Goal: Task Accomplishment & Management: Manage account settings

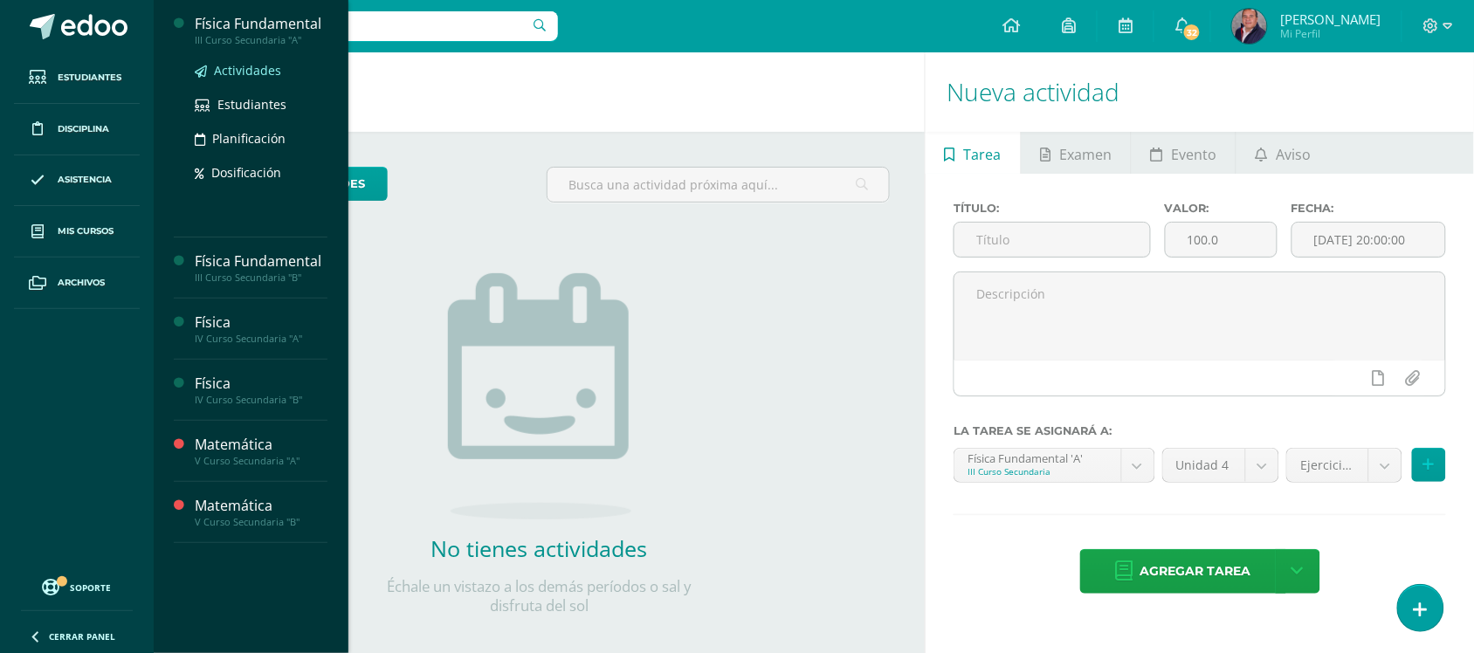
click at [251, 66] on span "Actividades" at bounding box center [247, 70] width 67 height 17
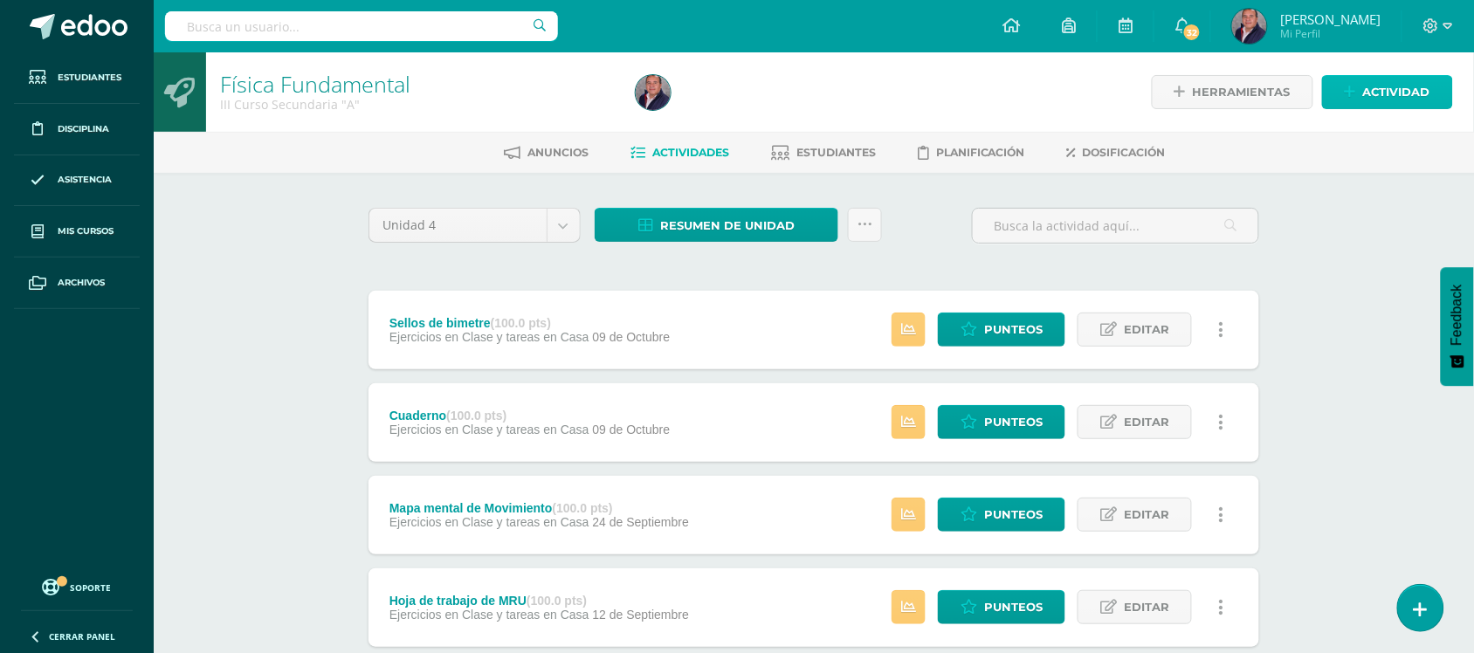
click at [1412, 85] on span "Actividad" at bounding box center [1396, 92] width 67 height 32
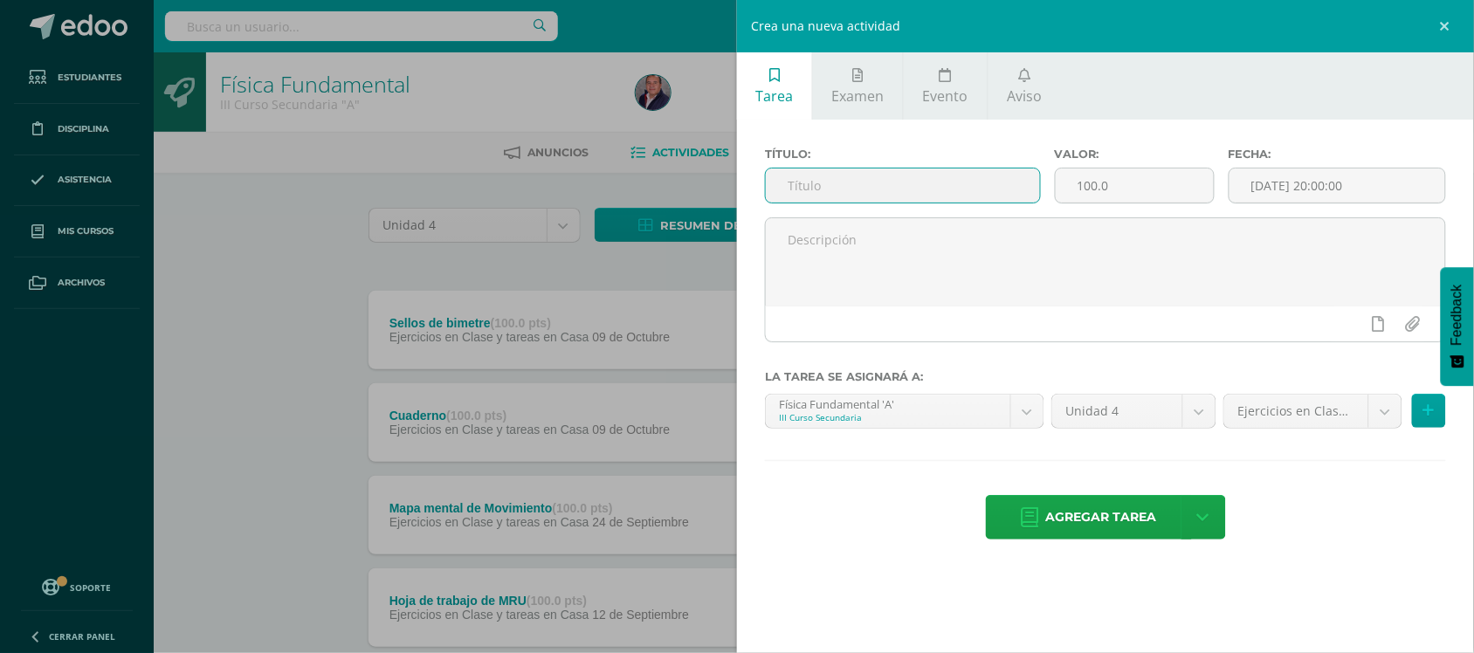
click at [861, 188] on input "text" at bounding box center [903, 185] width 274 height 34
type input "Laboratorio de Bimestre"
click at [1323, 193] on input "[DATE] 20:00:00" at bounding box center [1337, 185] width 216 height 34
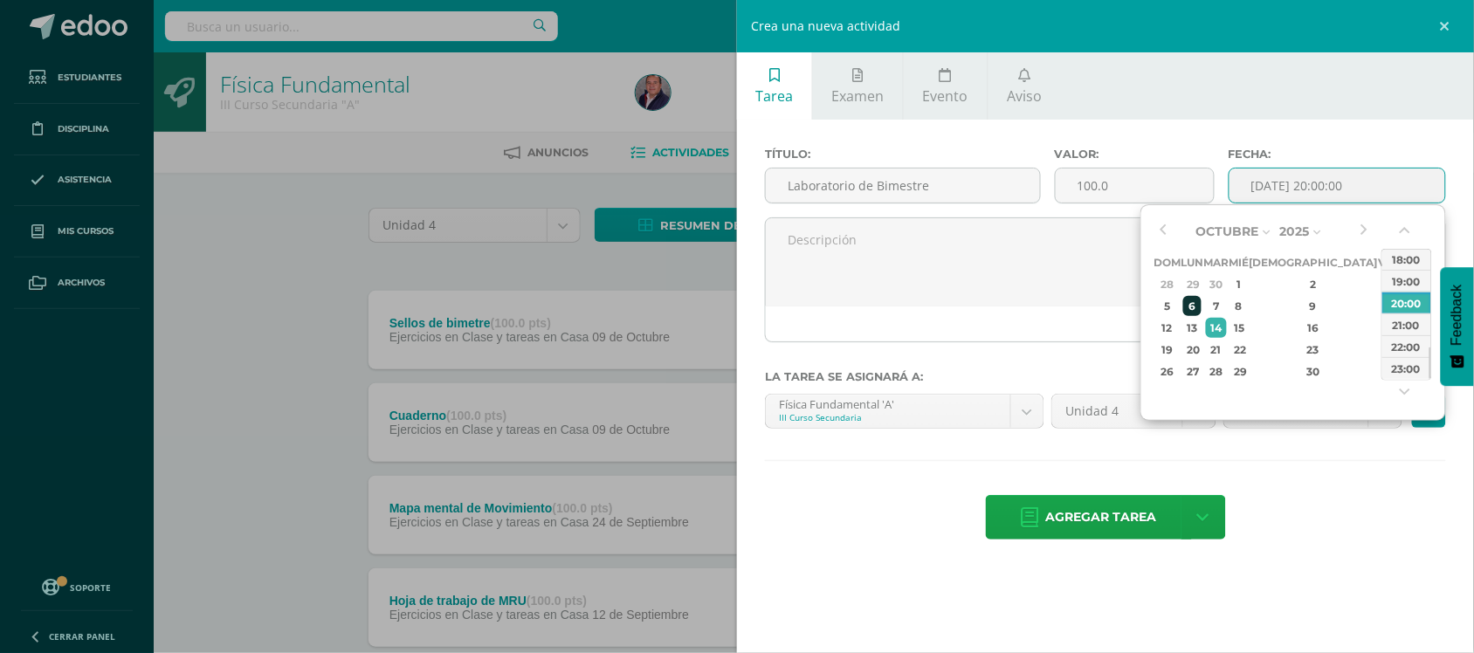
click at [1201, 311] on div "6" at bounding box center [1192, 306] width 18 height 20
type input "2025-10-06 20:00"
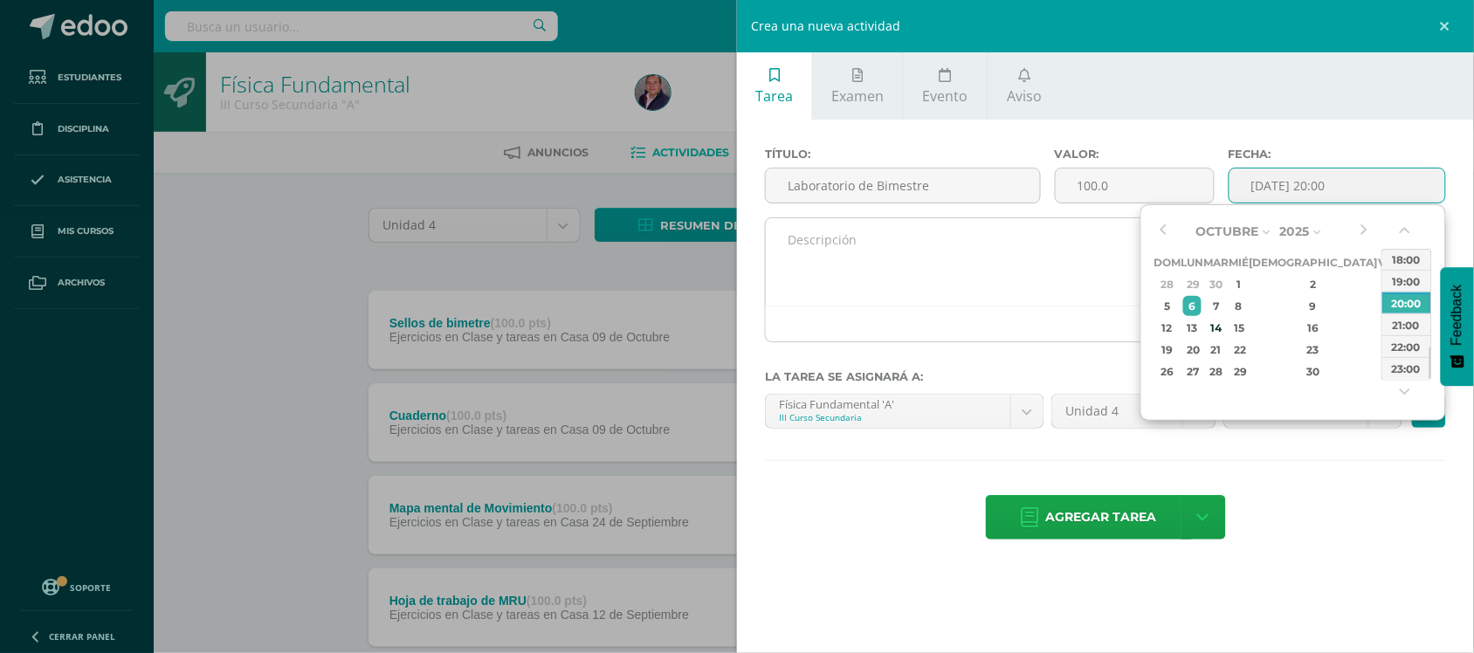
click at [940, 242] on textarea at bounding box center [1105, 261] width 679 height 87
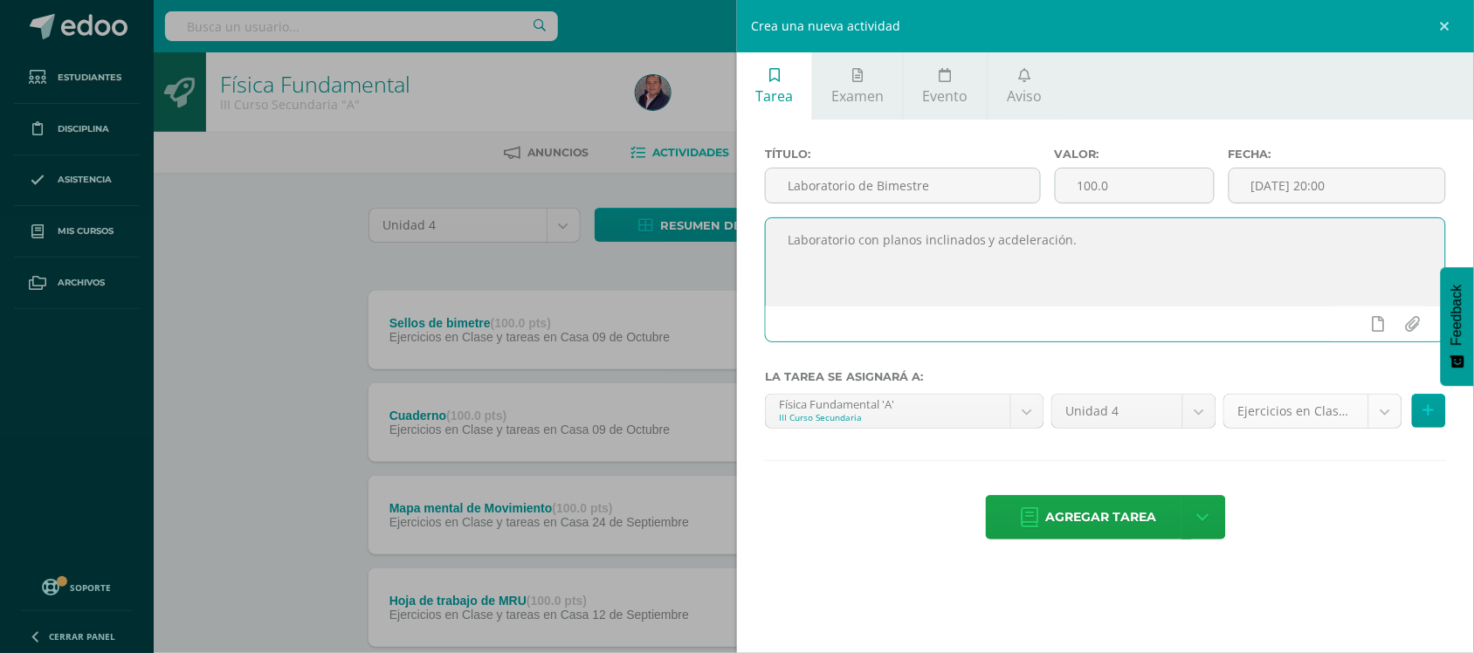
type textarea "Laboratorio con planos inclinados y acdeleración."
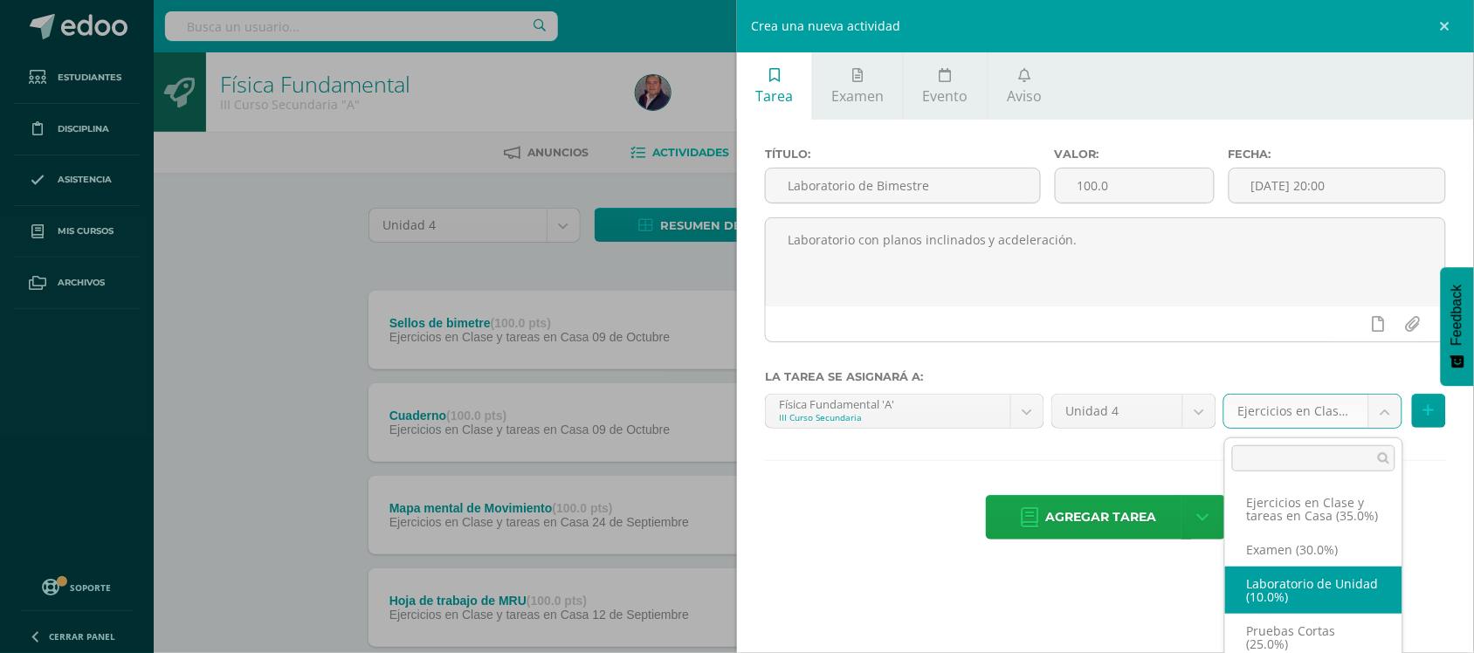
select select "236465"
click at [1336, 576] on div "Tarea Examen Evento Aviso Título: Laboratorio de Bimestre Valor: 100.0 Fecha: 2…" at bounding box center [1105, 326] width 737 height 653
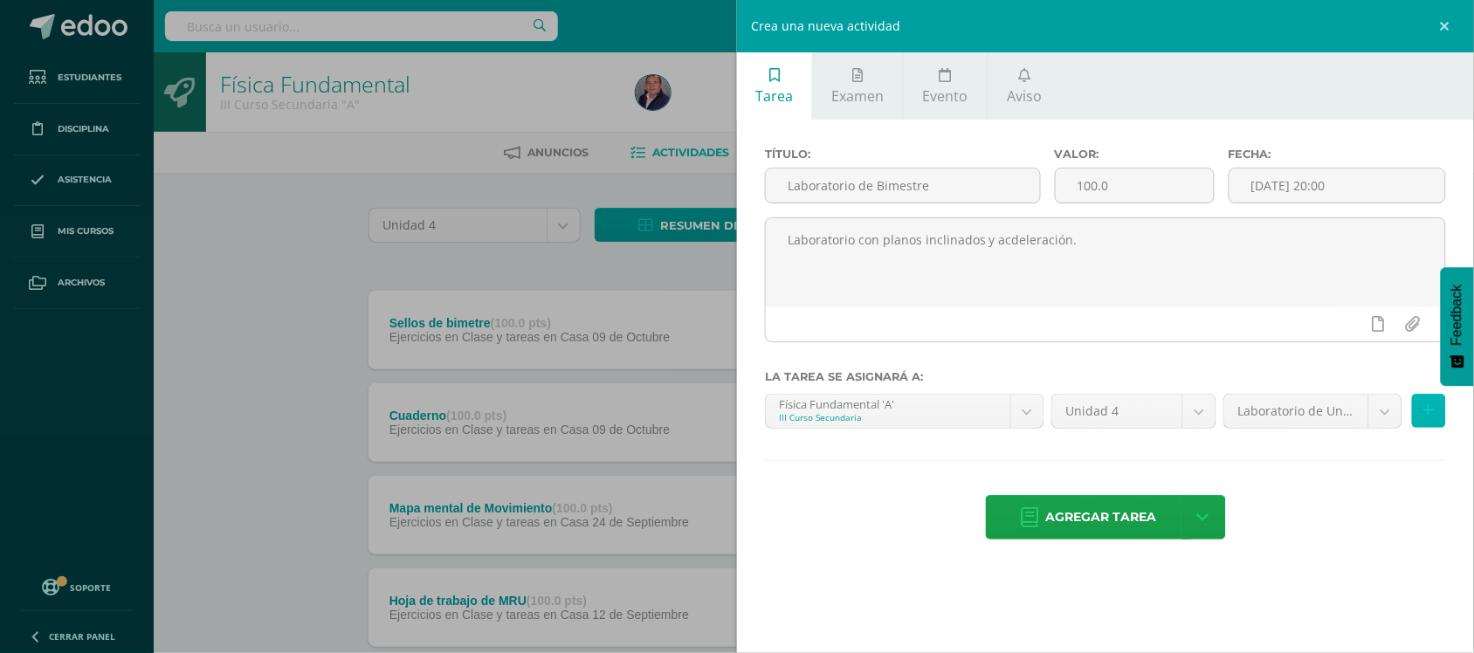
click at [1432, 417] on icon at bounding box center [1428, 410] width 11 height 15
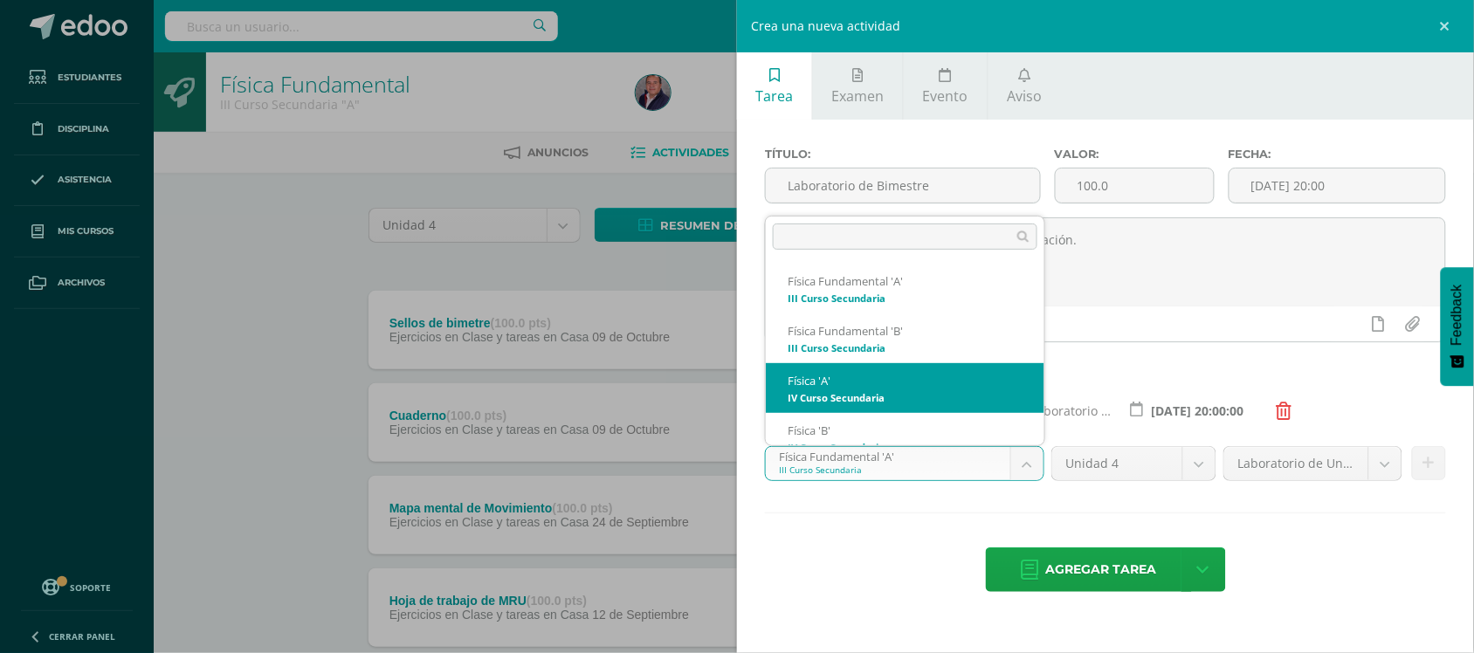
scroll to position [17, 0]
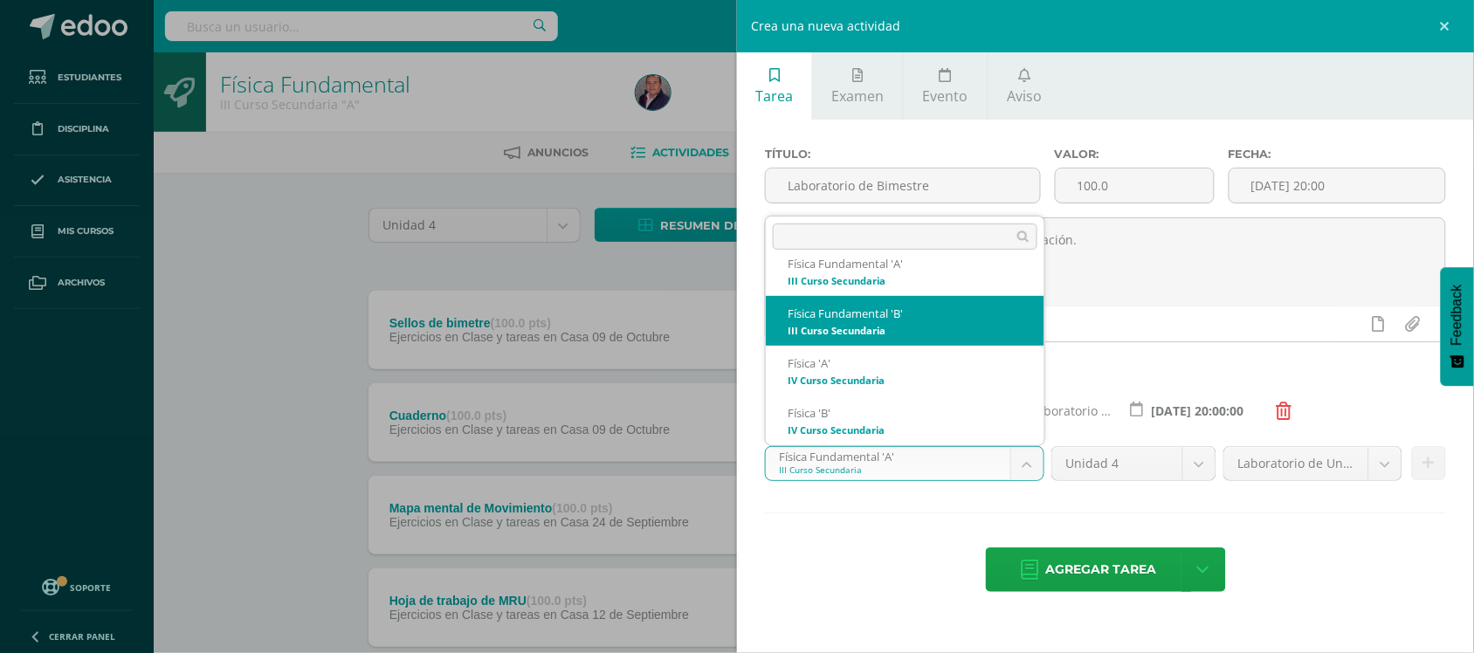
select select "208583"
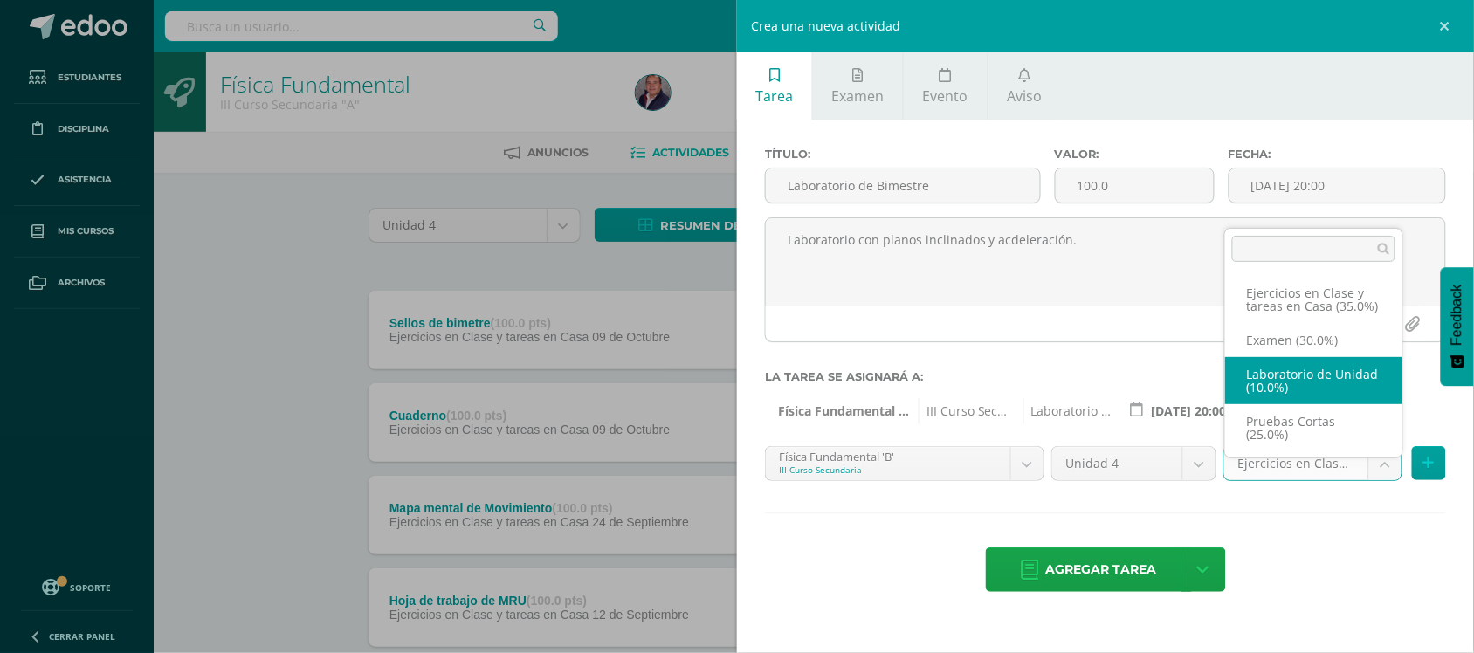
select select "236477"
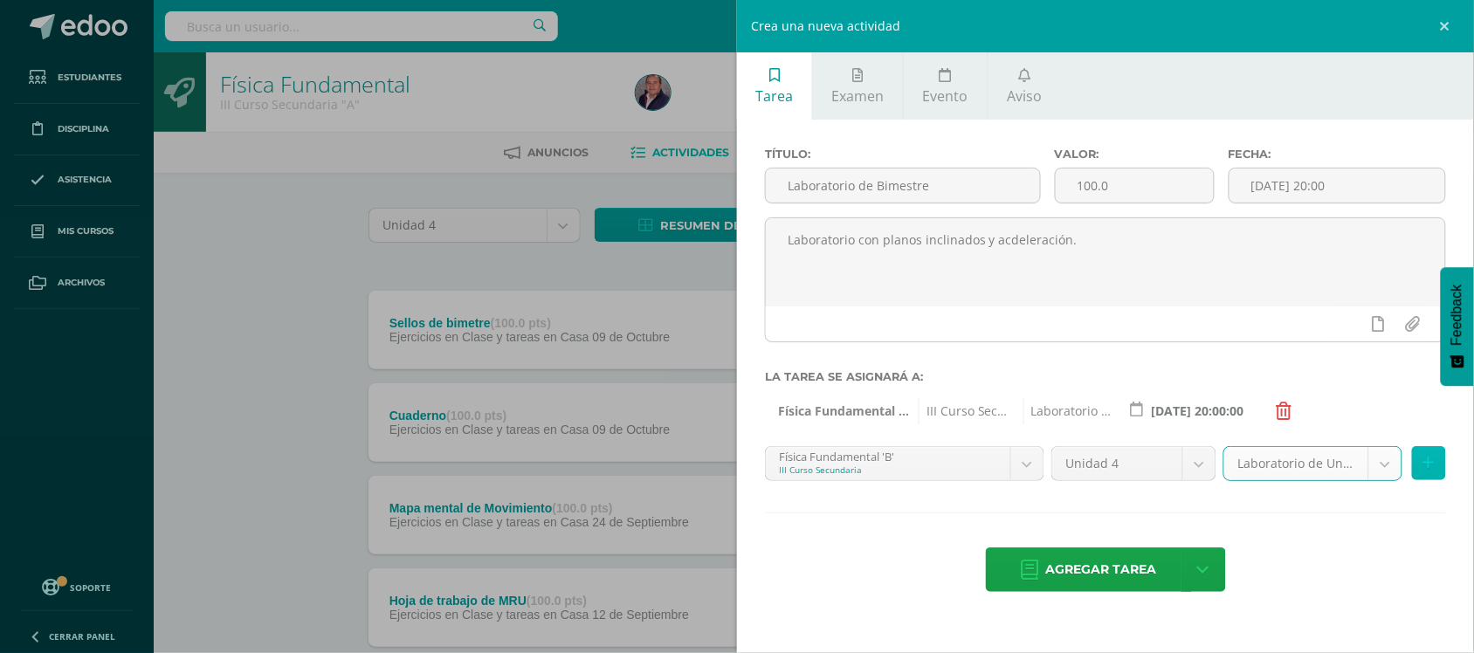
click at [1433, 464] on button at bounding box center [1429, 463] width 34 height 34
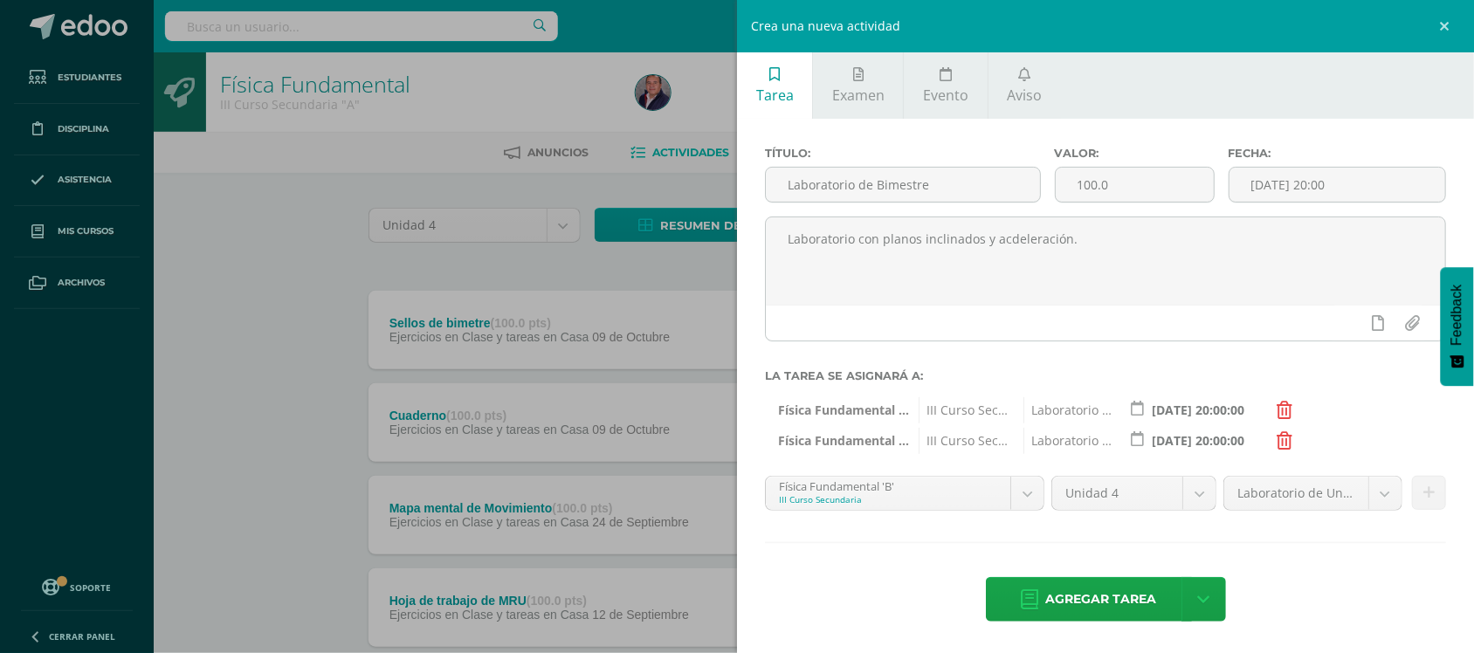
scroll to position [4, 0]
click at [1105, 603] on span "Agregar tarea" at bounding box center [1101, 599] width 111 height 43
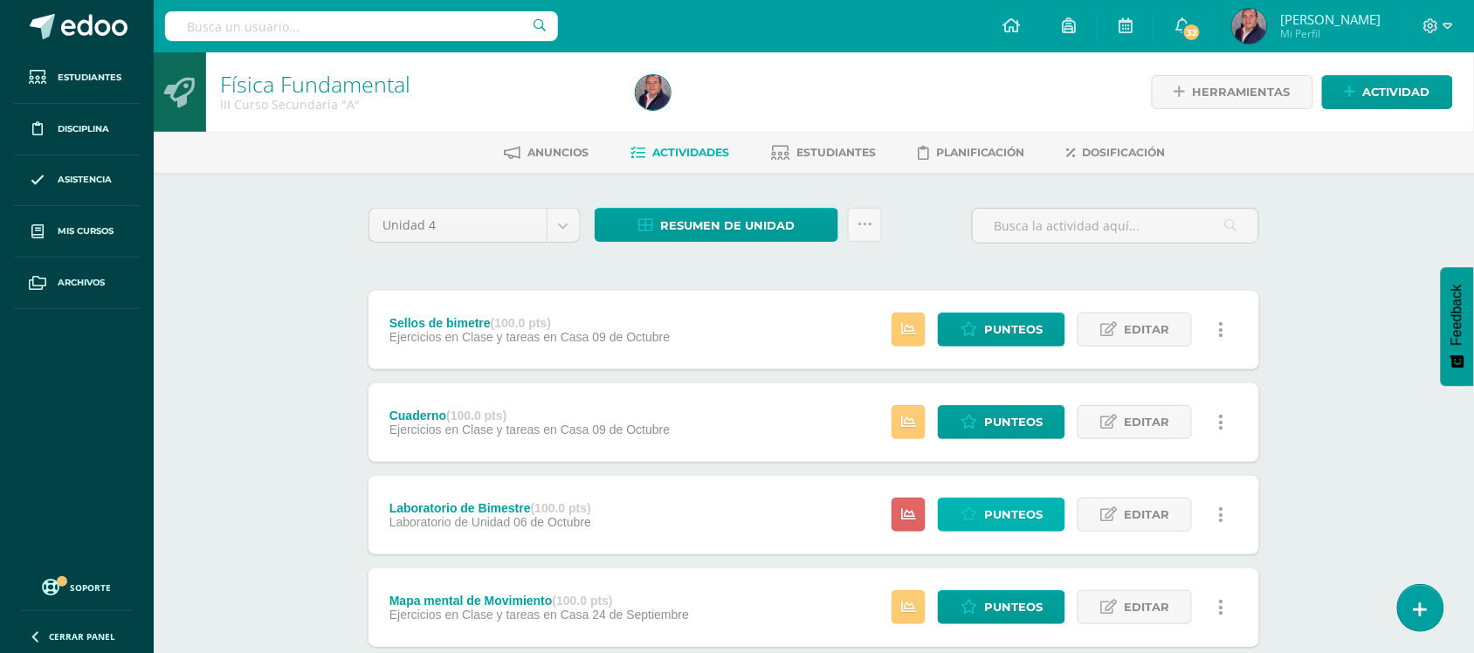
click at [1031, 506] on span "Punteos" at bounding box center [1013, 514] width 58 height 32
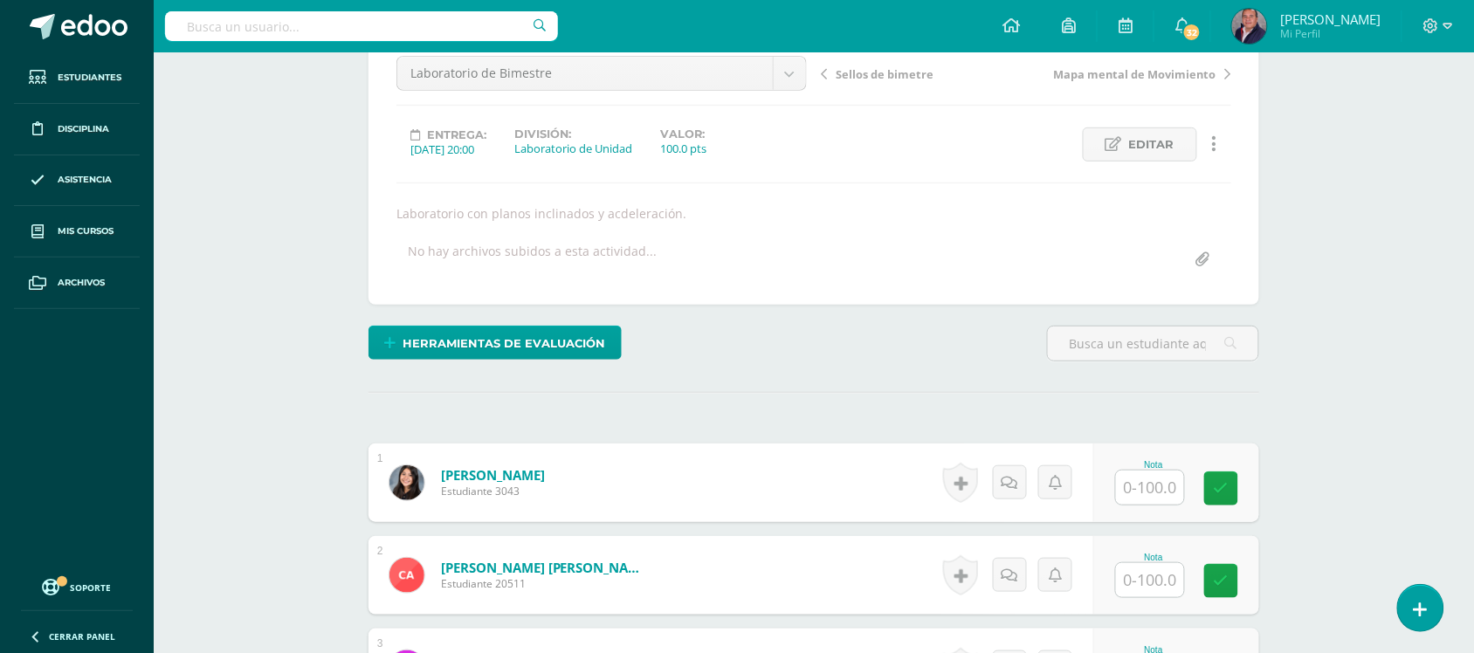
scroll to position [181, 0]
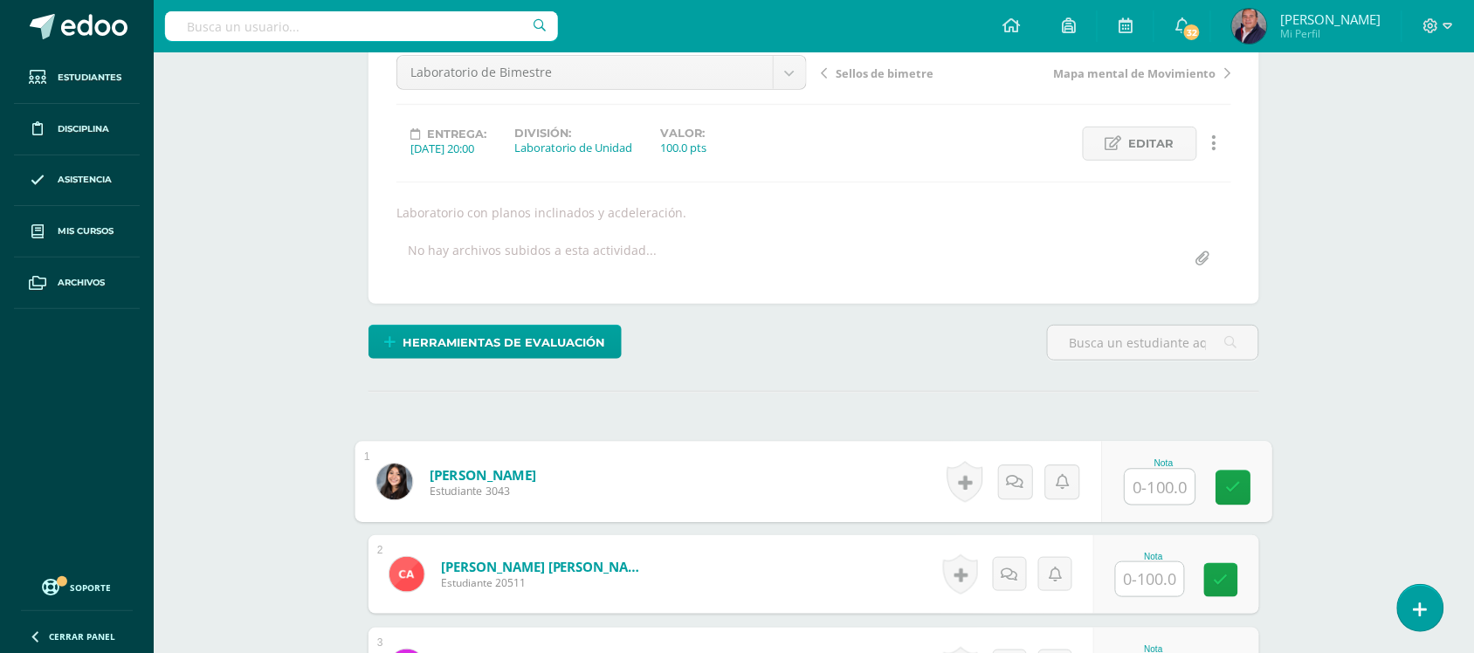
click at [1158, 491] on input "text" at bounding box center [1160, 487] width 70 height 35
type input "0"
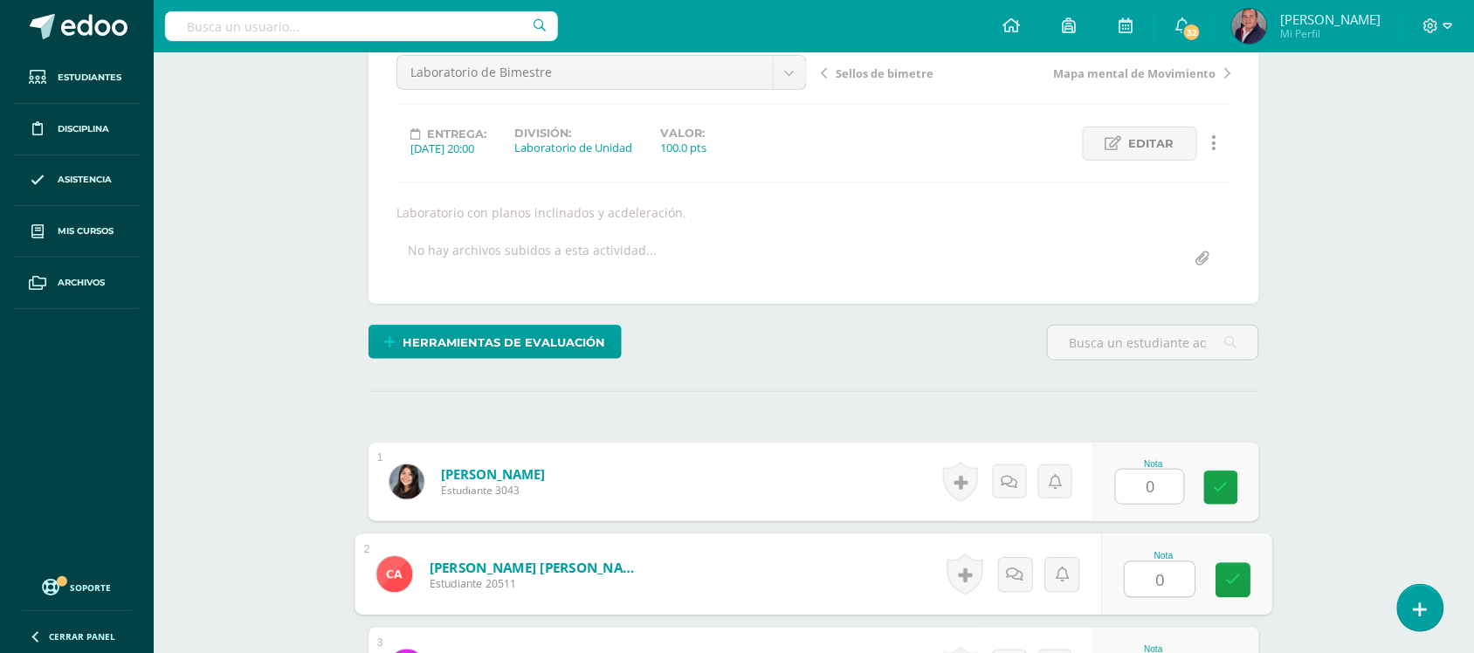
type input "0"
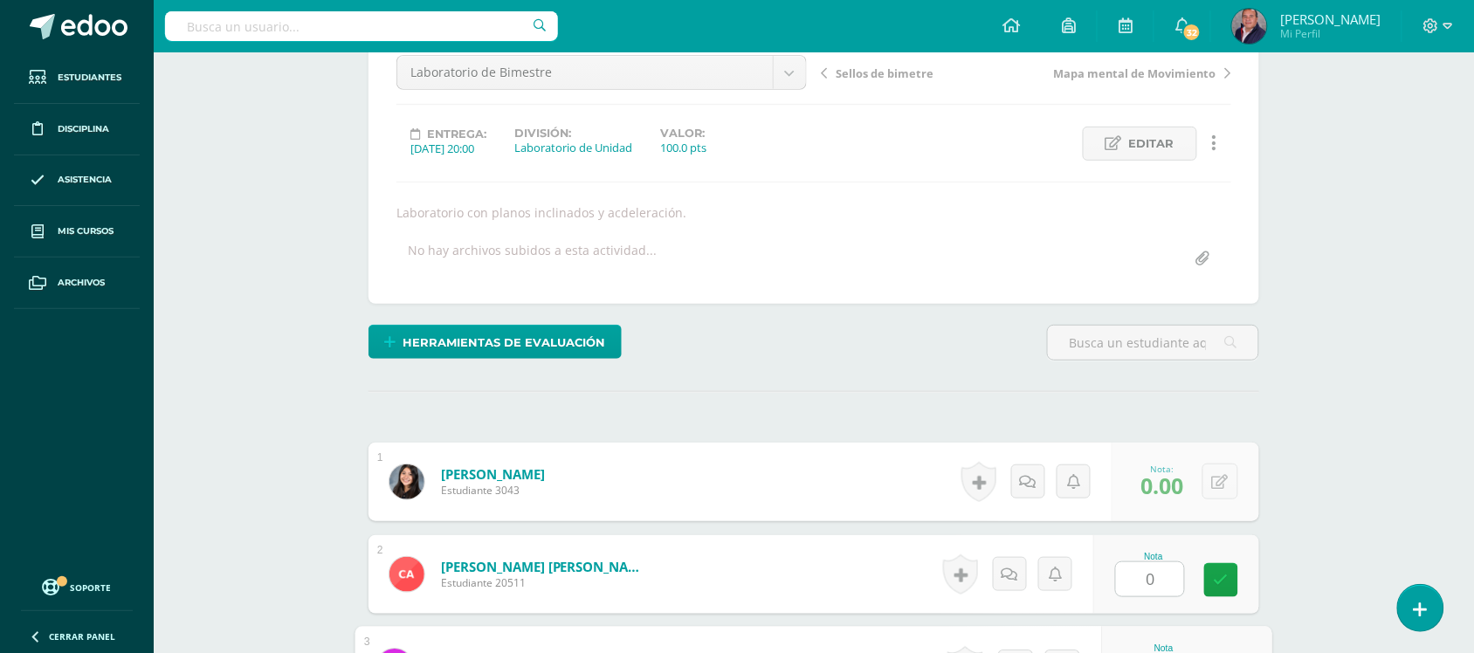
scroll to position [526, 0]
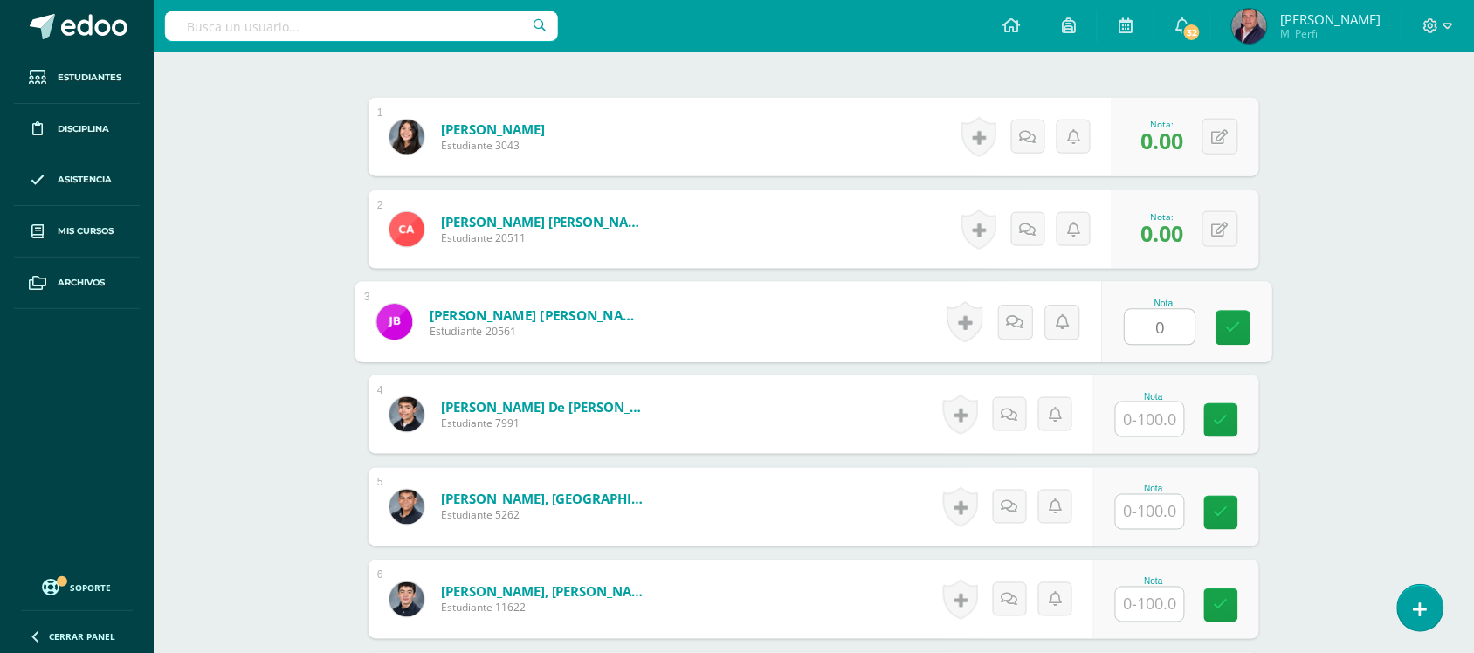
type input "0"
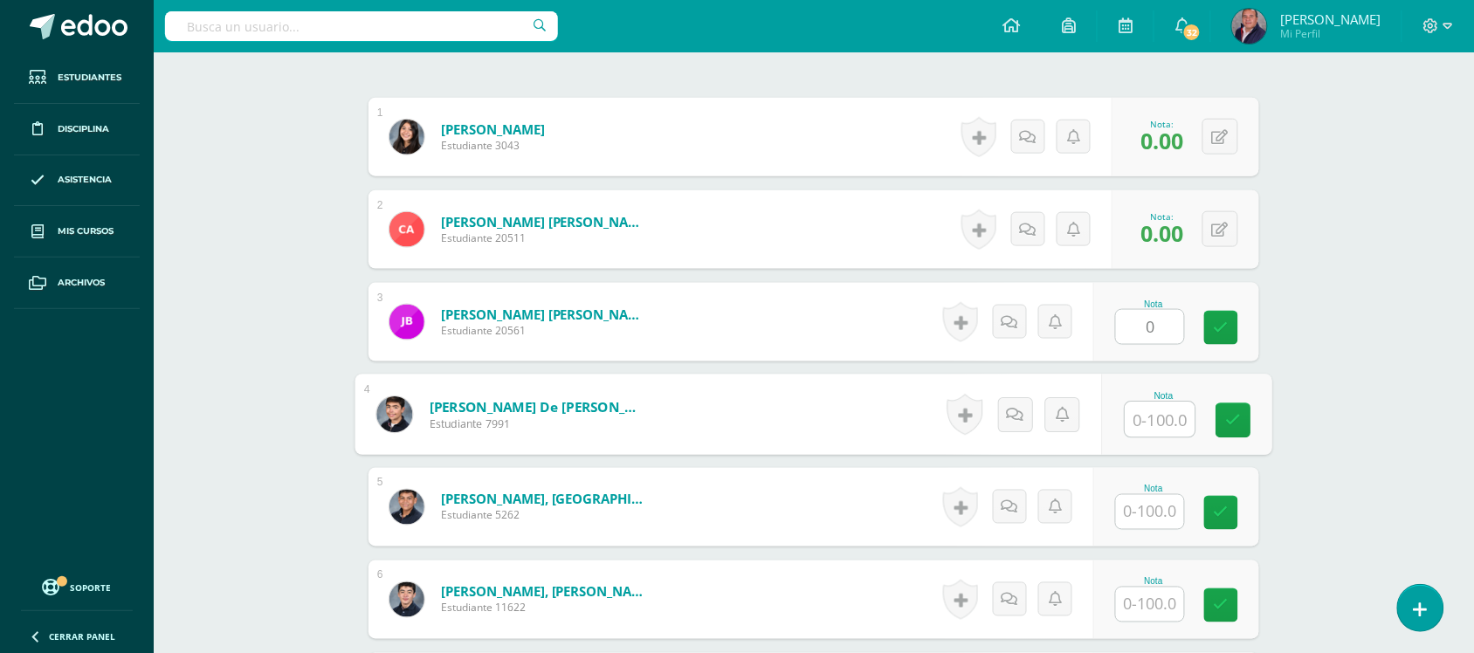
scroll to position [526, 0]
type input "96"
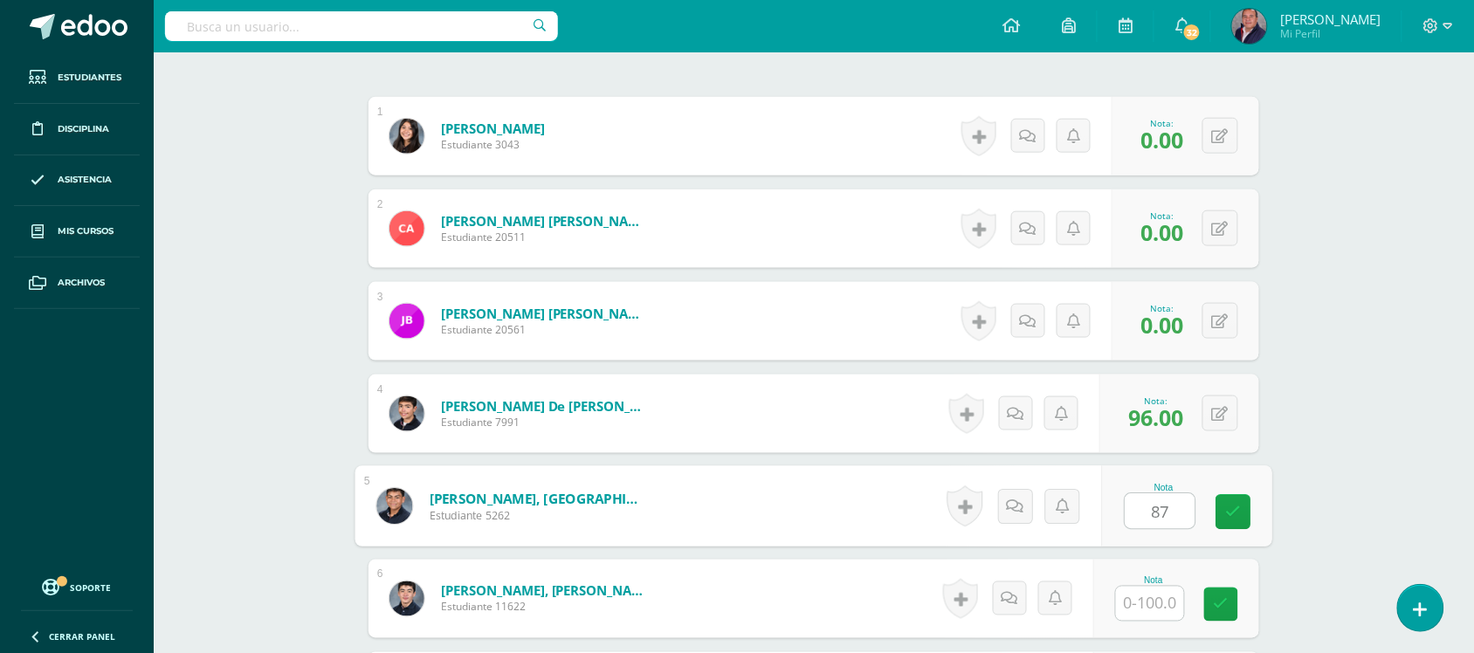
type input "87"
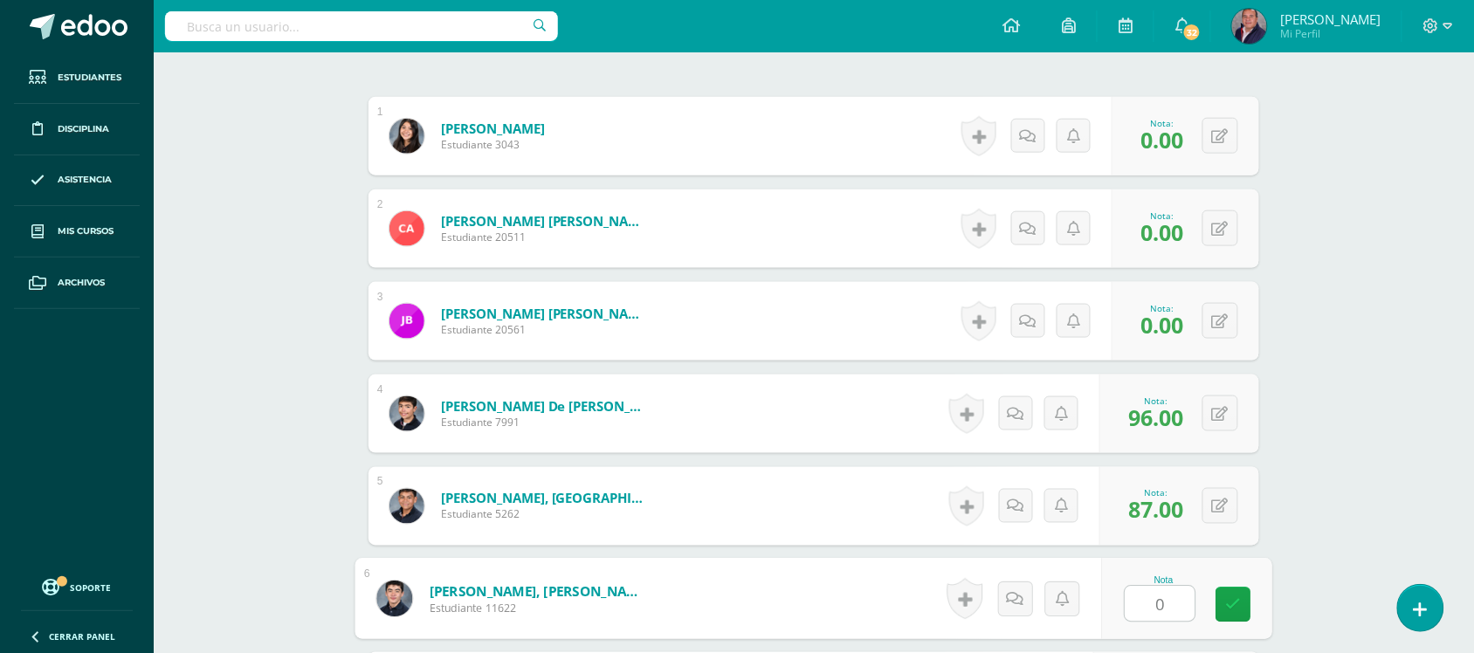
type input "0"
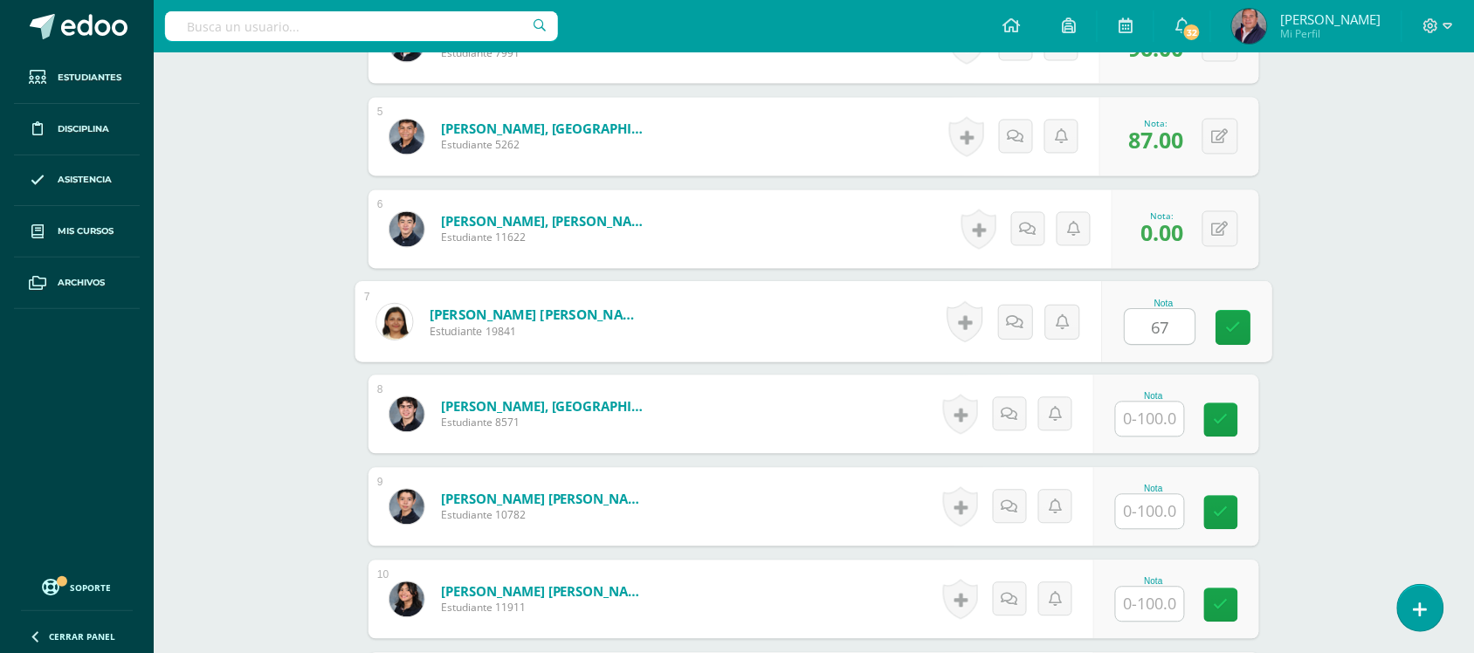
type input "67"
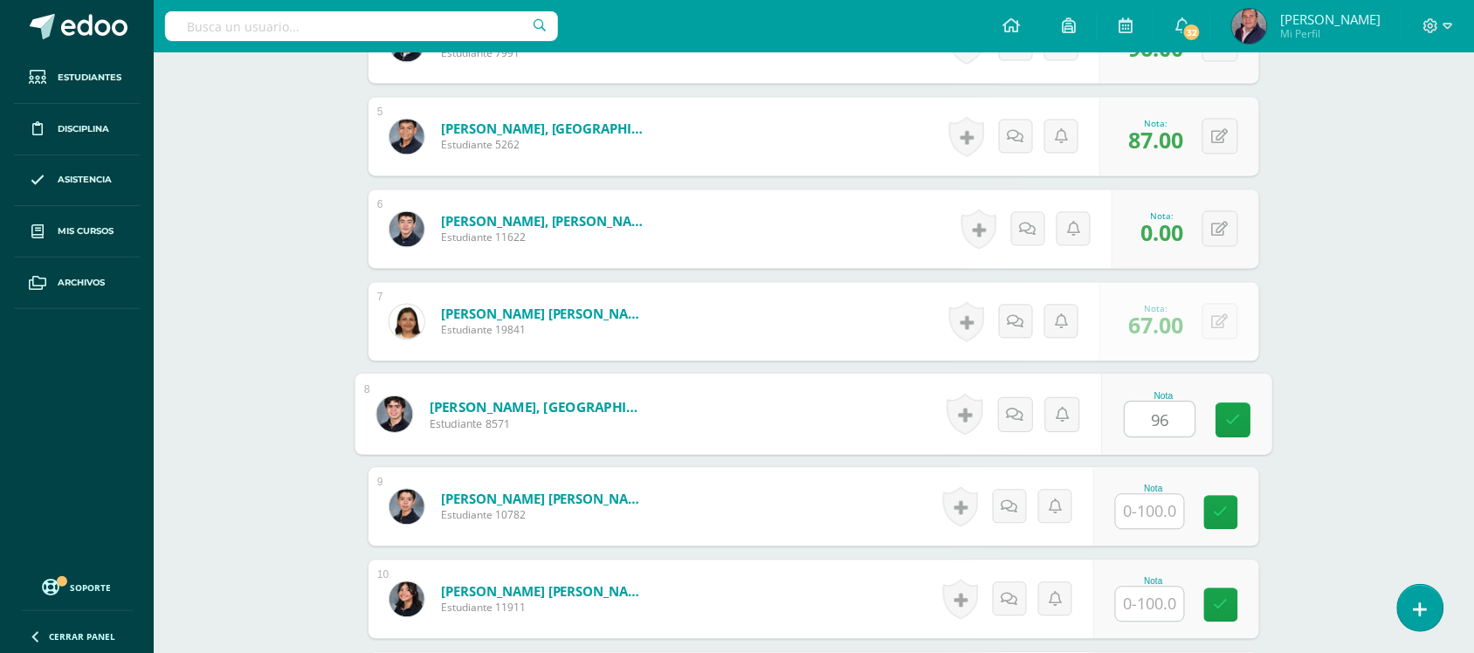
type input "96"
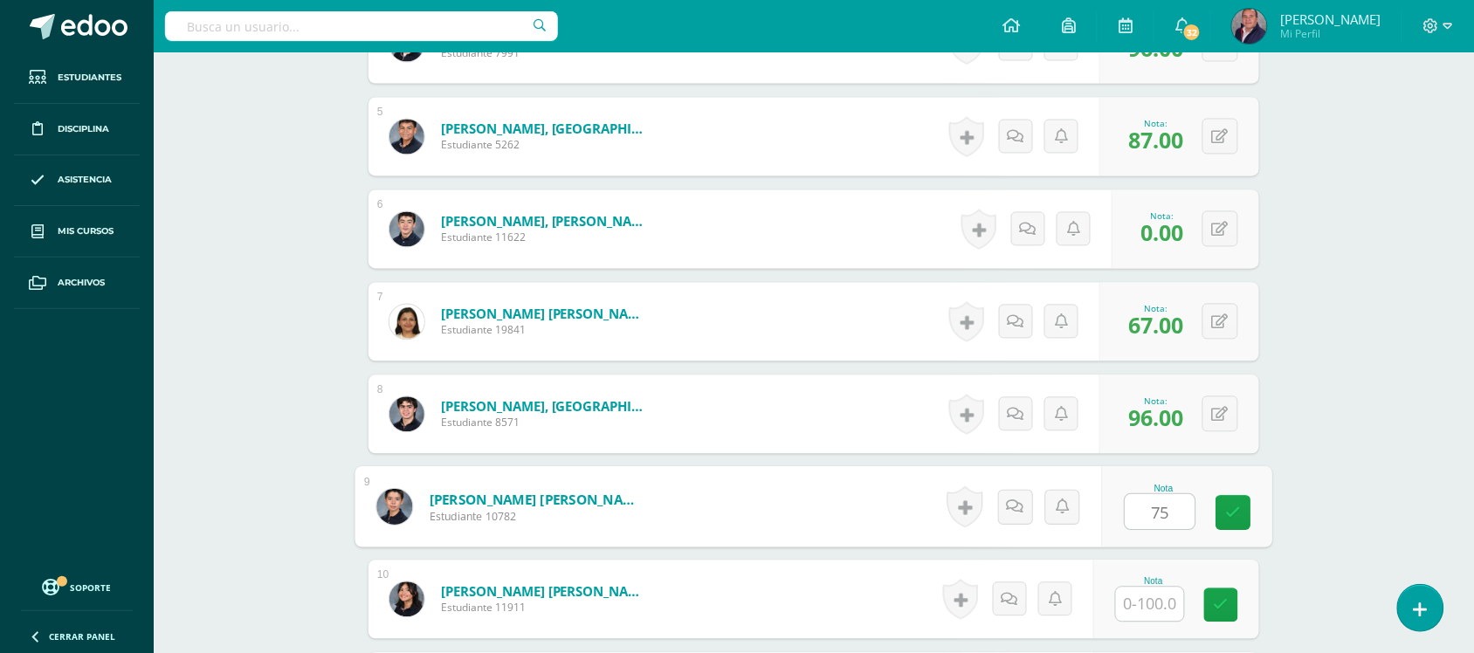
type input "75"
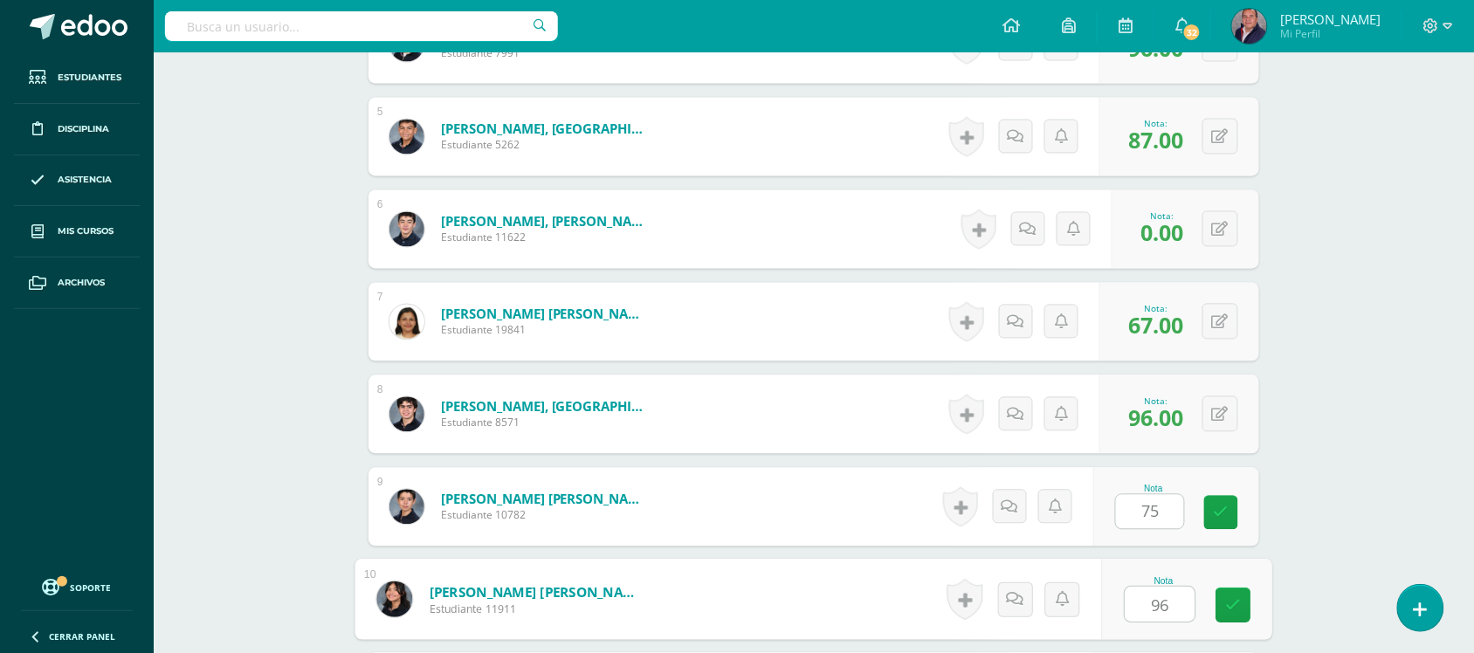
type input "96"
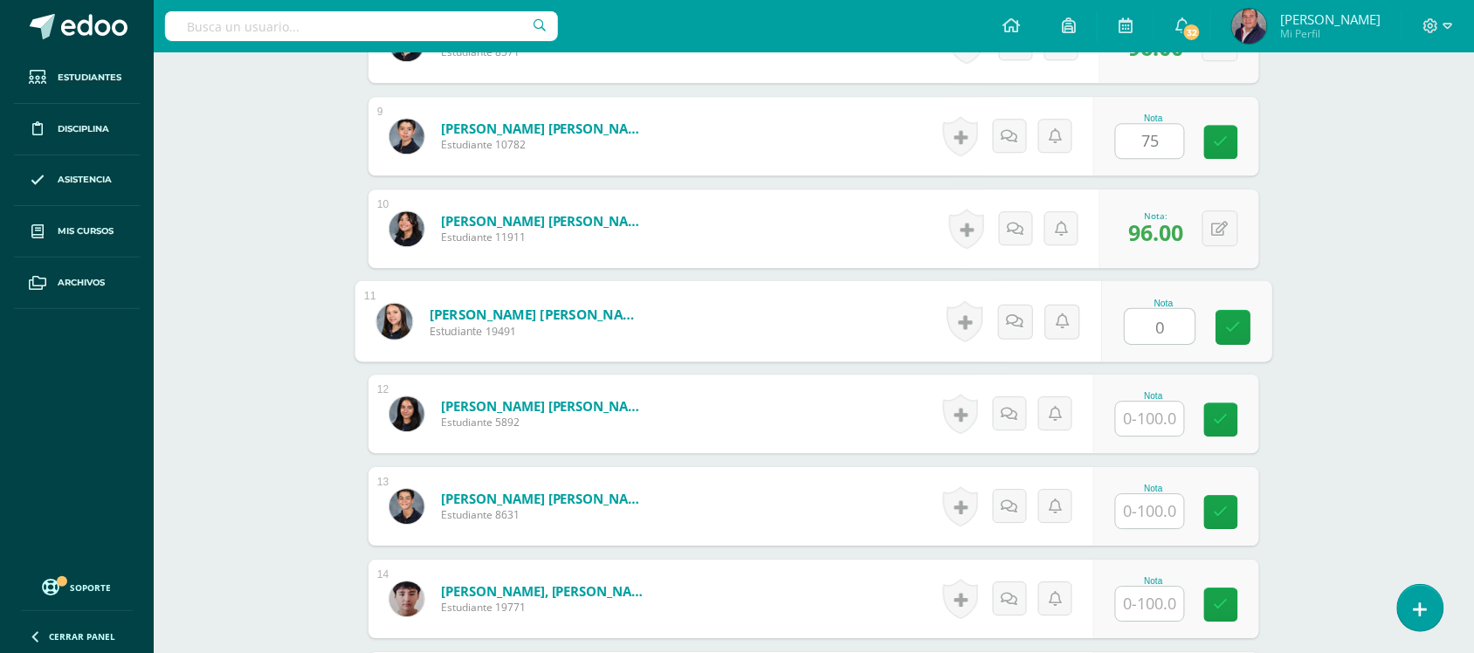
type input "0"
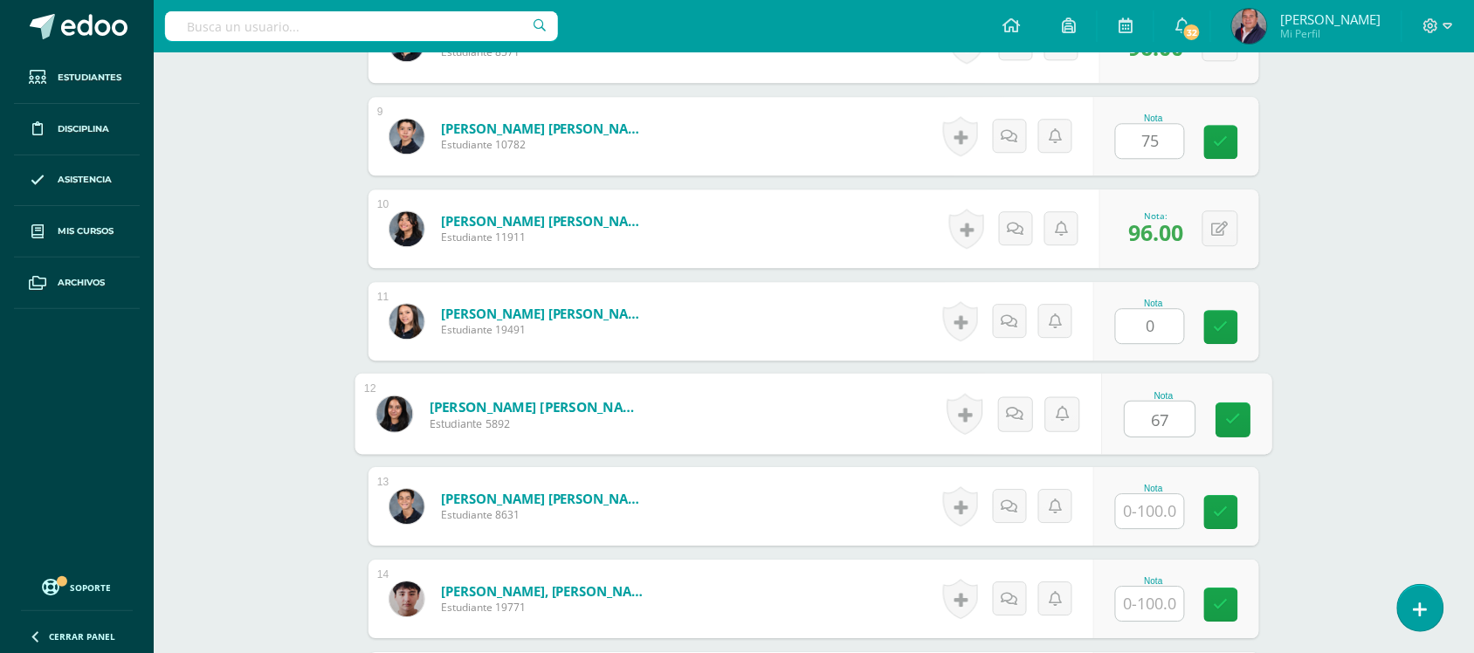
type input "67"
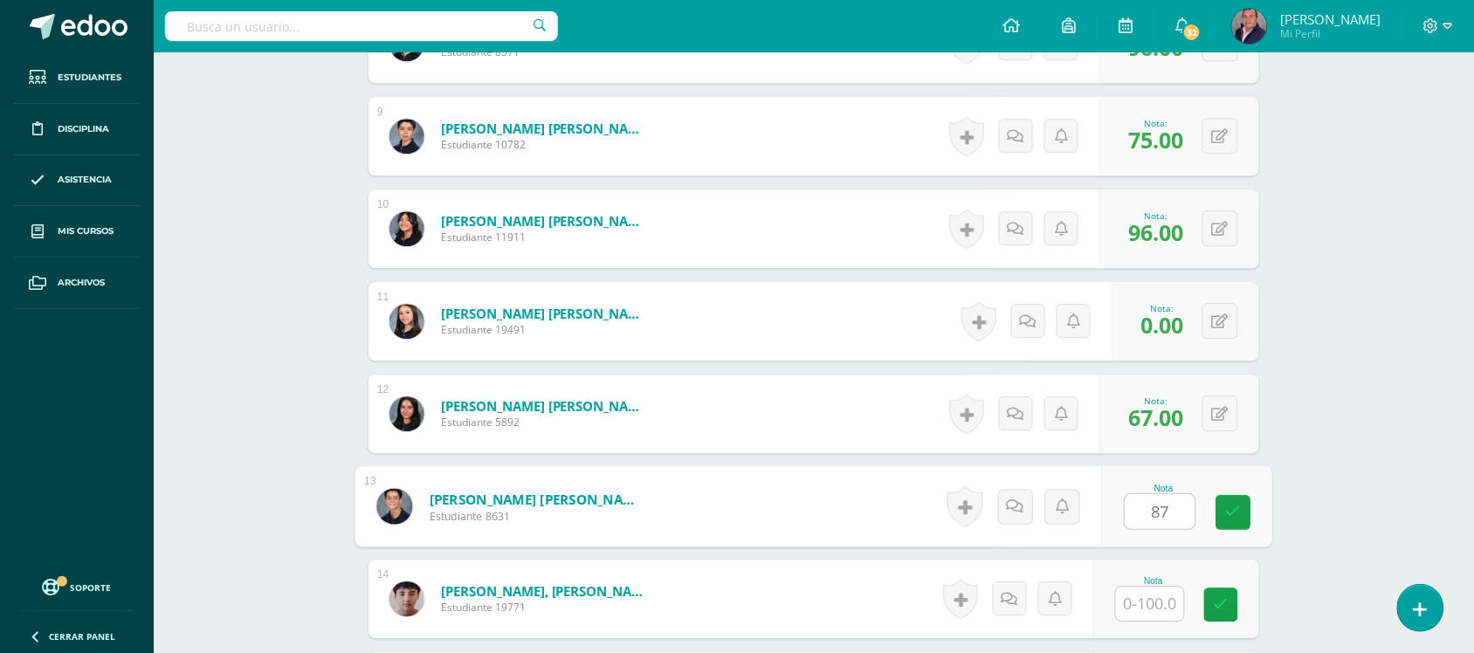
type input "87"
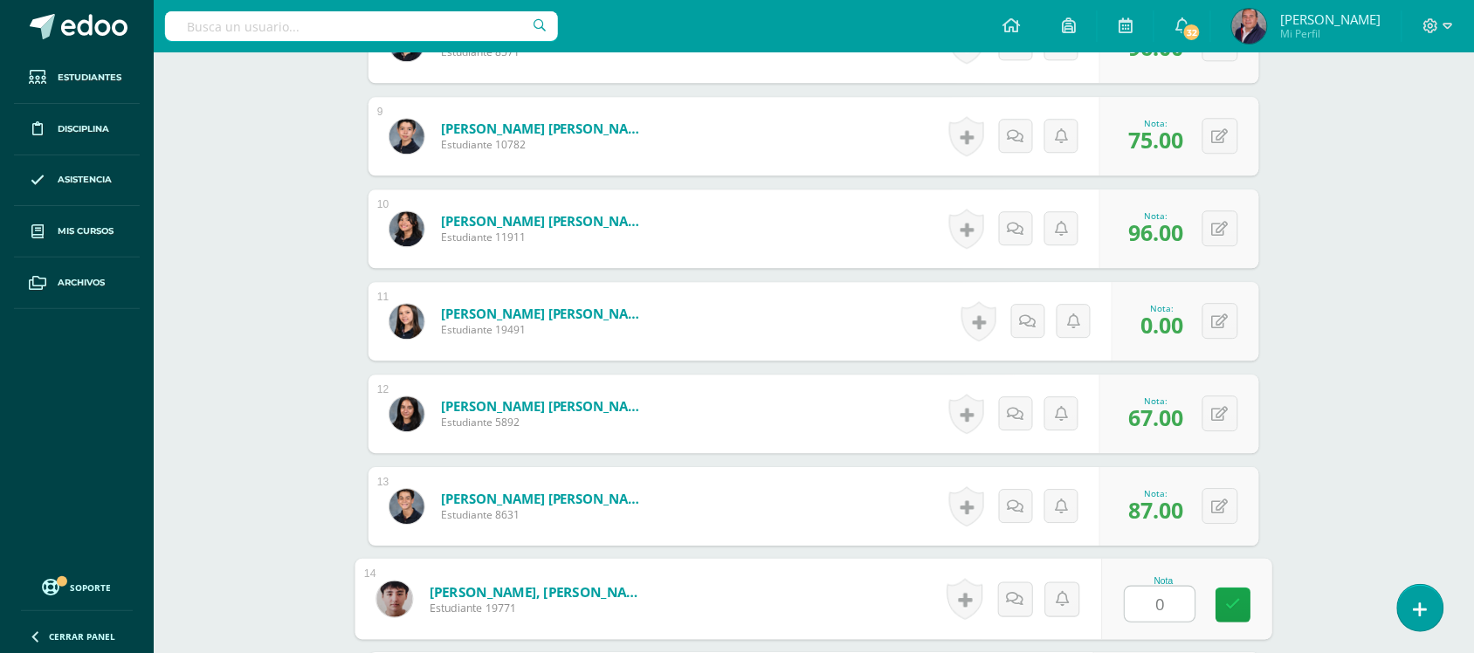
type input "0"
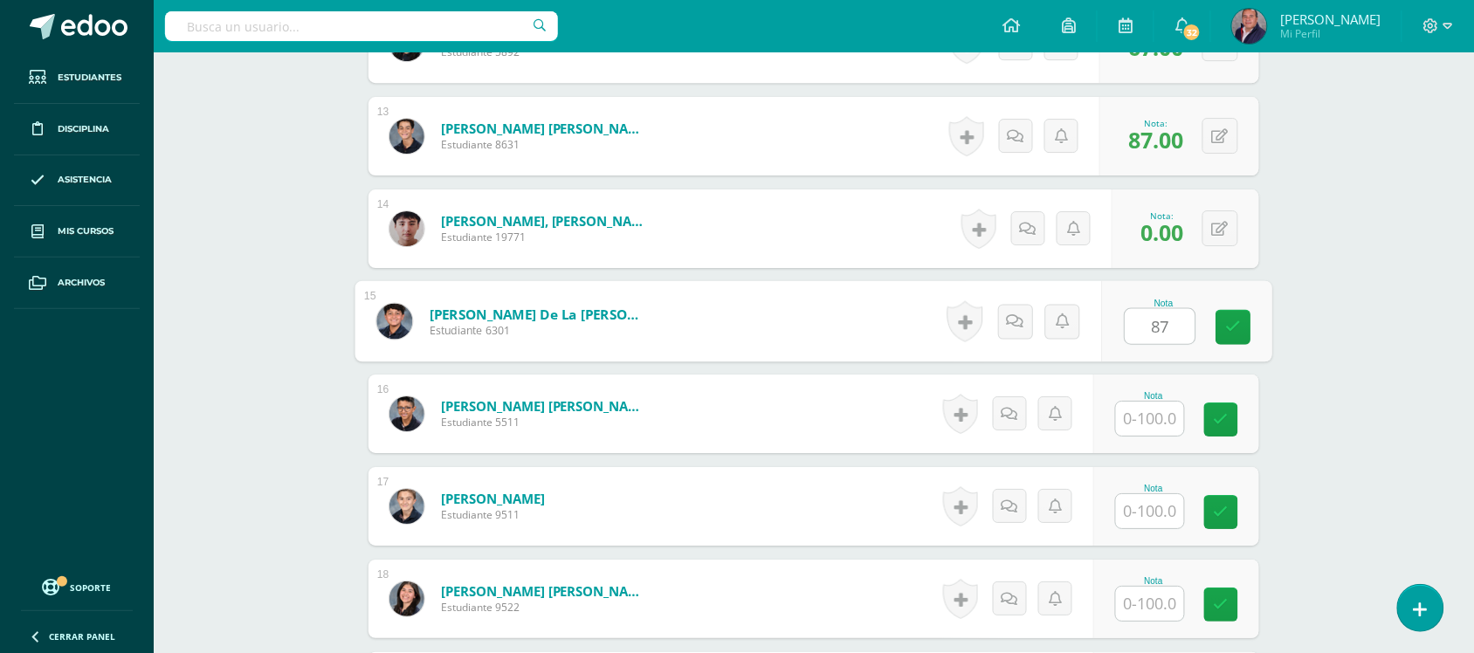
type input "87"
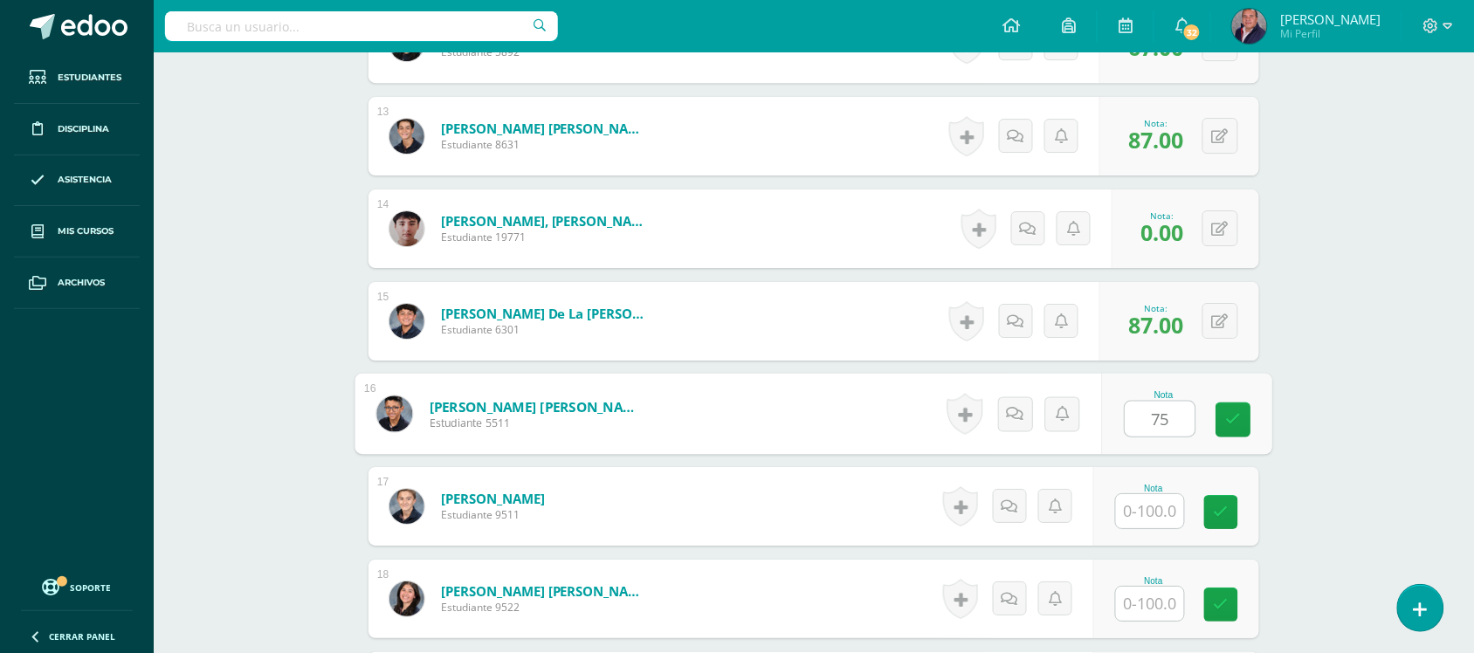
type input "75"
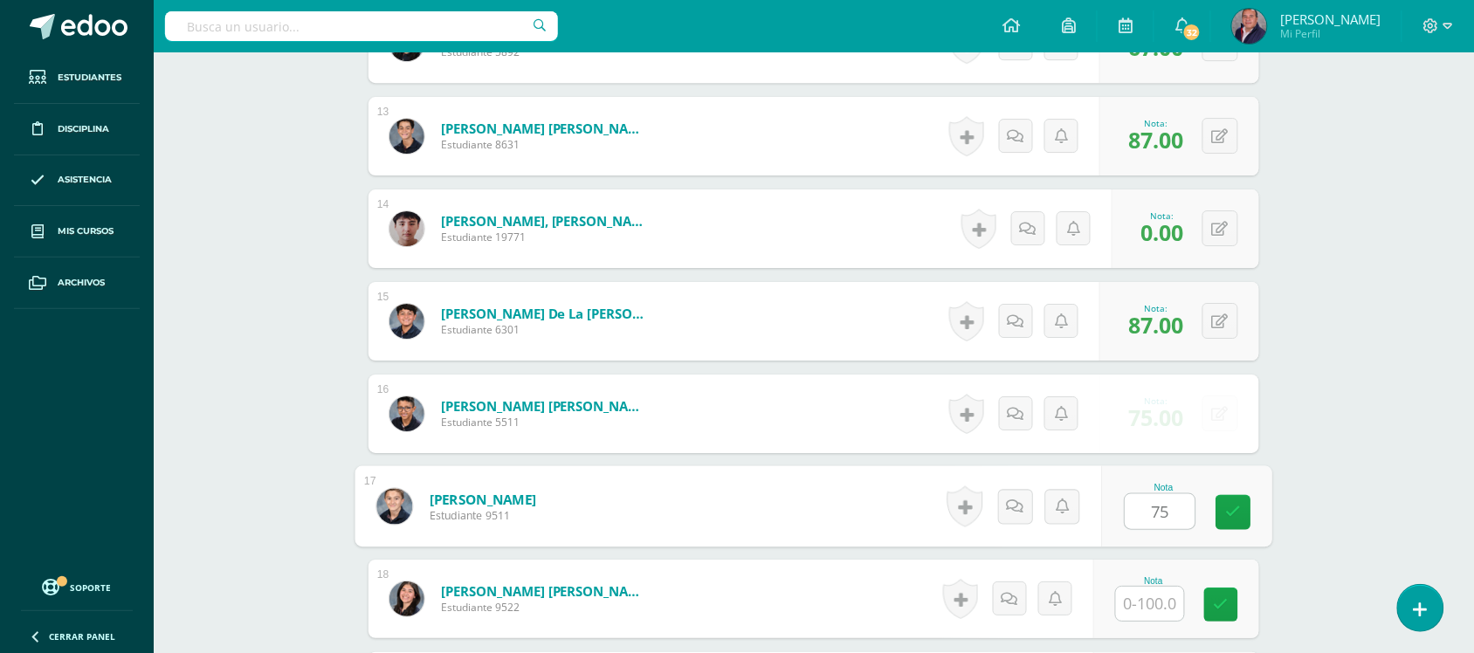
type input "75"
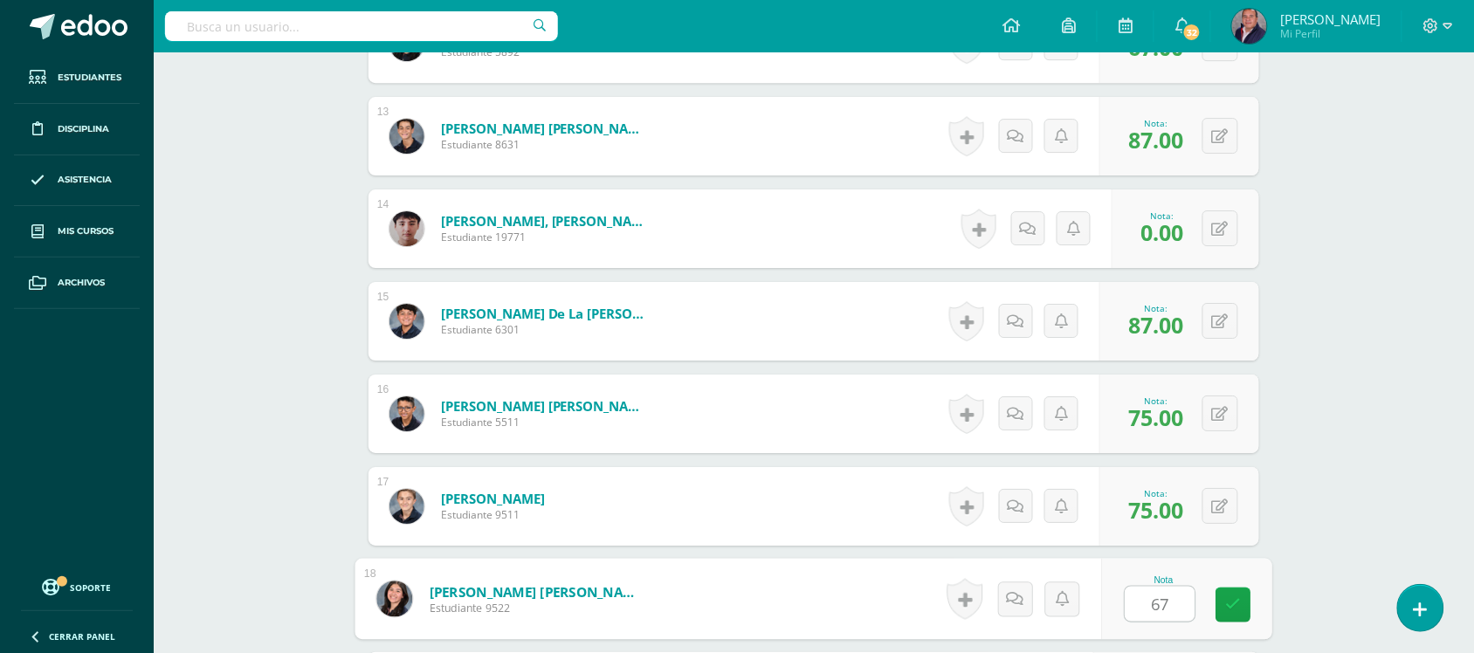
type input "67"
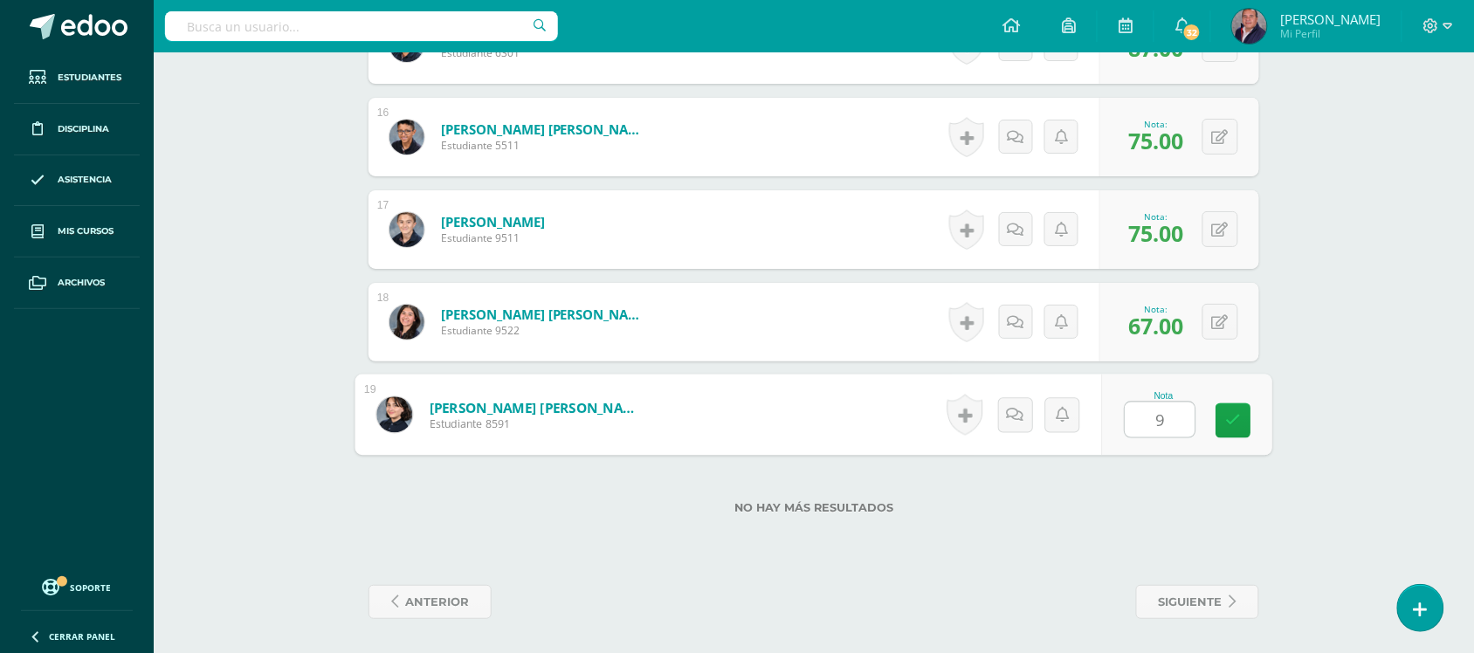
type input "96"
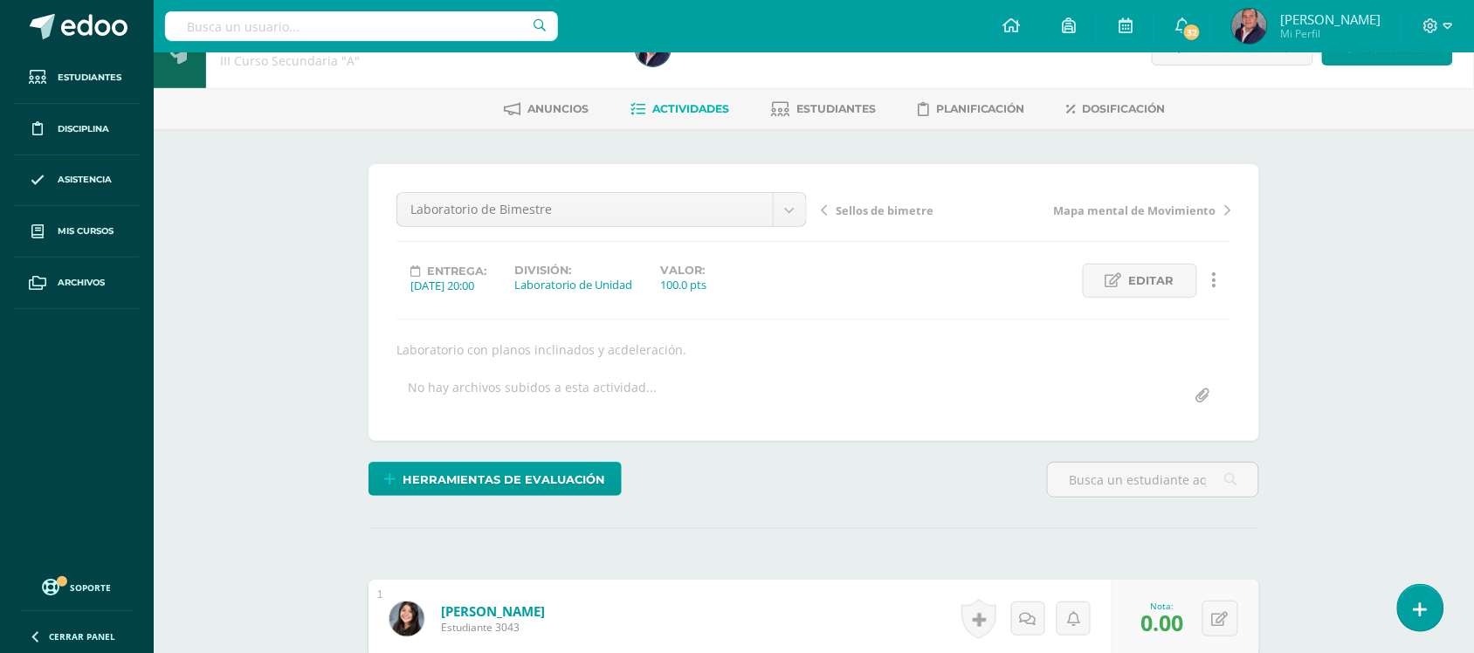
scroll to position [0, 0]
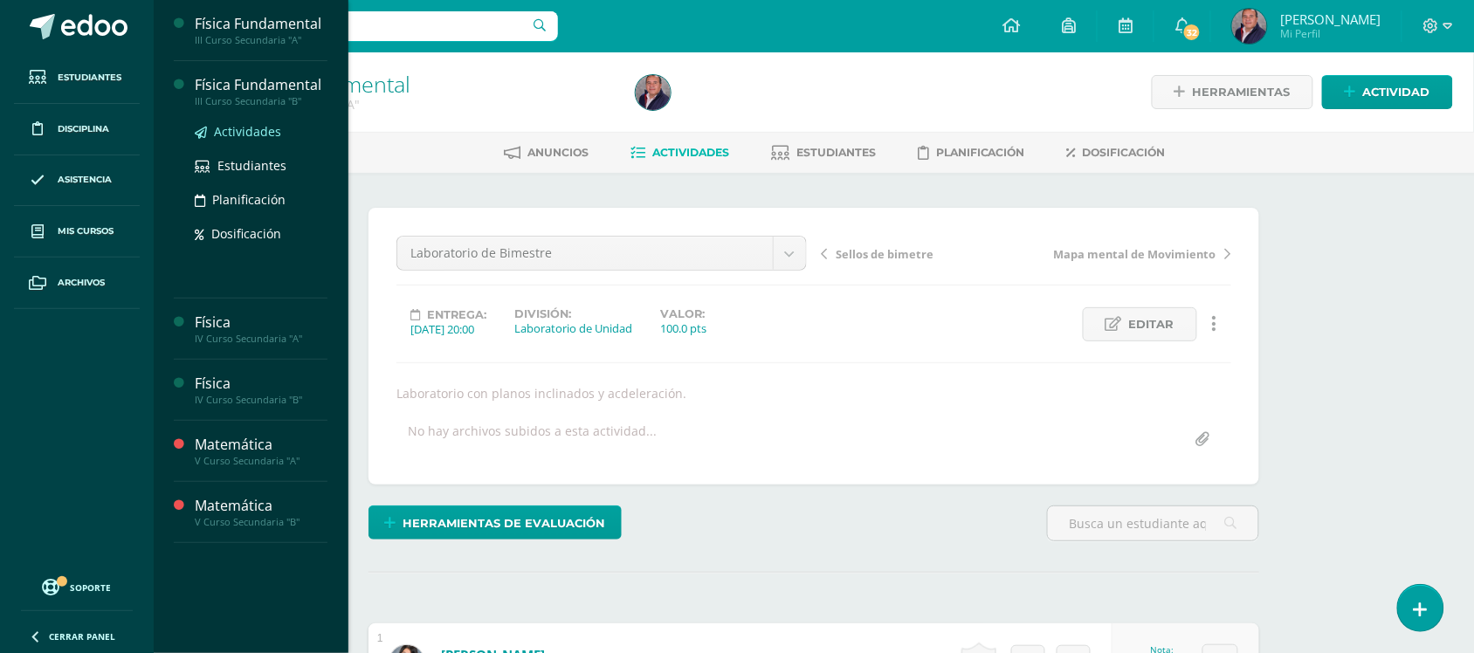
click at [245, 125] on span "Actividades" at bounding box center [247, 131] width 67 height 17
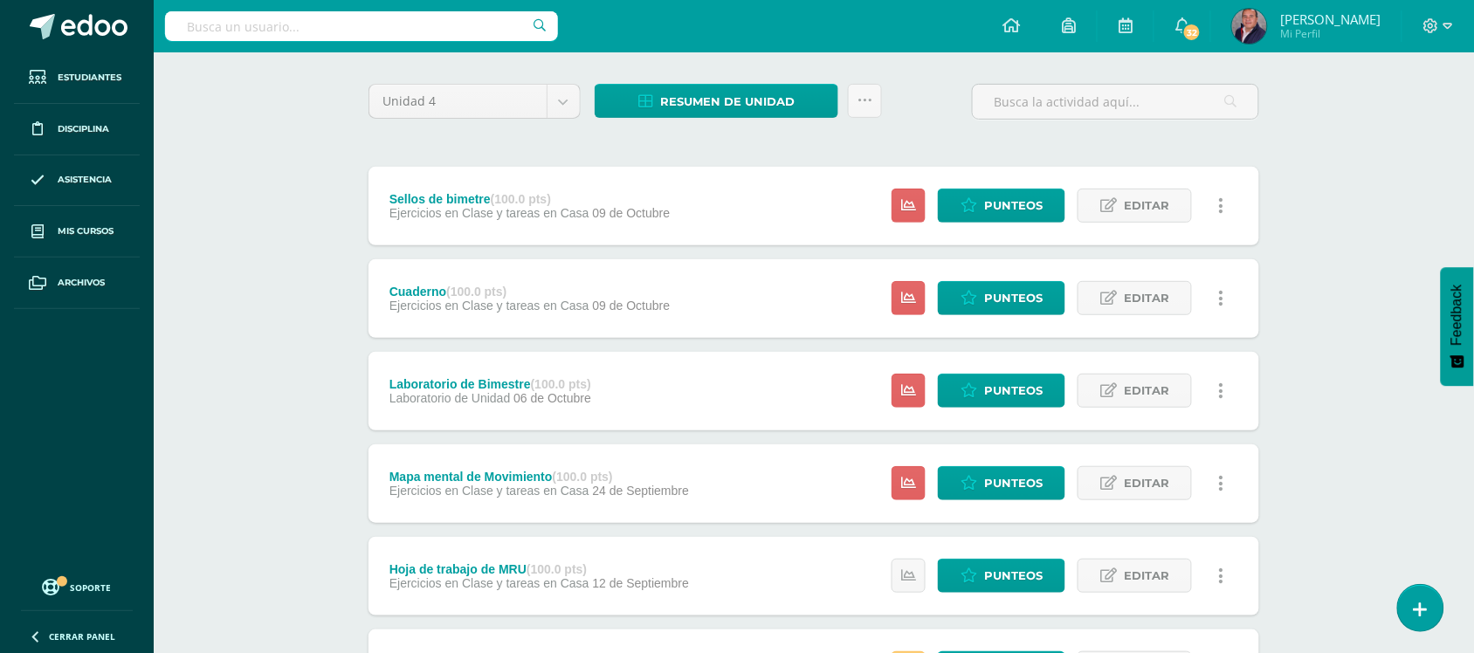
scroll to position [123, 0]
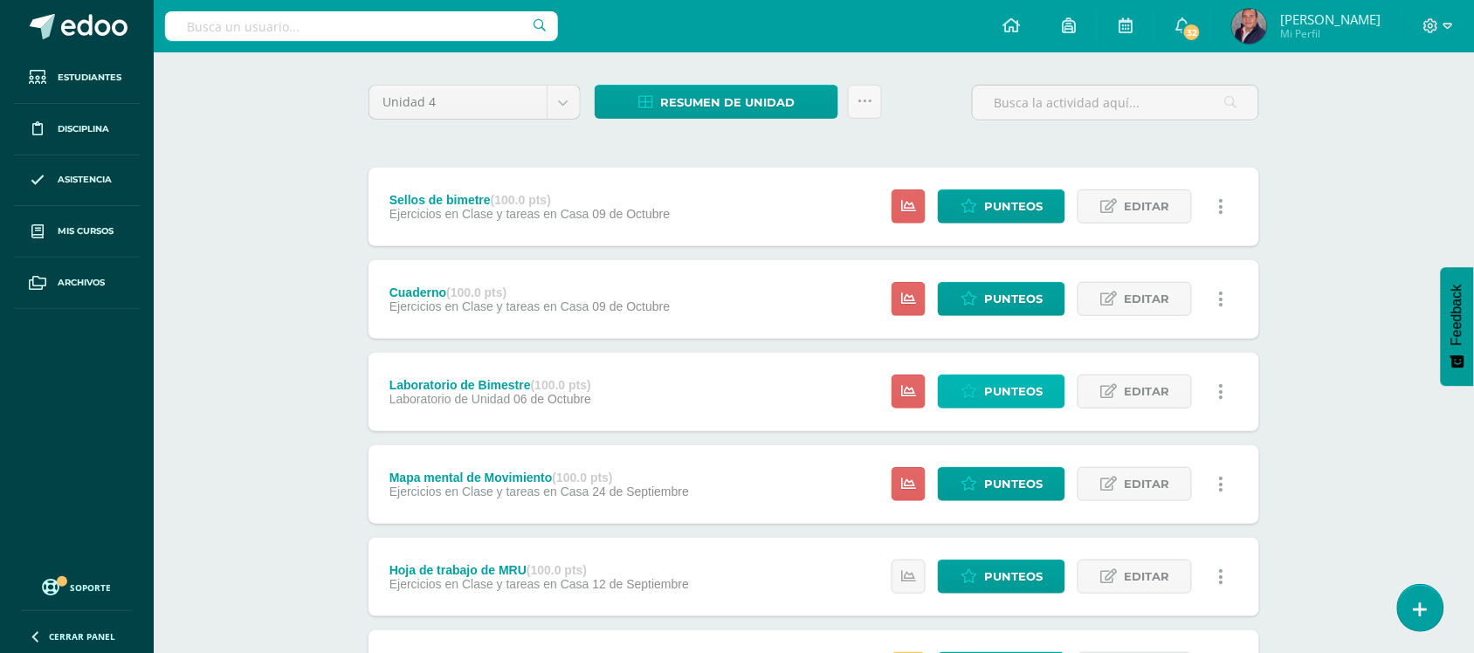
click at [993, 393] on span "Punteos" at bounding box center [1013, 391] width 58 height 32
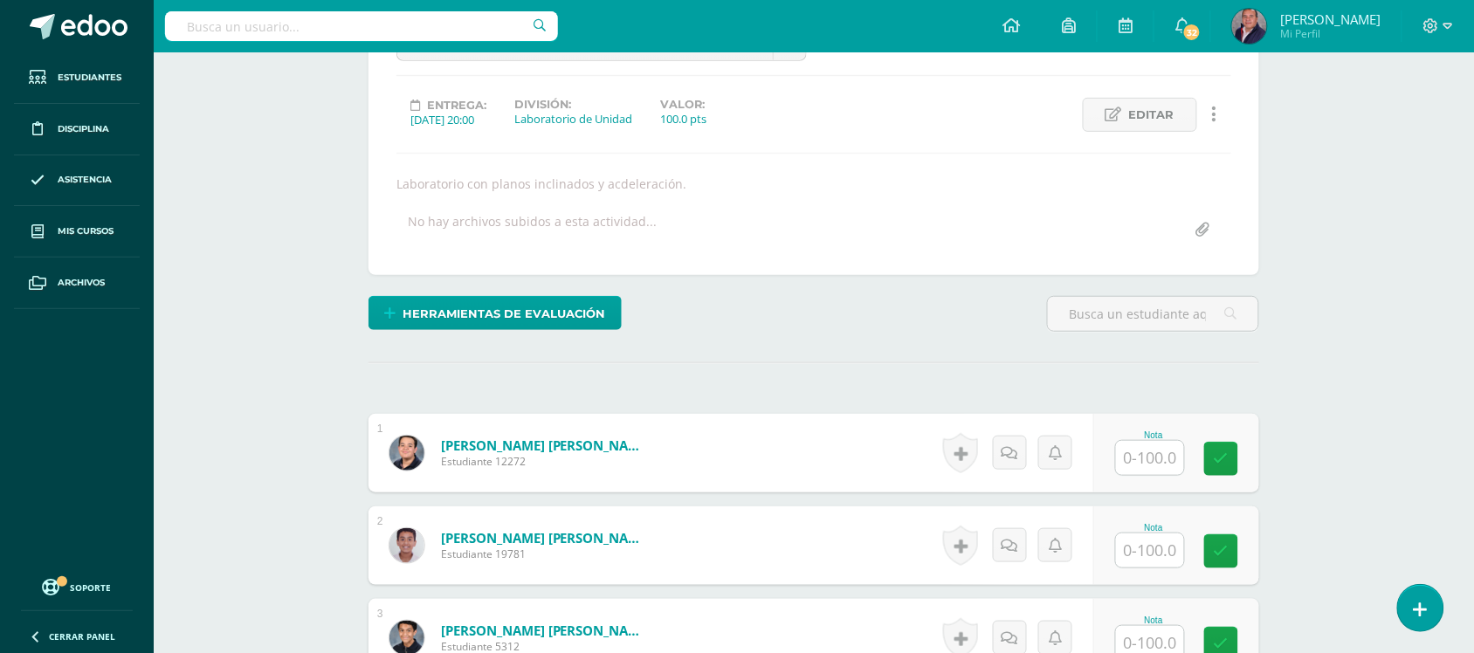
scroll to position [210, 0]
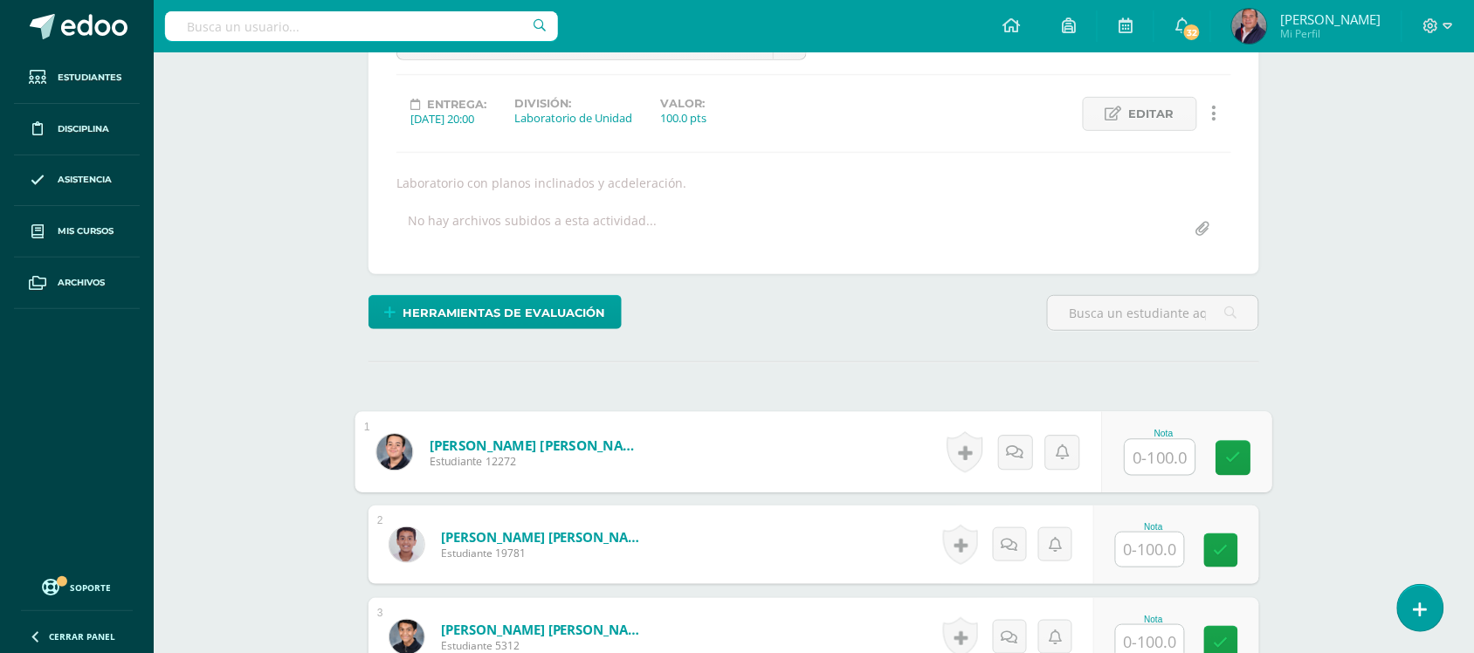
click at [1179, 450] on input "text" at bounding box center [1160, 457] width 70 height 35
type input "96"
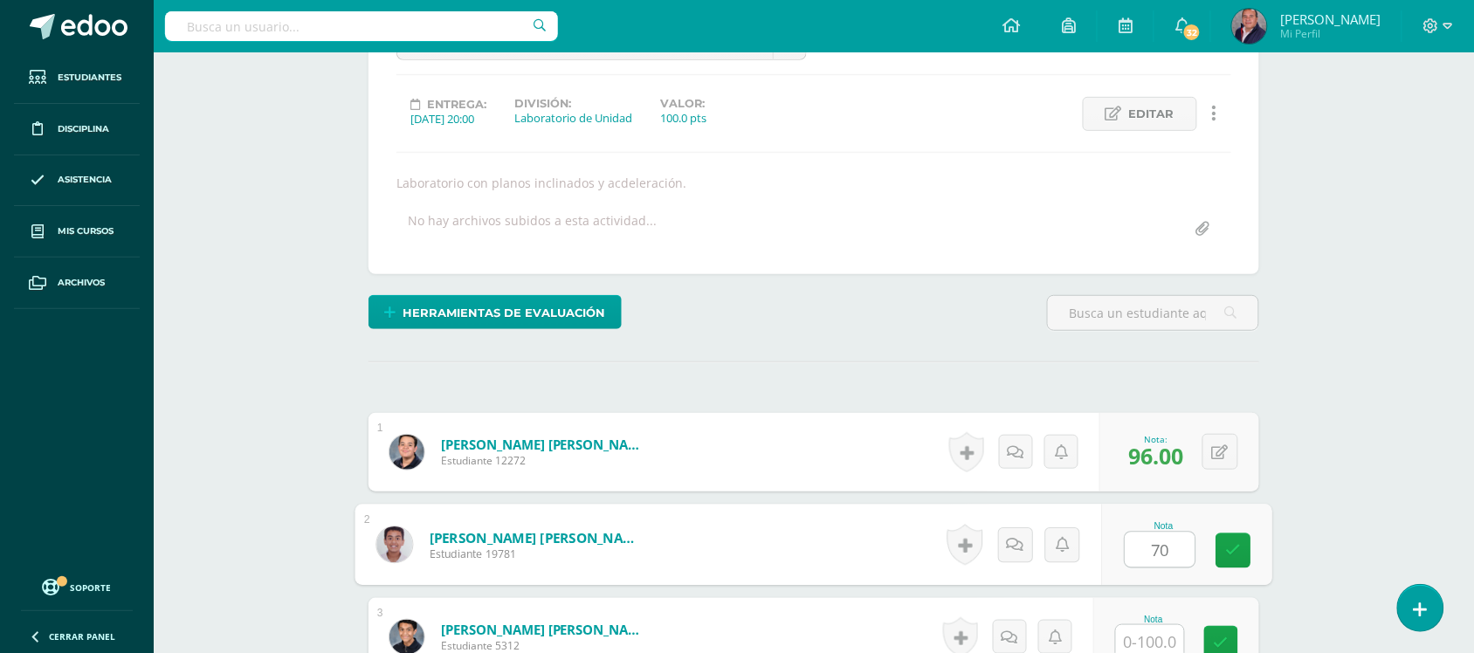
type input "70"
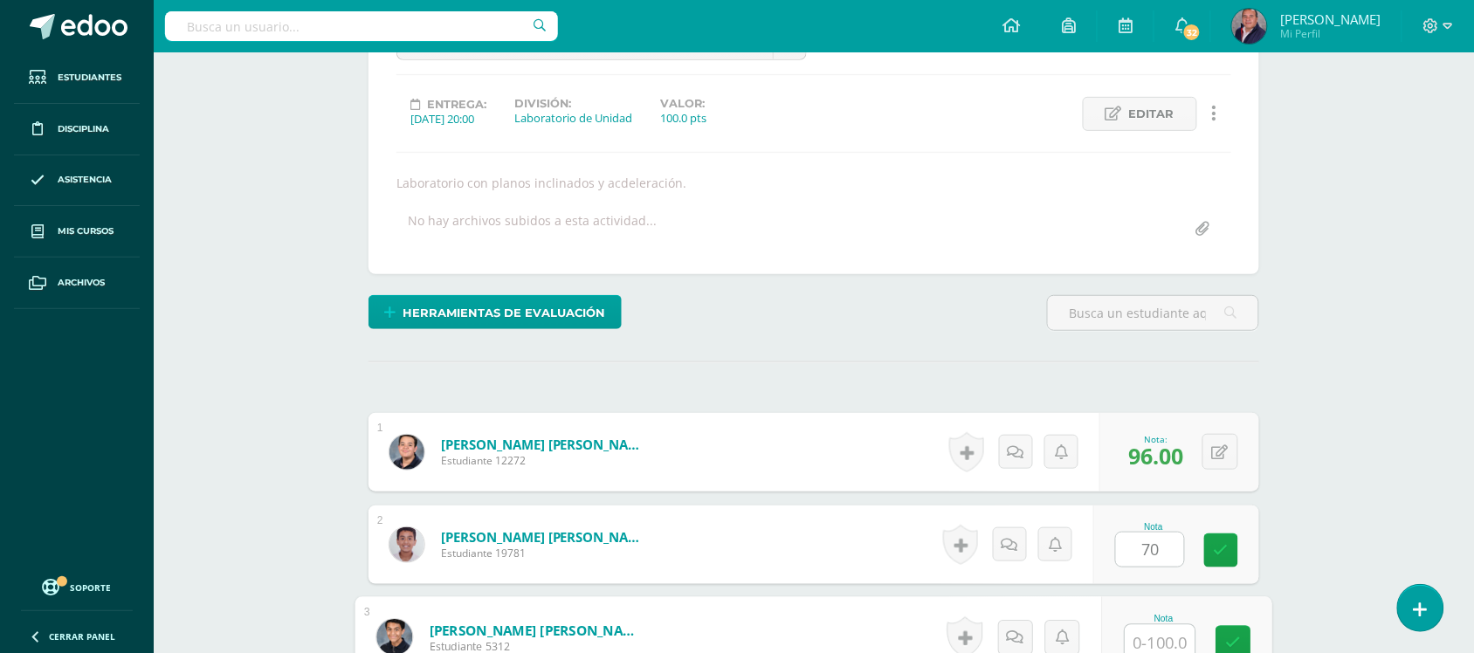
scroll to position [216, 0]
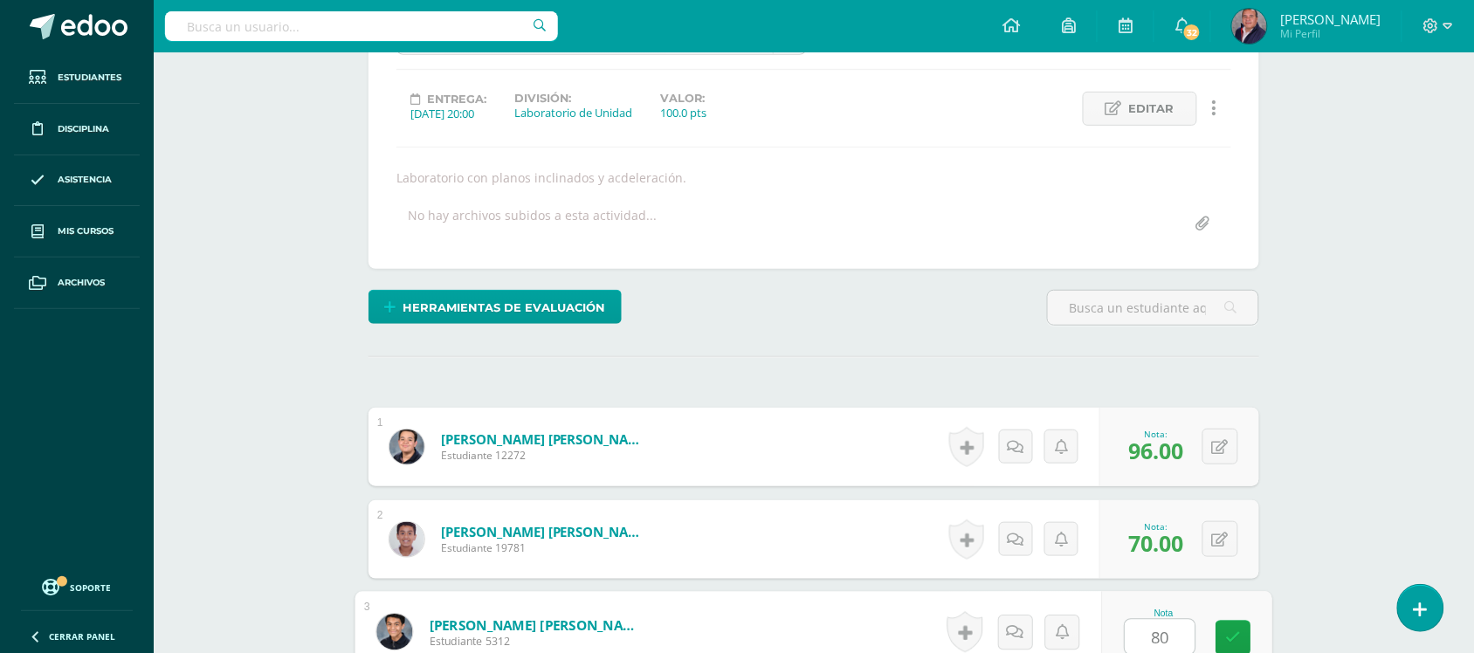
type input "80"
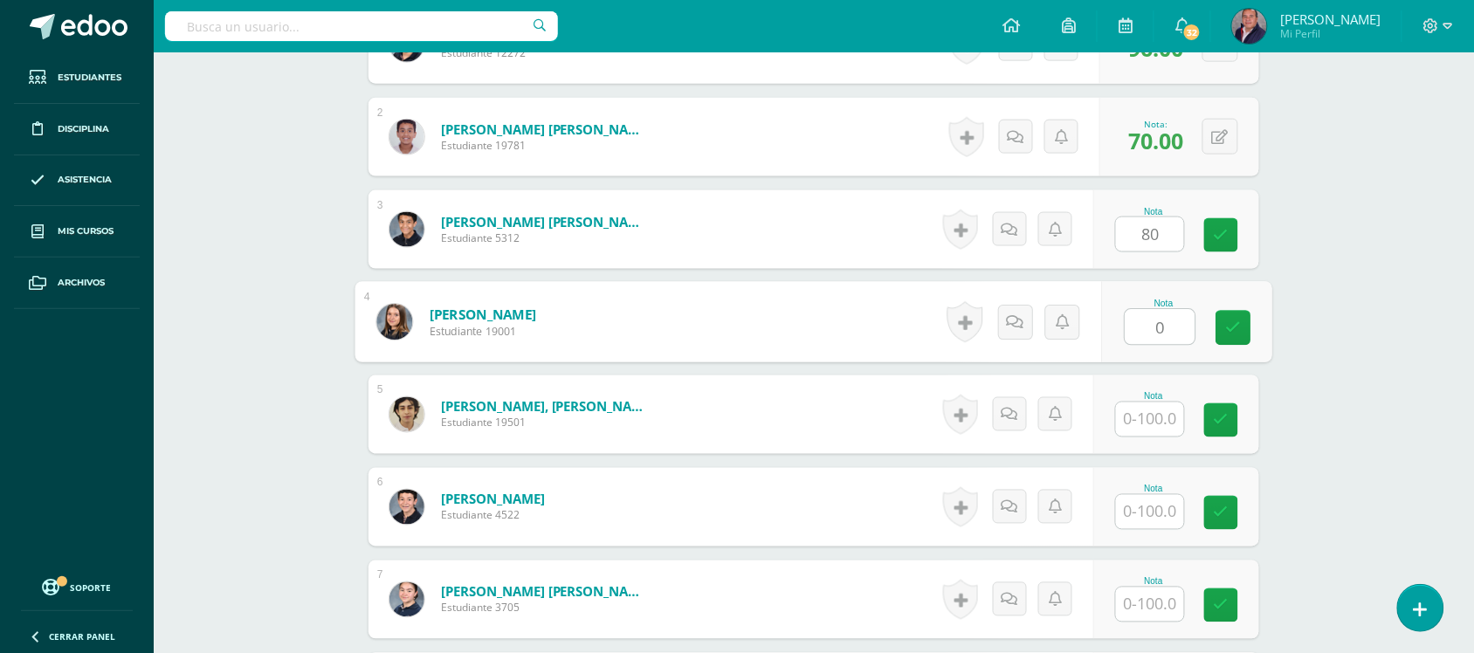
type input "0"
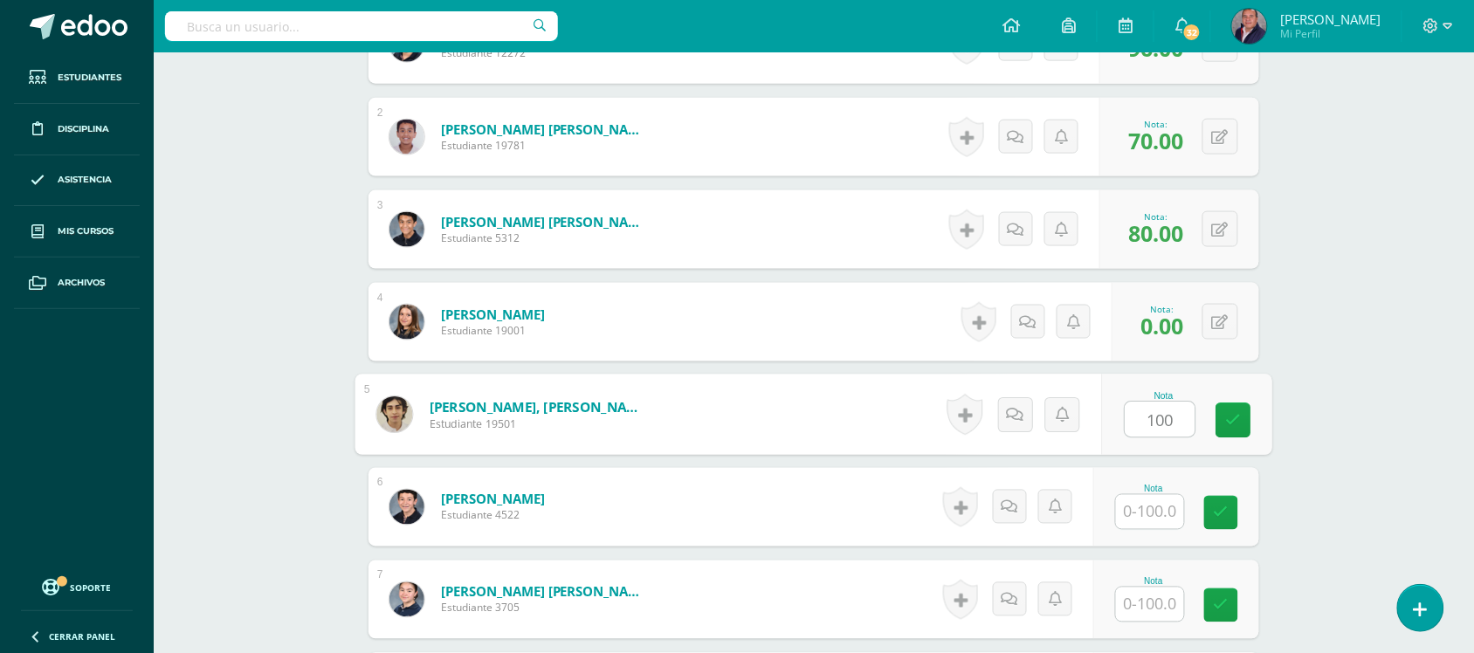
type input "100"
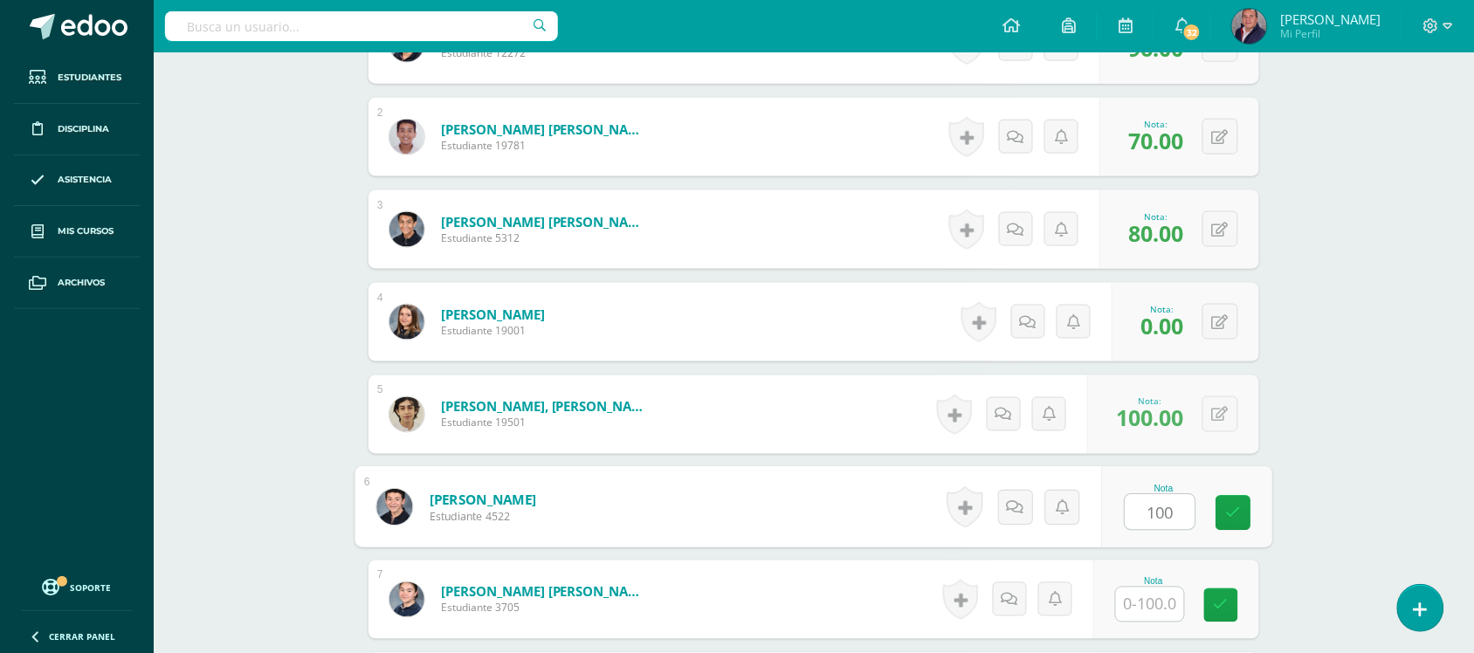
type input "100"
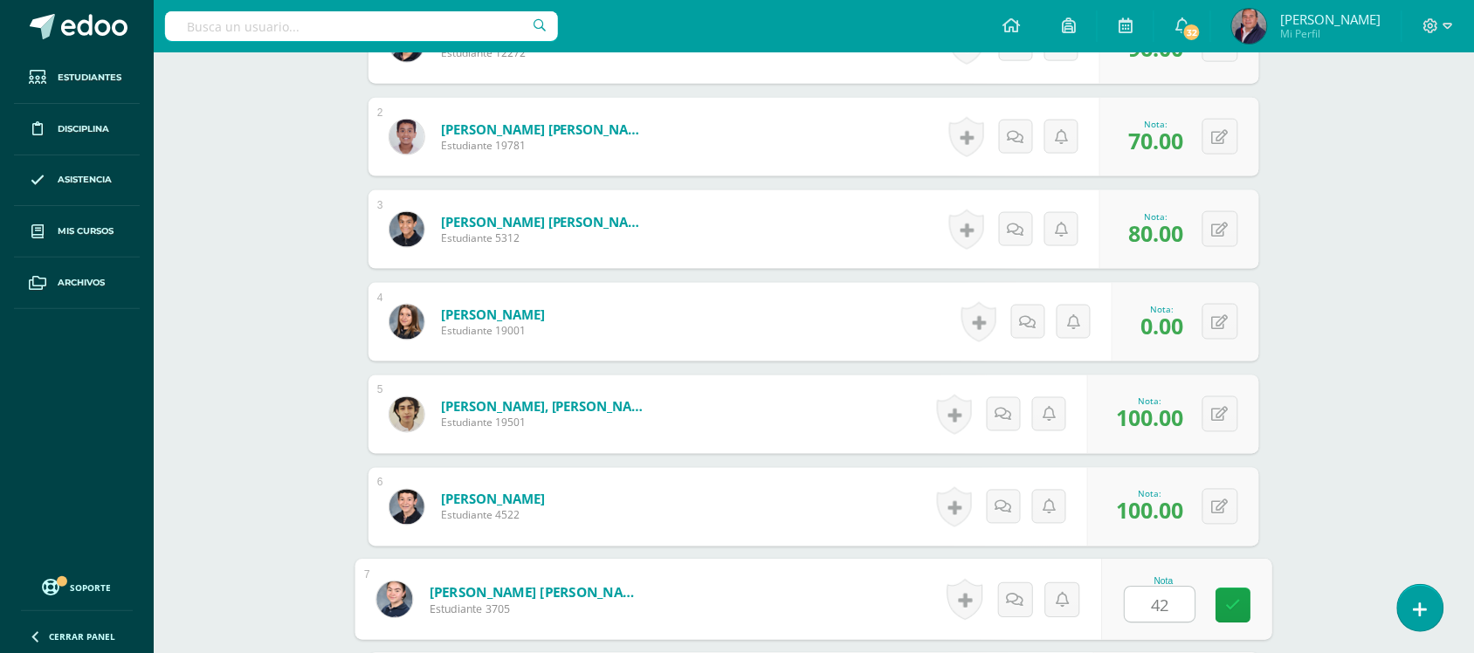
type input "42"
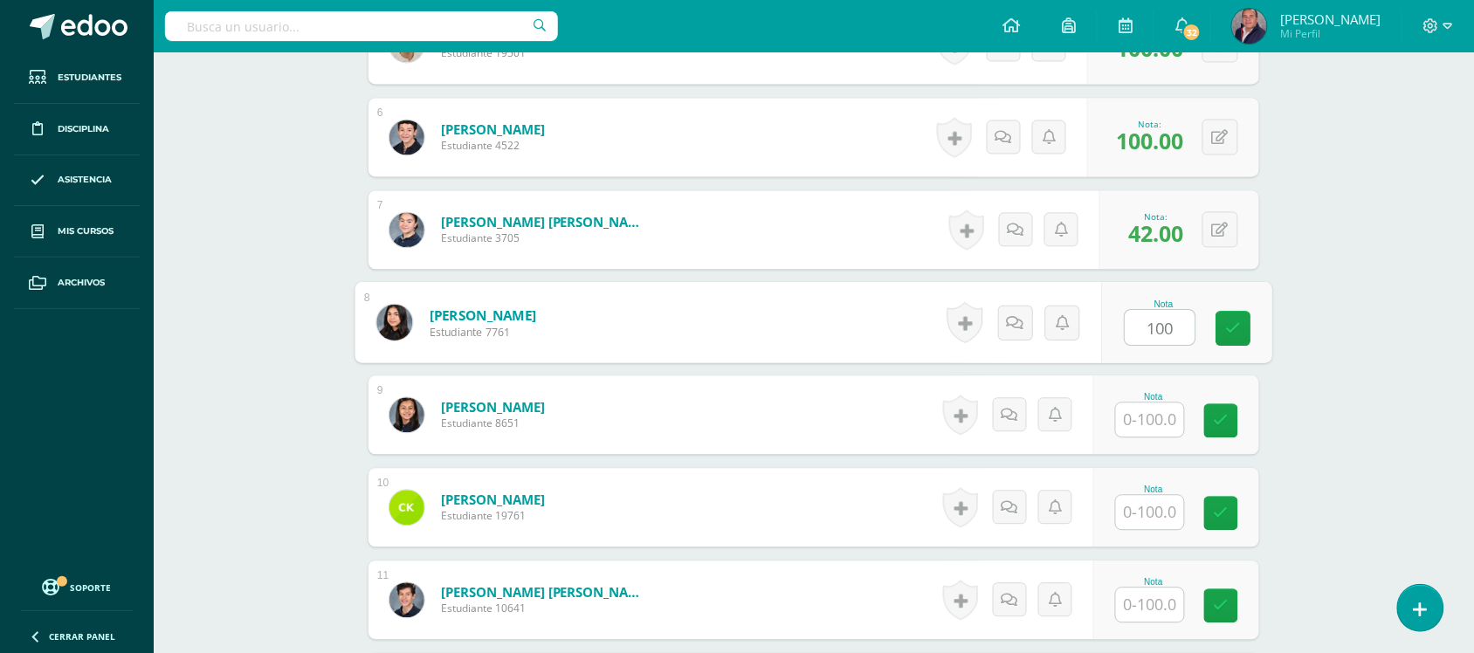
type input "100"
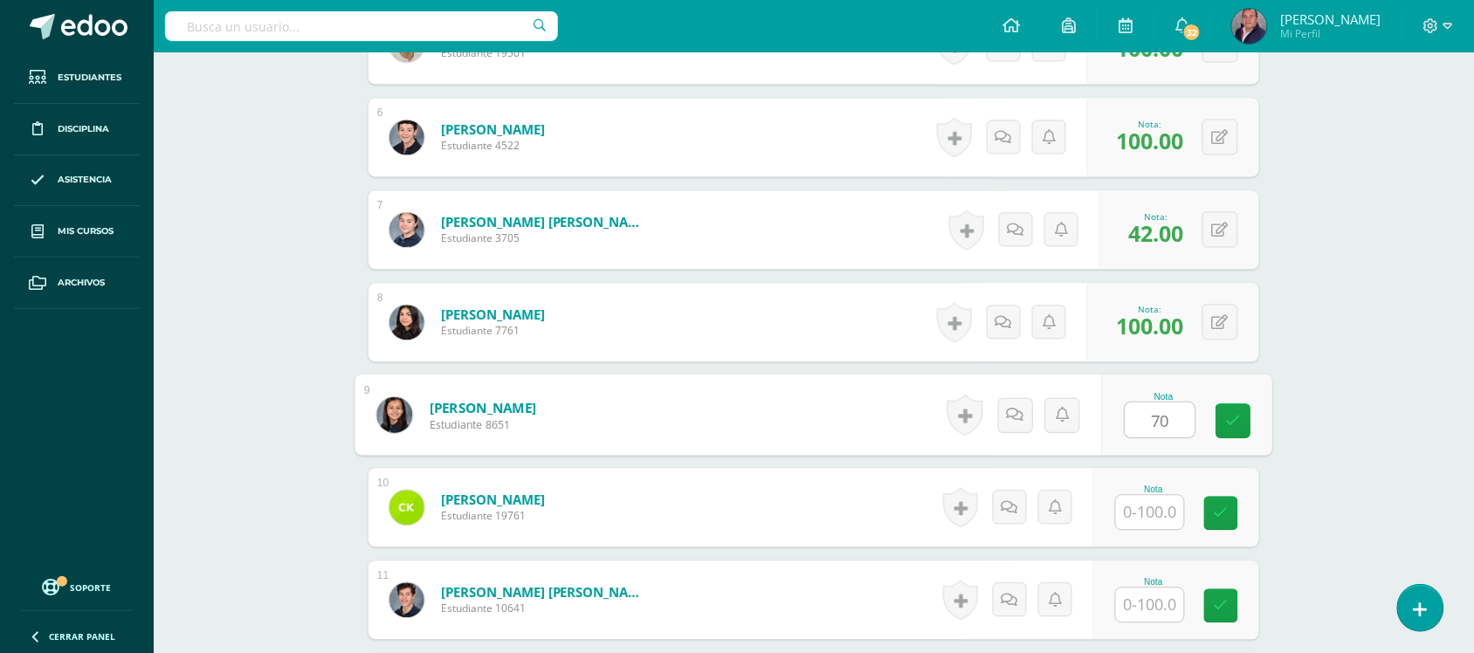
type input "70"
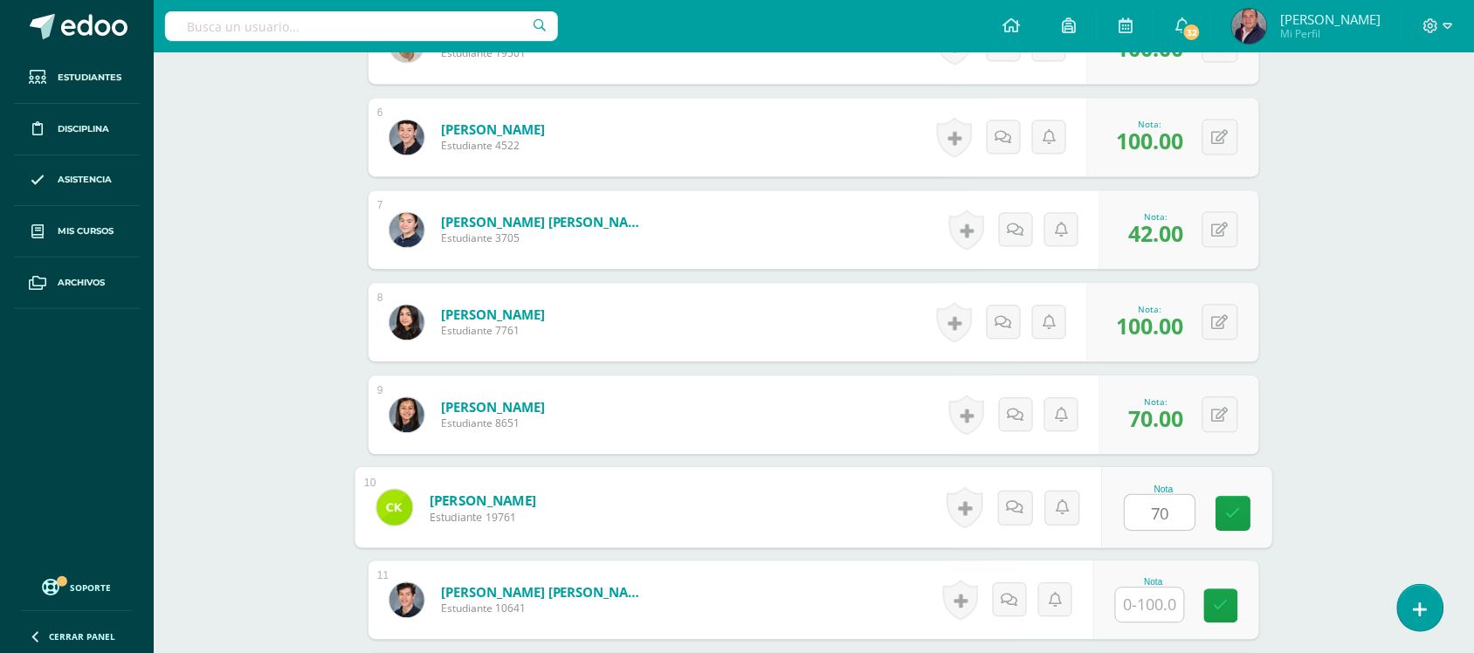
type input "70"
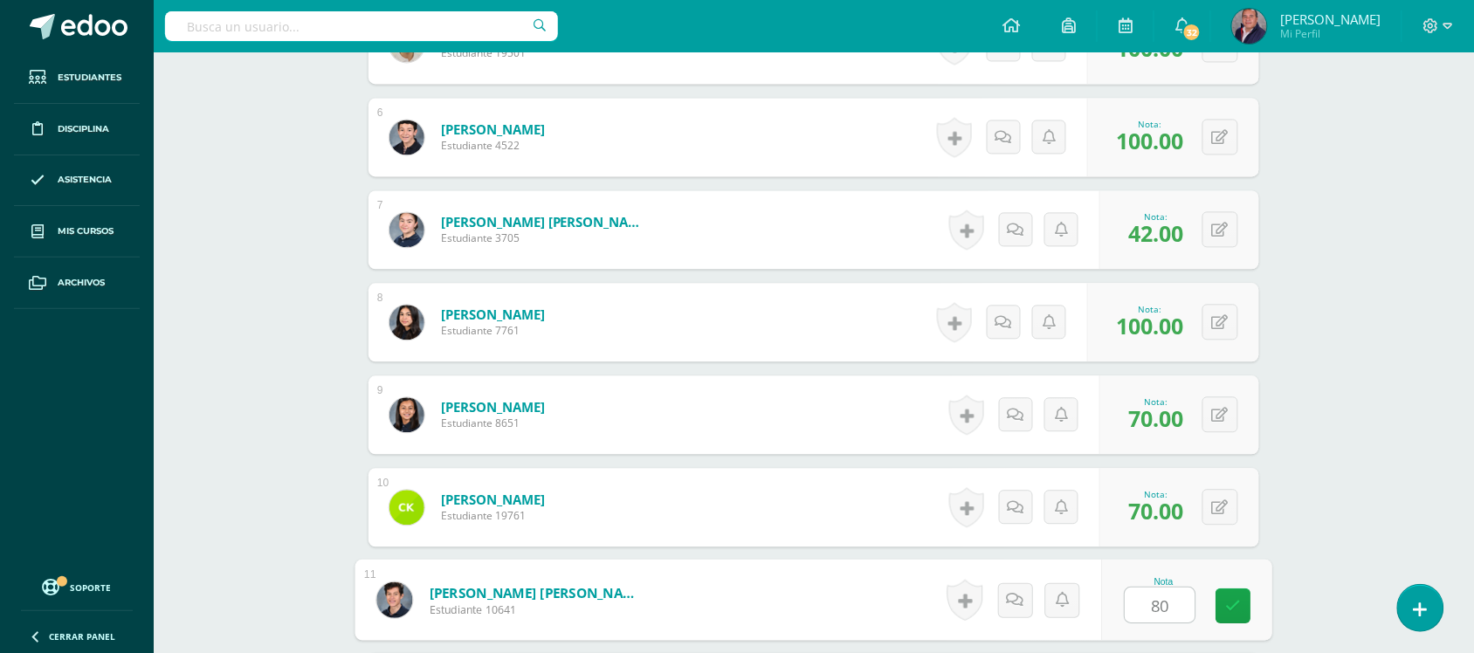
type input "80"
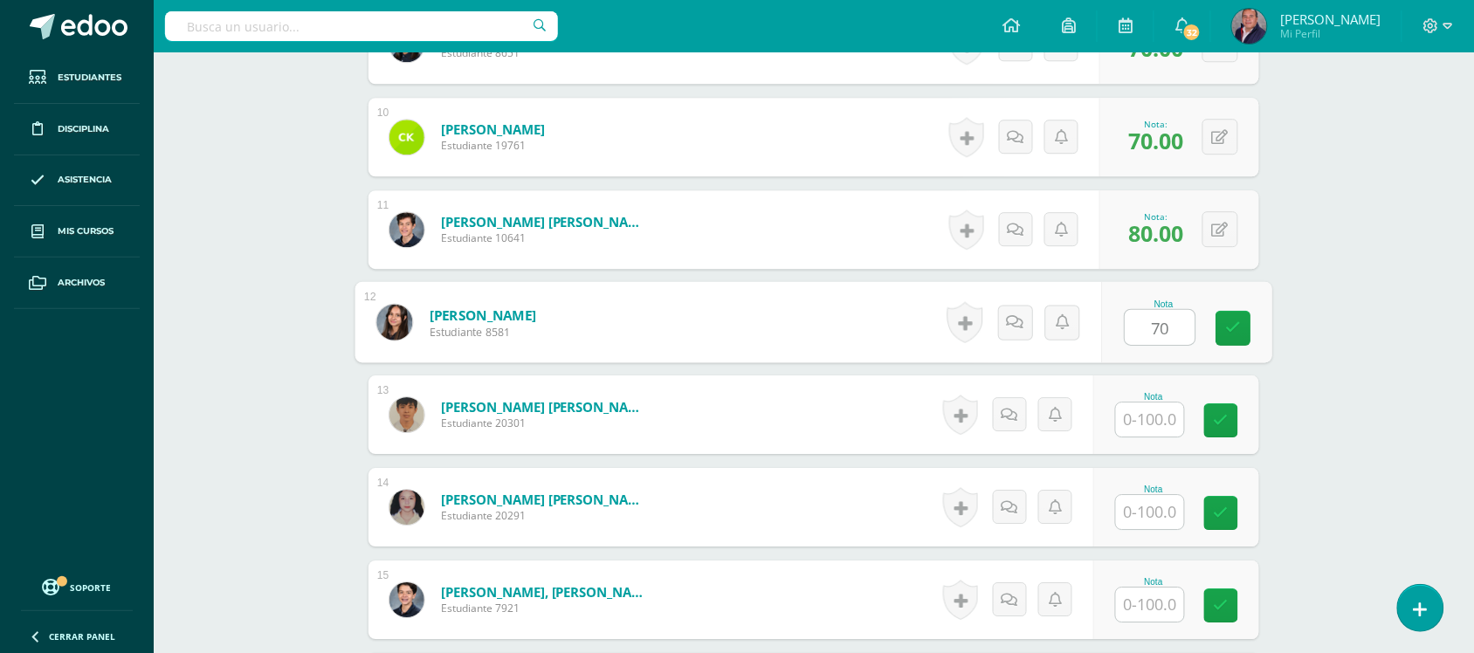
type input "70"
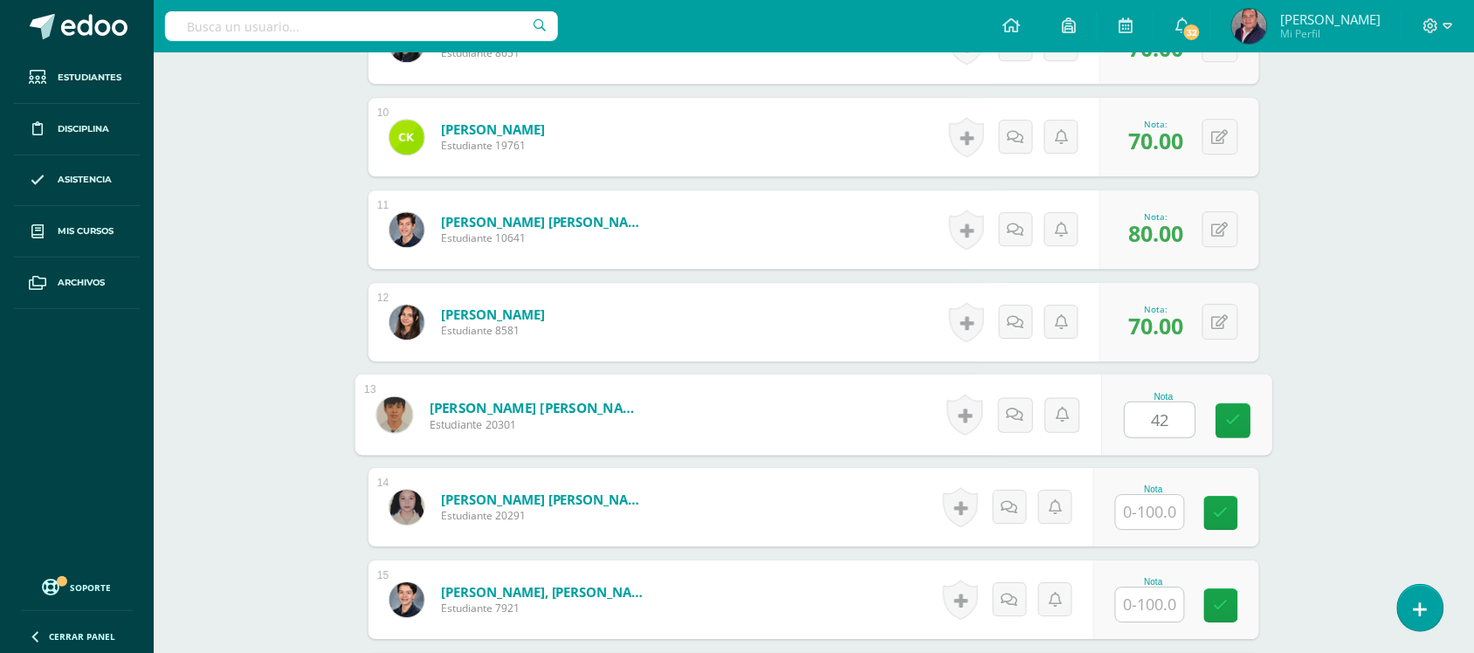
type input "42"
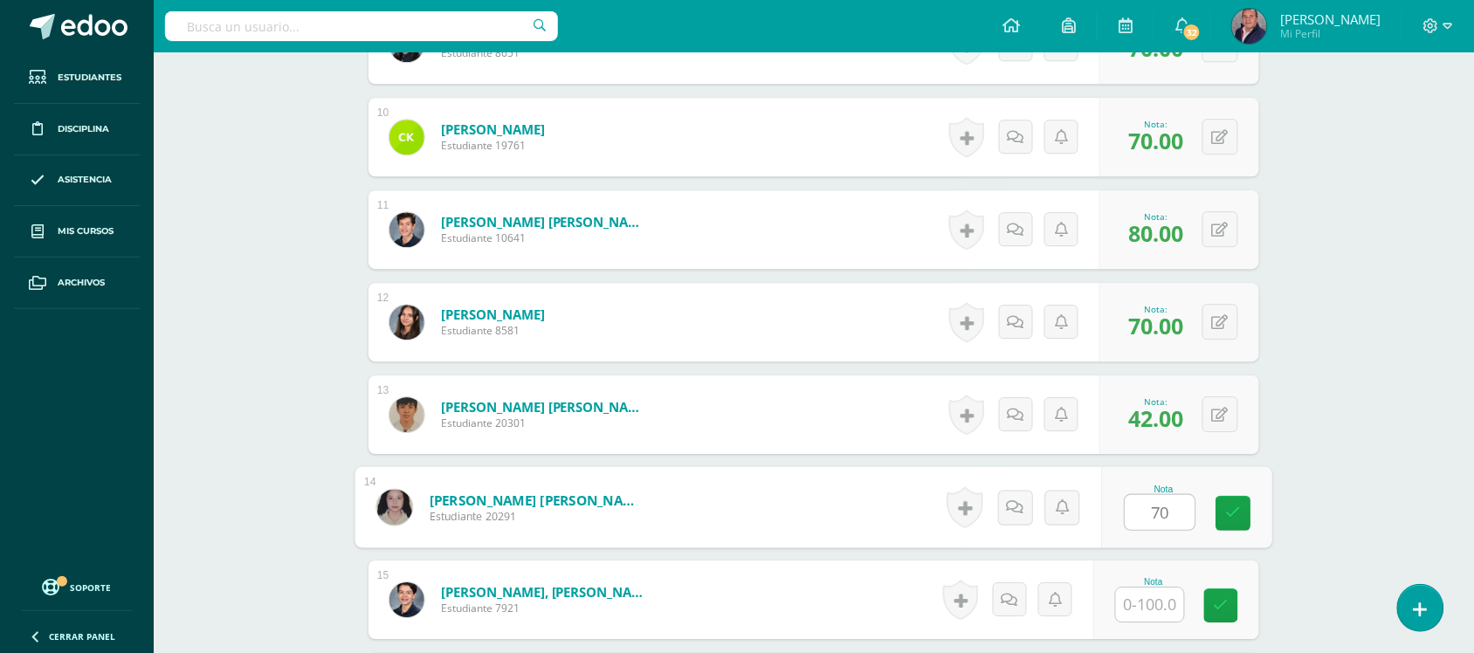
type input "70"
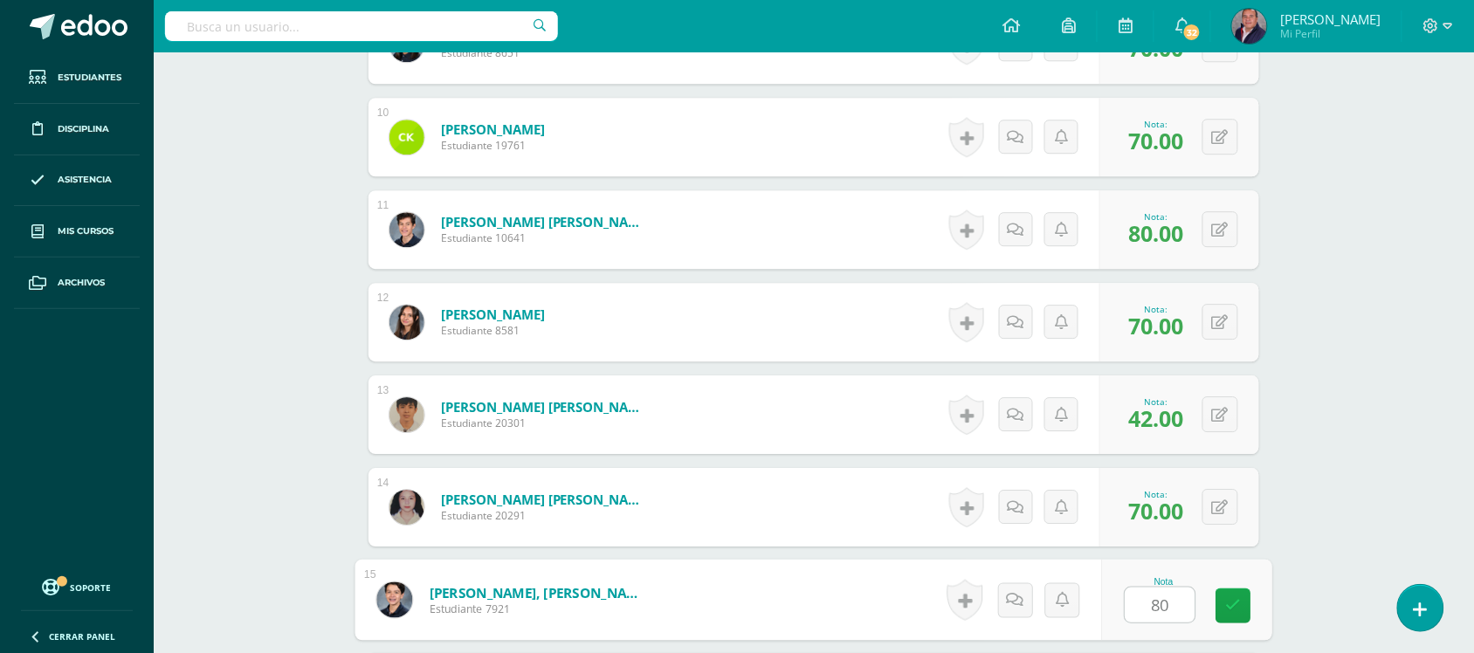
type input "80"
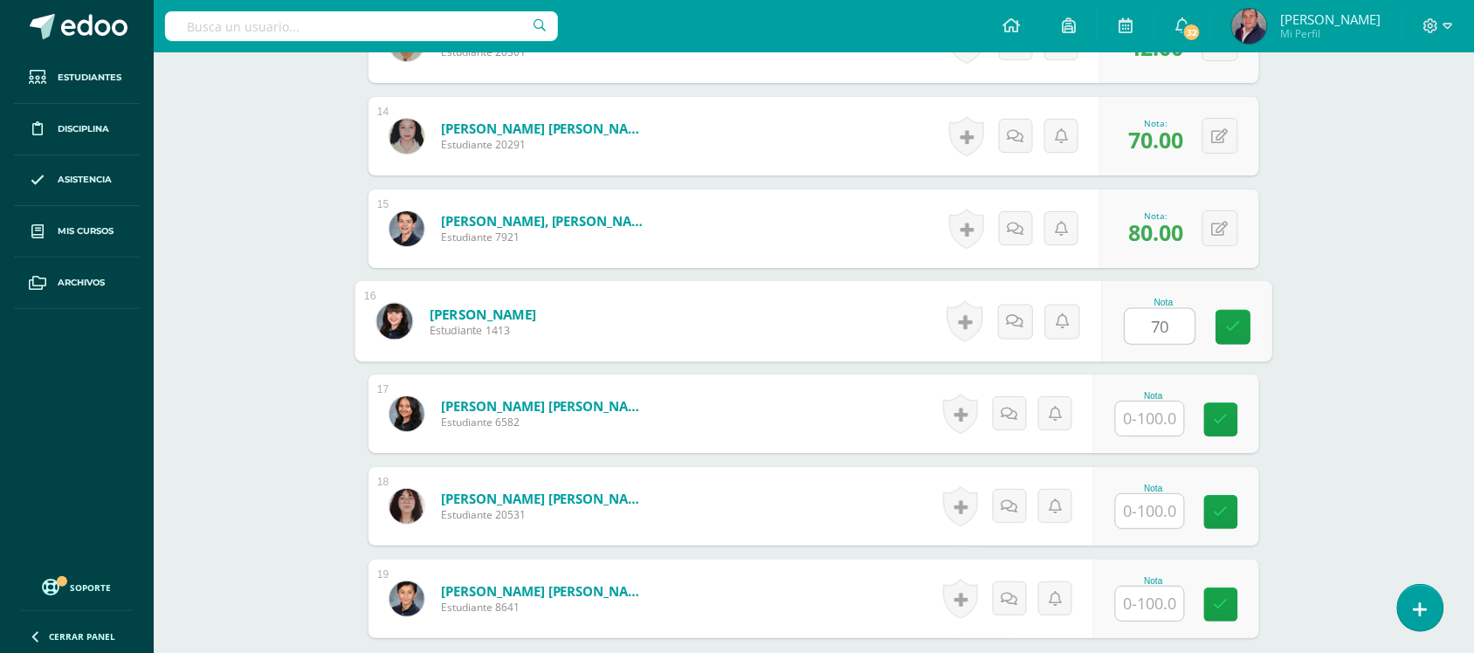
type input "70"
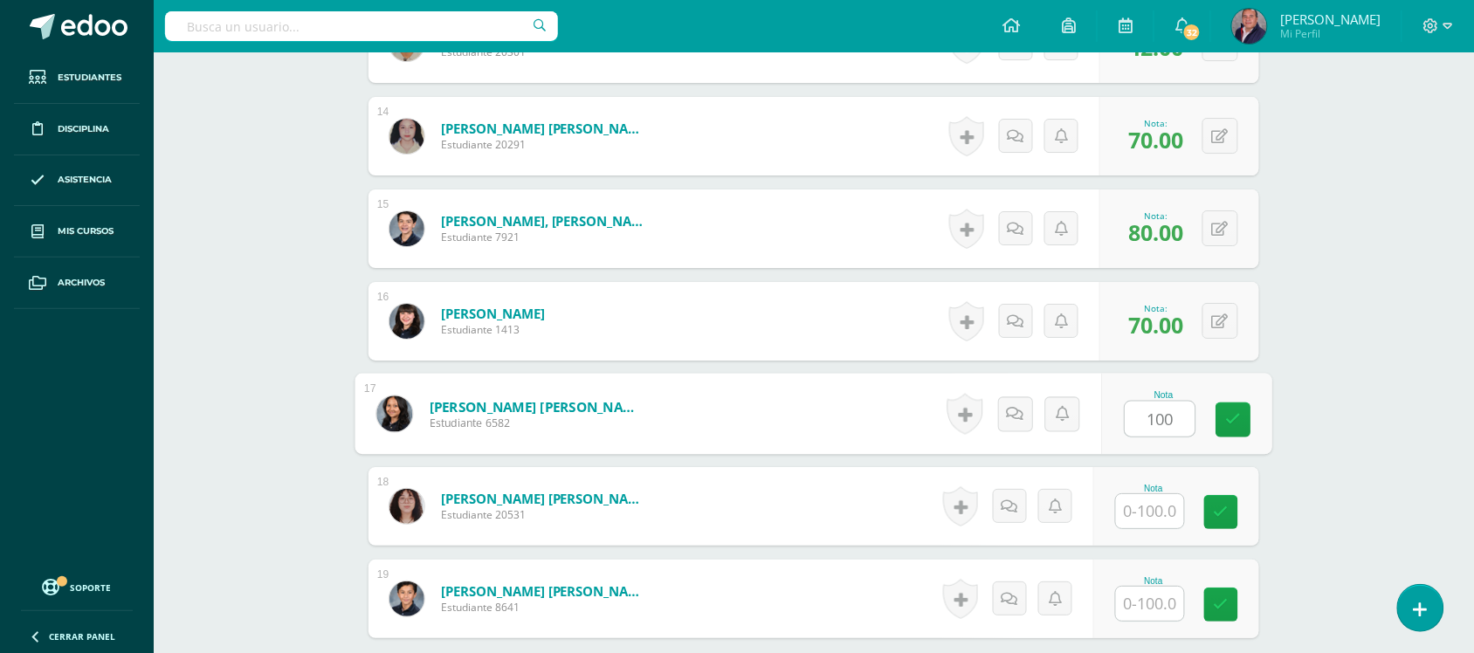
type input "100"
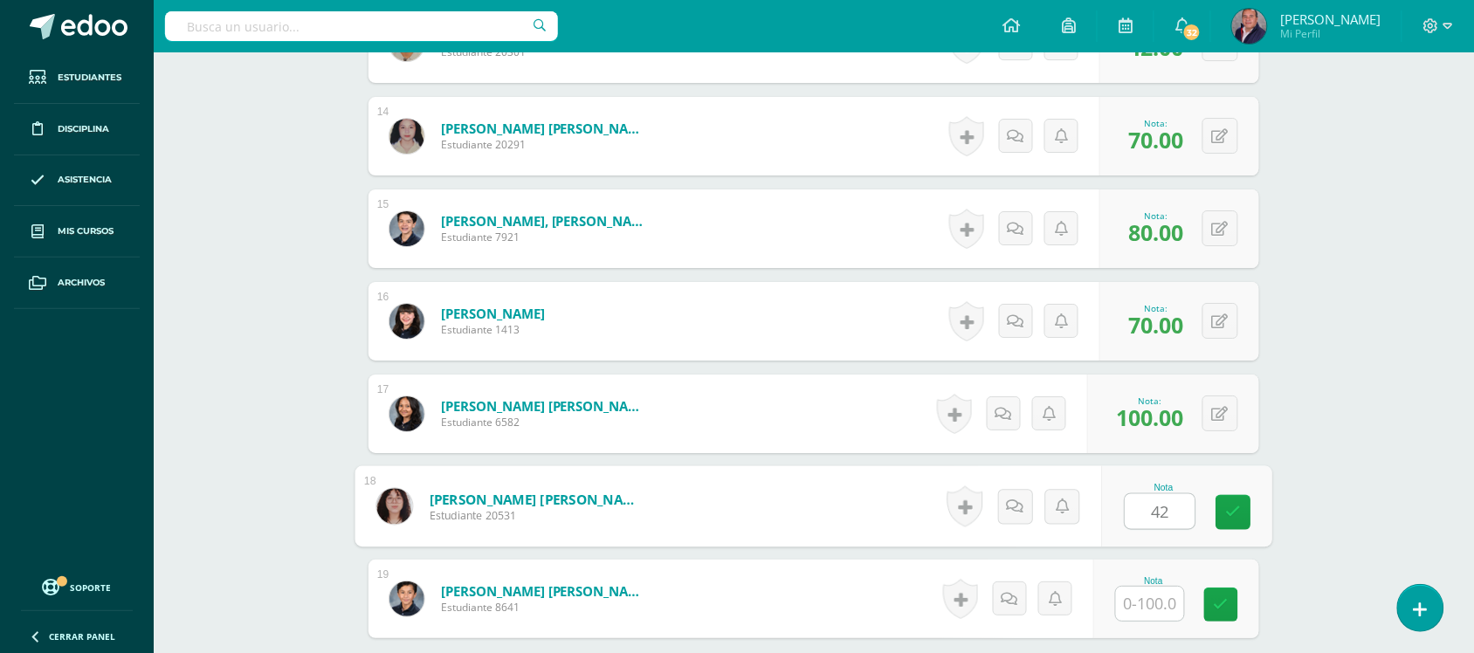
type input "42"
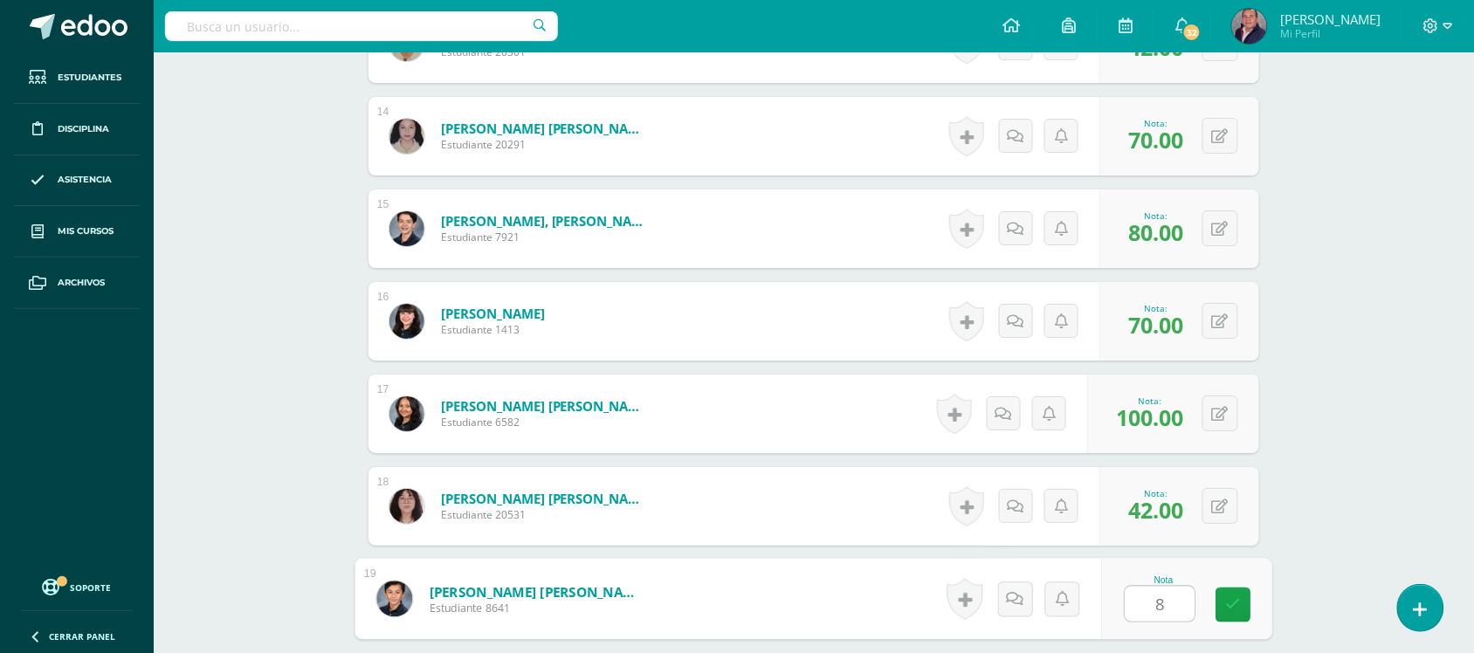
type input "80"
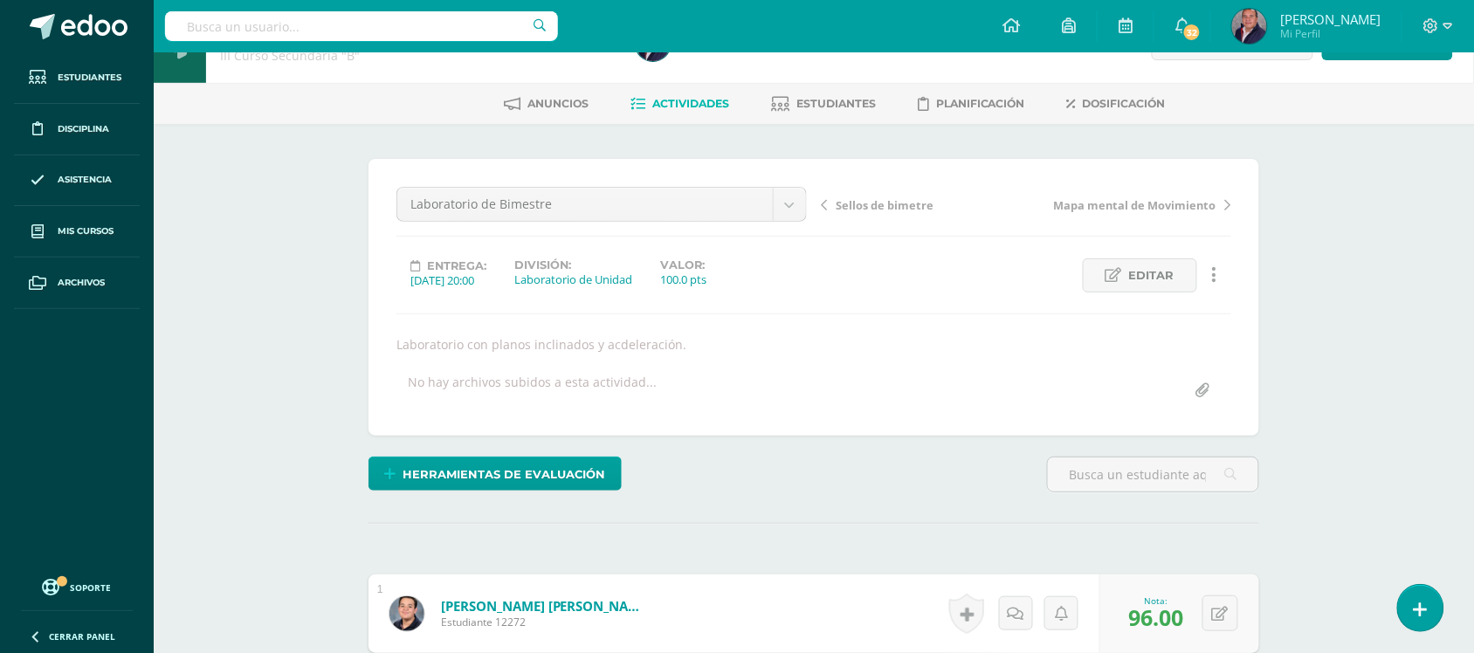
scroll to position [0, 0]
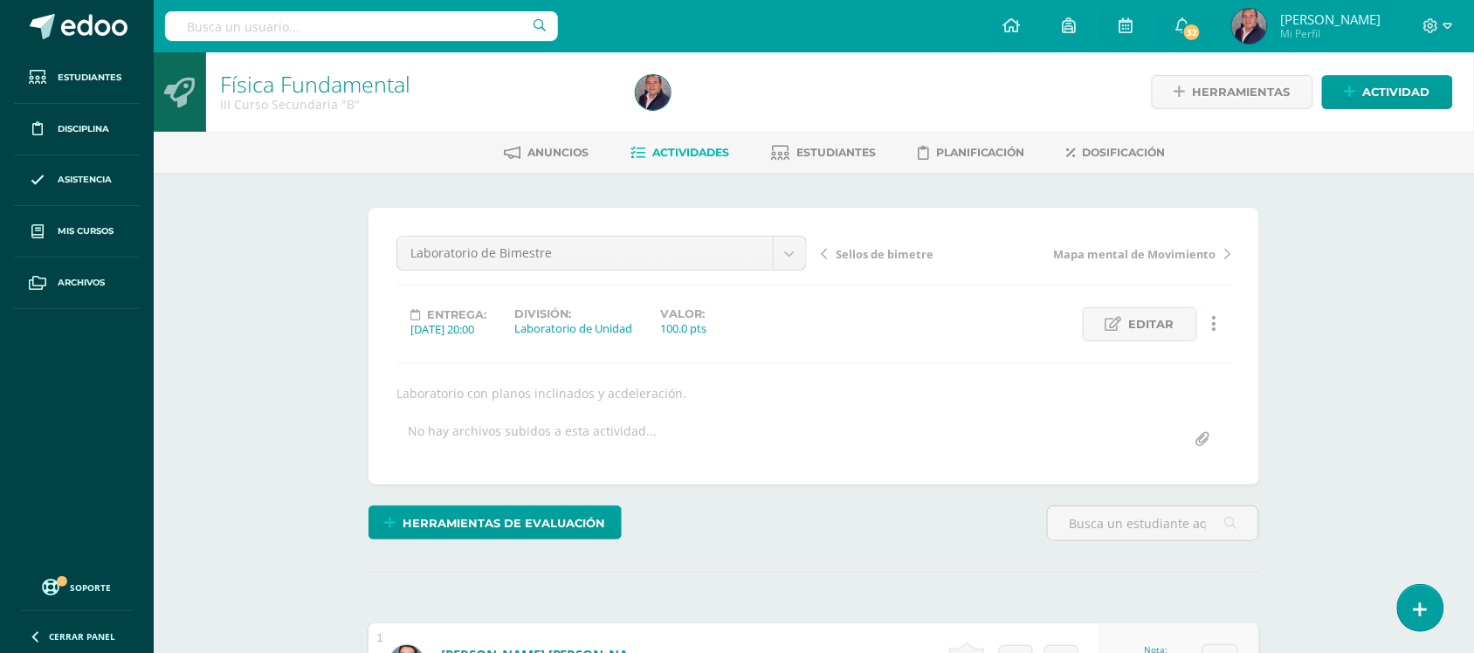
click at [688, 155] on span "Actividades" at bounding box center [690, 152] width 77 height 13
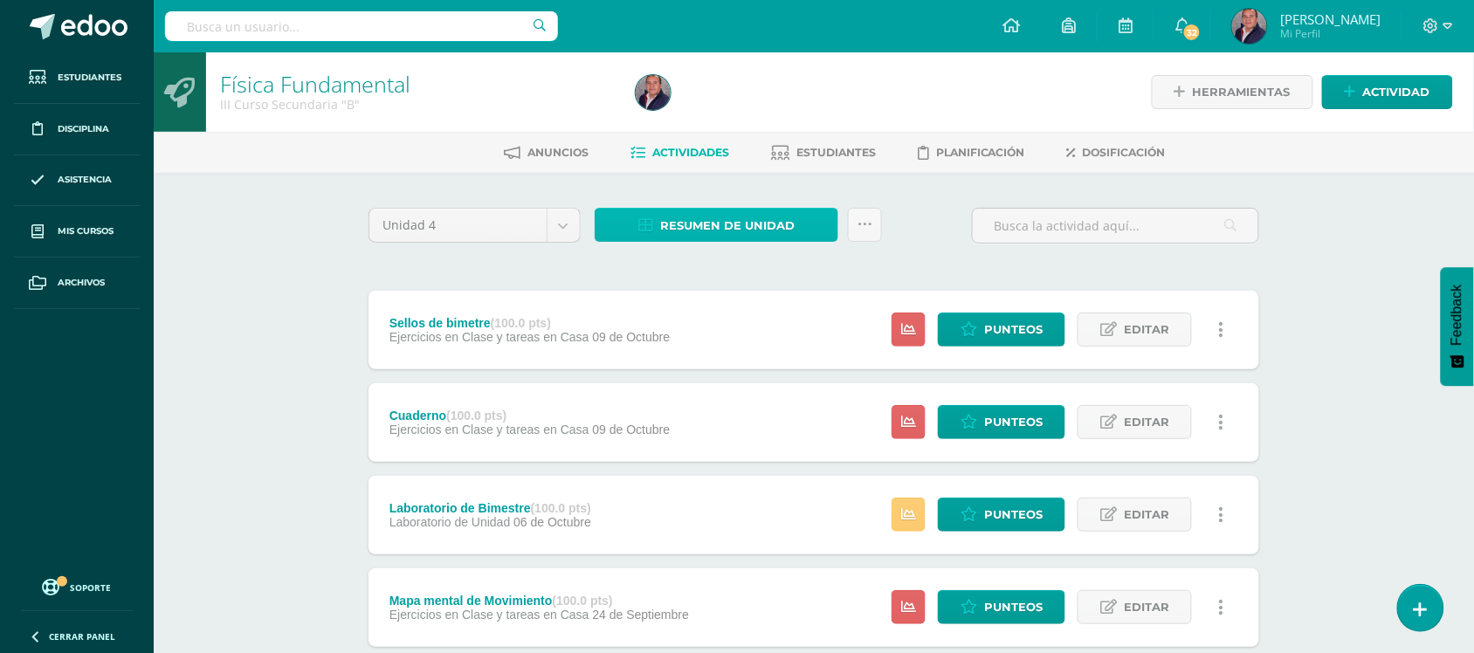
click at [766, 228] on span "Resumen de unidad" at bounding box center [727, 226] width 134 height 32
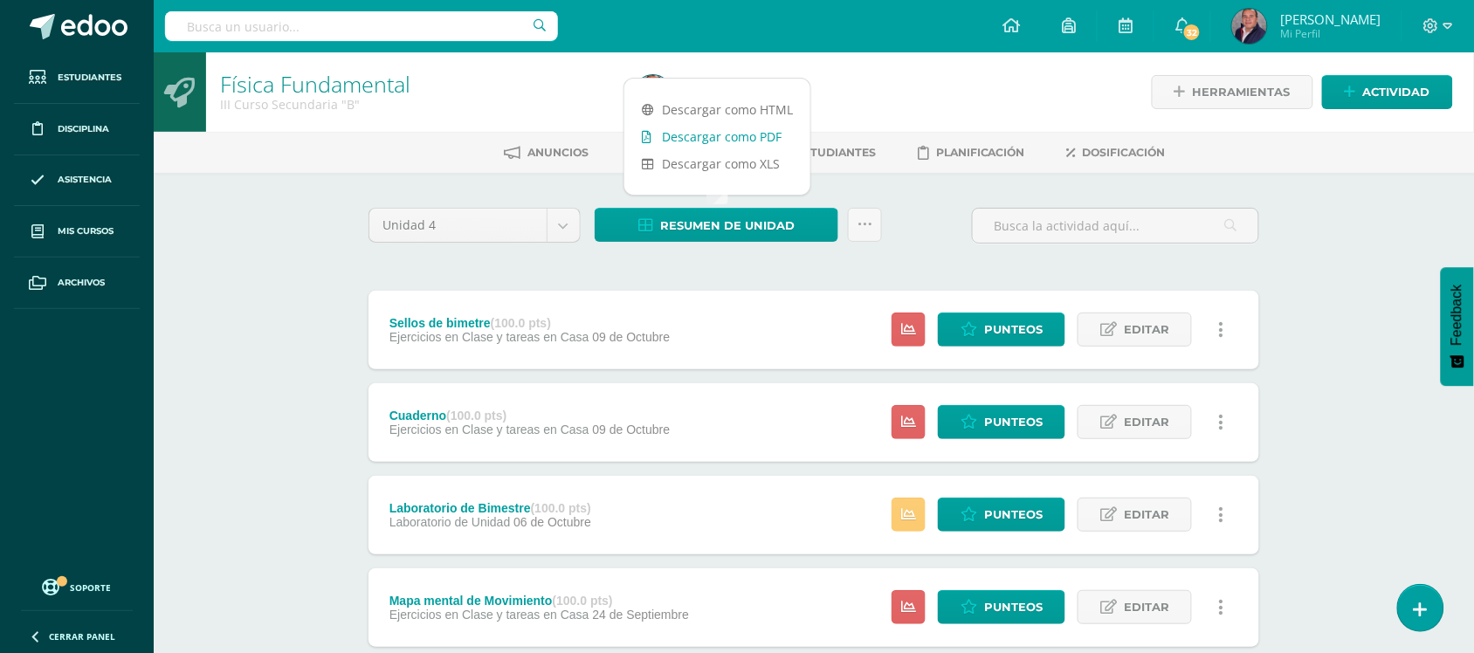
click at [729, 141] on link "Descargar como PDF" at bounding box center [717, 136] width 186 height 27
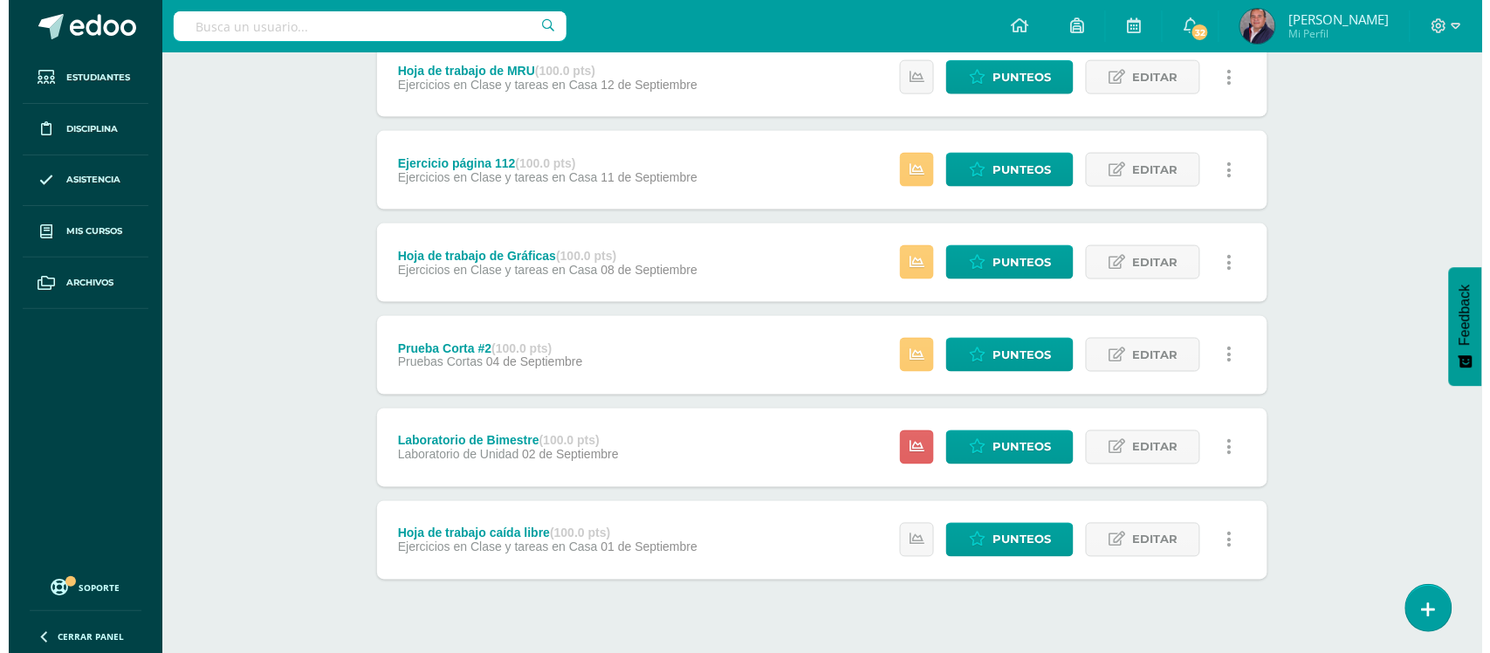
scroll to position [622, 0]
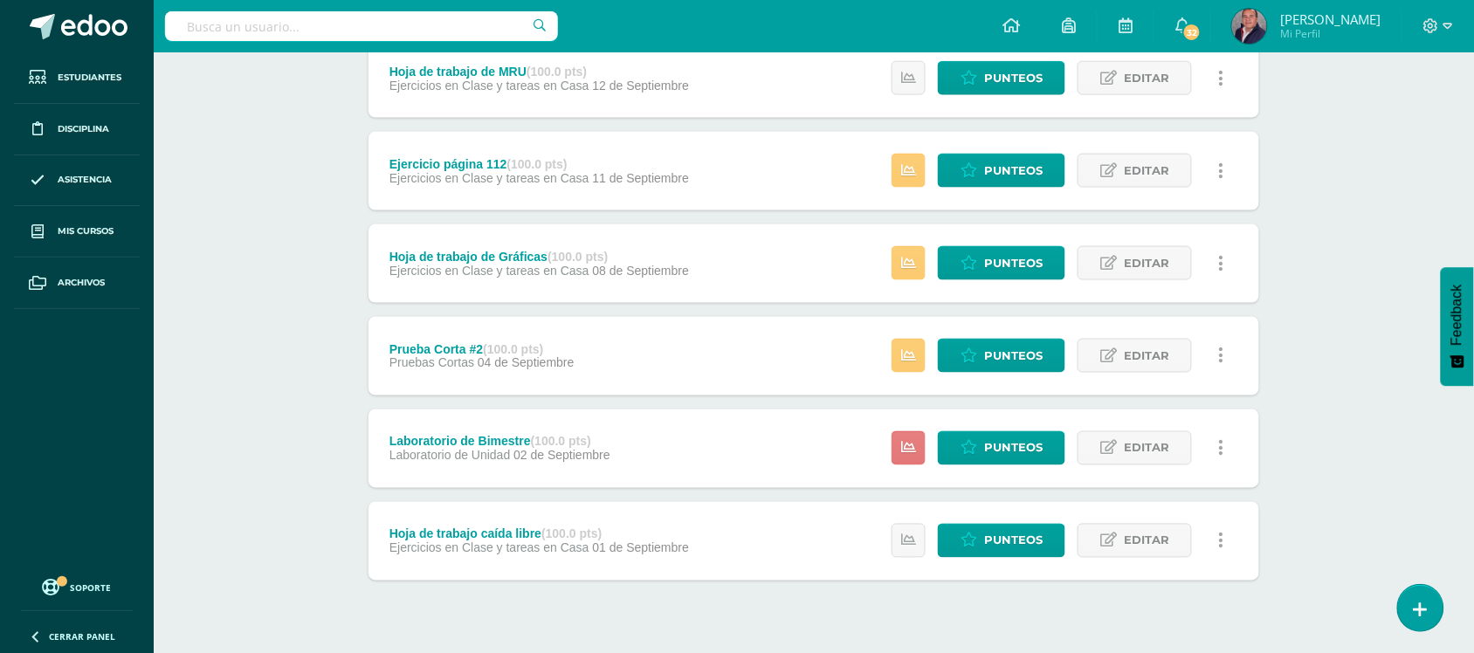
click at [908, 445] on icon at bounding box center [908, 448] width 15 height 15
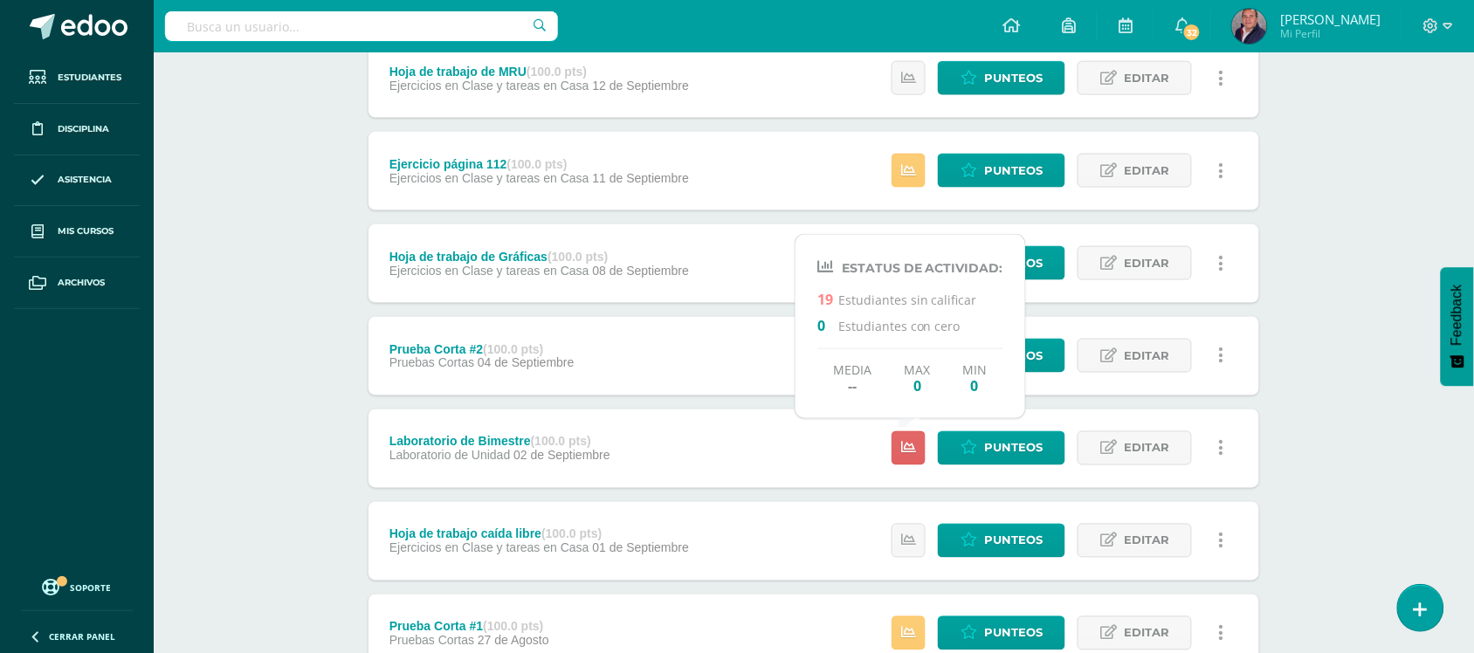
click at [736, 434] on div "Laboratorio de Bimestre (100.0 pts) Laboratorio de Unidad [DATE] Punteos Editar…" at bounding box center [813, 448] width 890 height 79
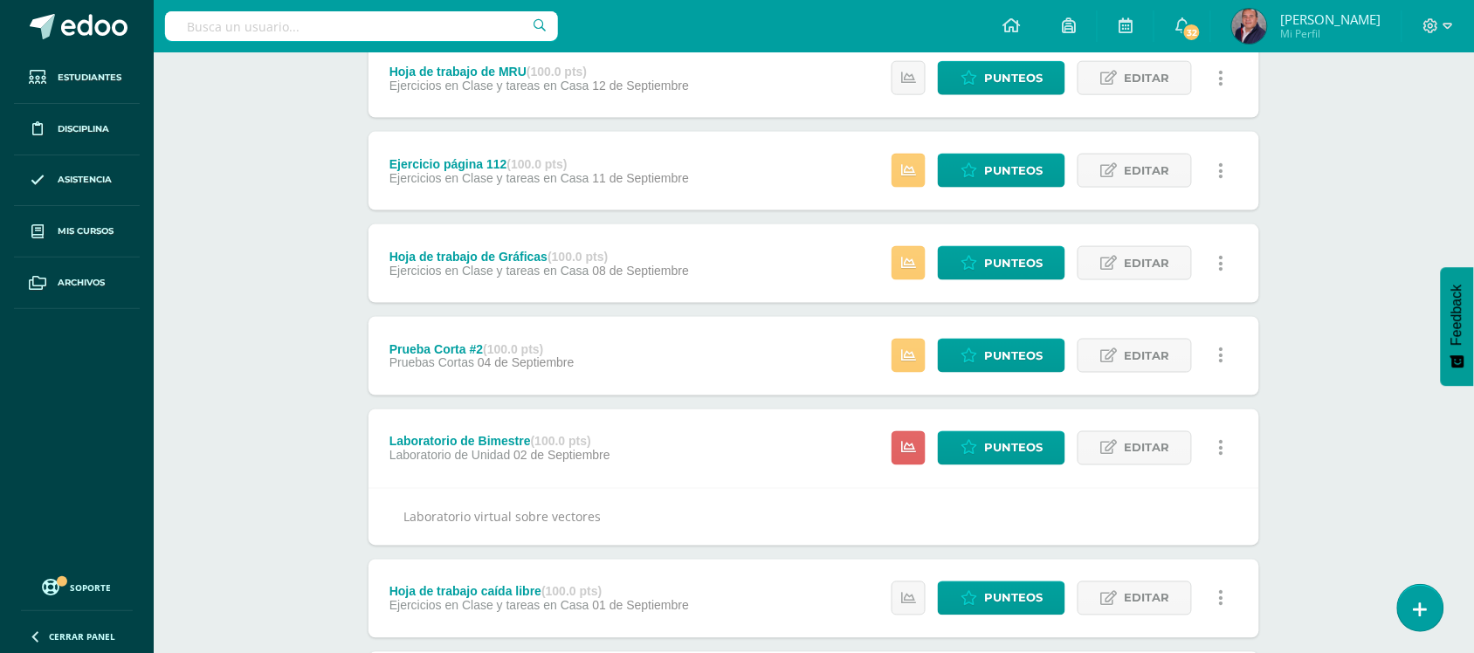
click at [1227, 451] on link at bounding box center [1221, 448] width 34 height 34
click at [1158, 556] on link "Eliminar" at bounding box center [1188, 558] width 179 height 27
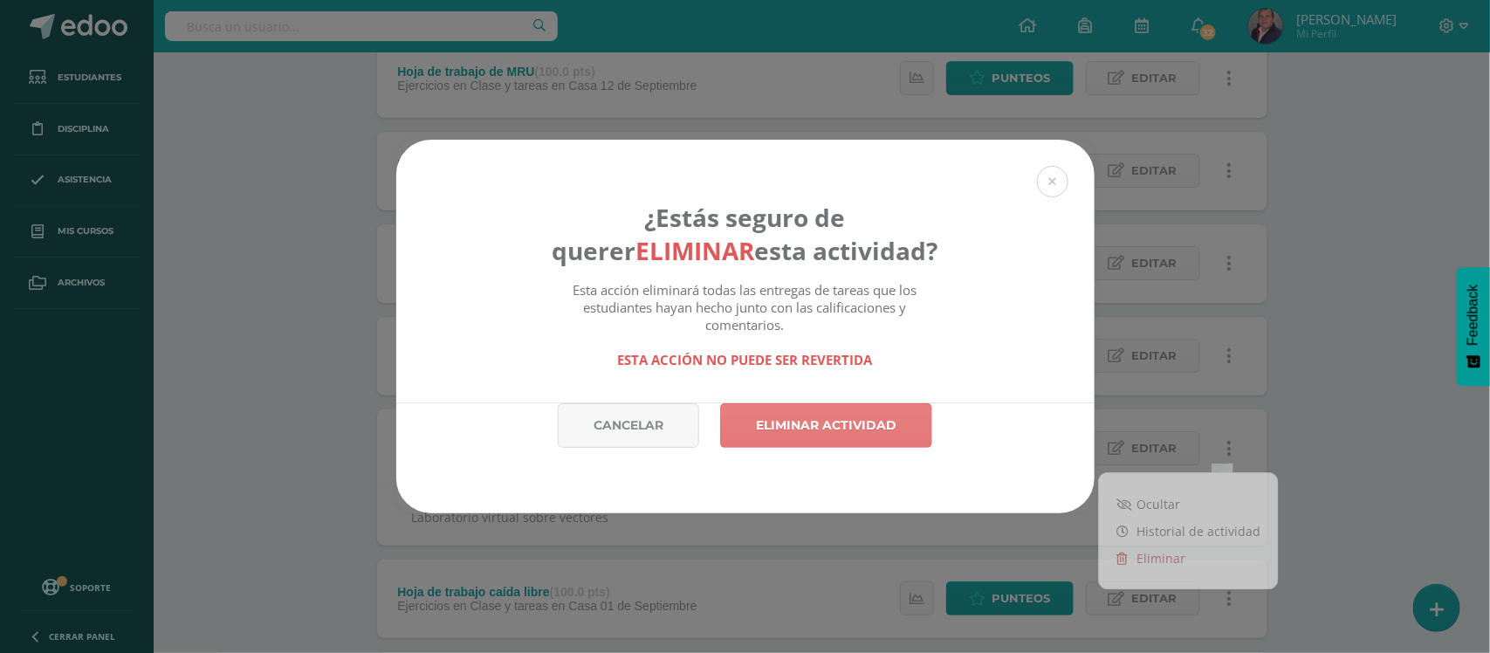
click at [883, 445] on link "Eliminar actividad" at bounding box center [826, 425] width 212 height 45
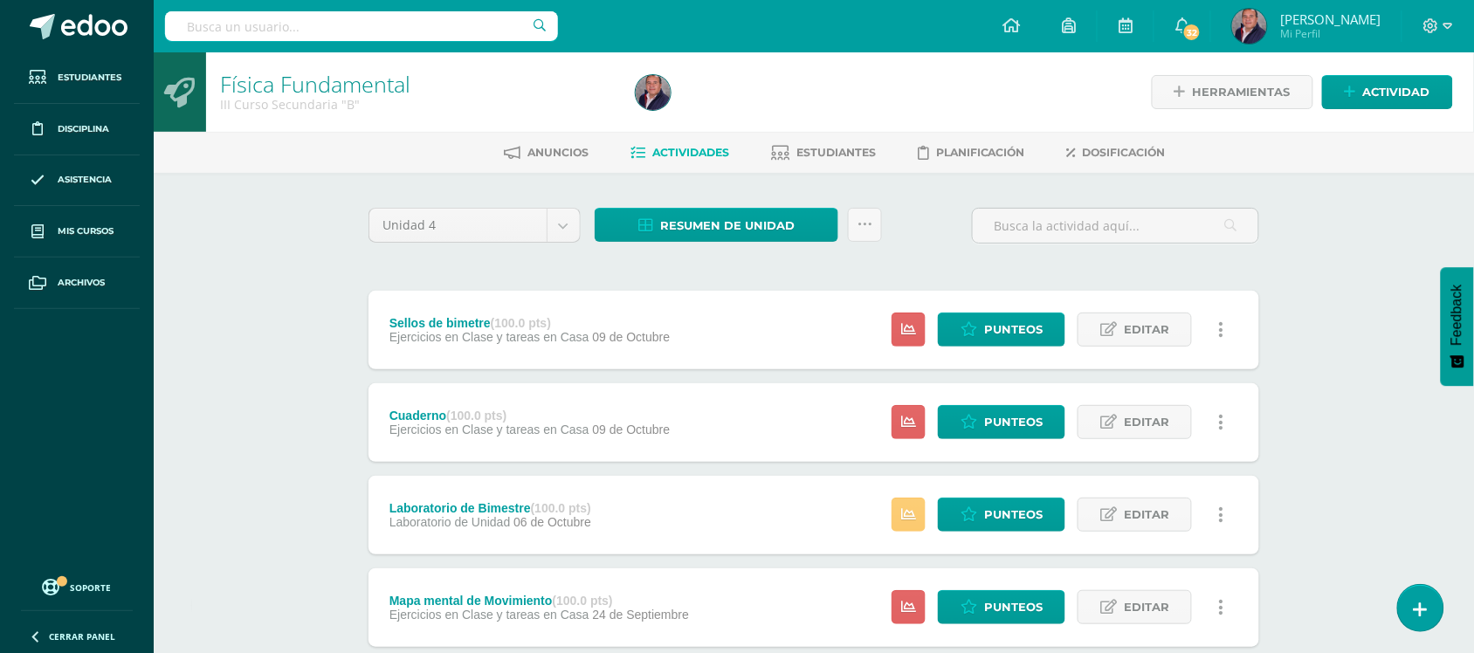
click at [736, 243] on div "Resumen de unidad Descargar como HTML Descargar como PDF Descargar como XLS Sub…" at bounding box center [737, 233] width 301 height 50
click at [734, 223] on span "Resumen de unidad" at bounding box center [727, 226] width 134 height 32
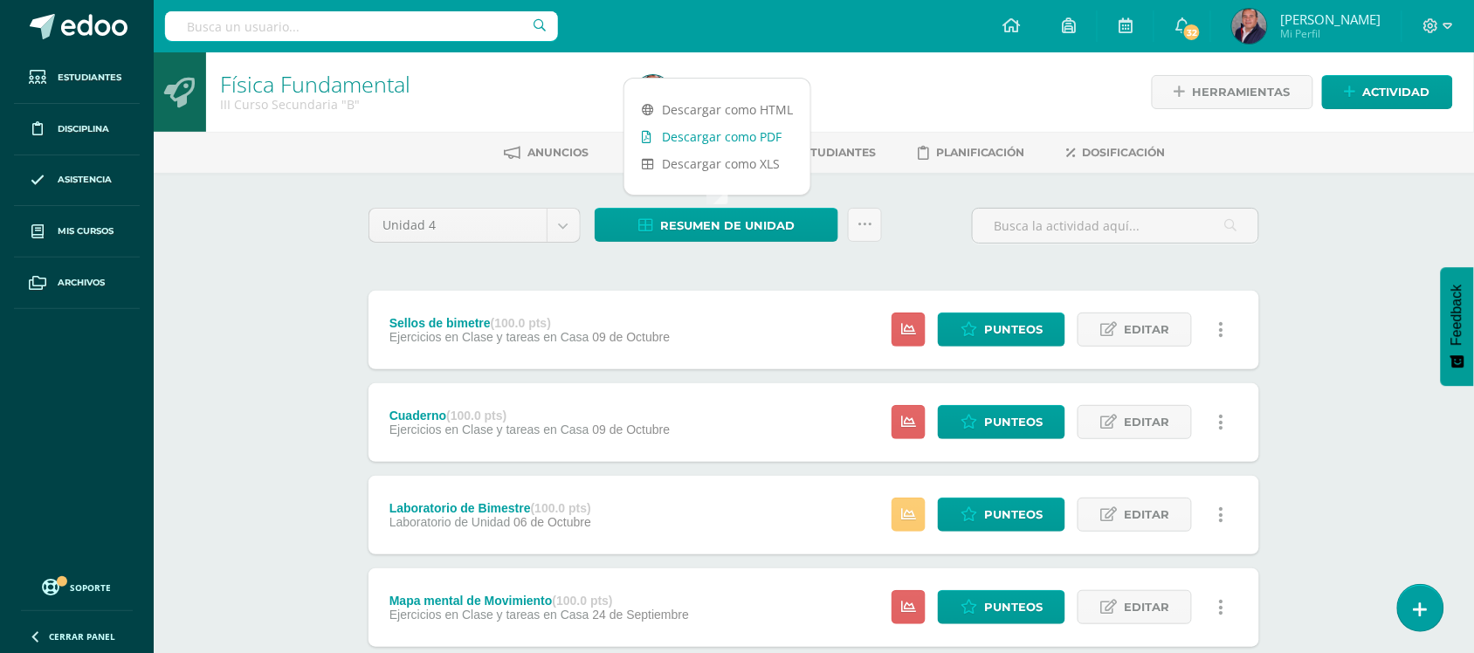
click at [736, 132] on link "Descargar como PDF" at bounding box center [717, 136] width 186 height 27
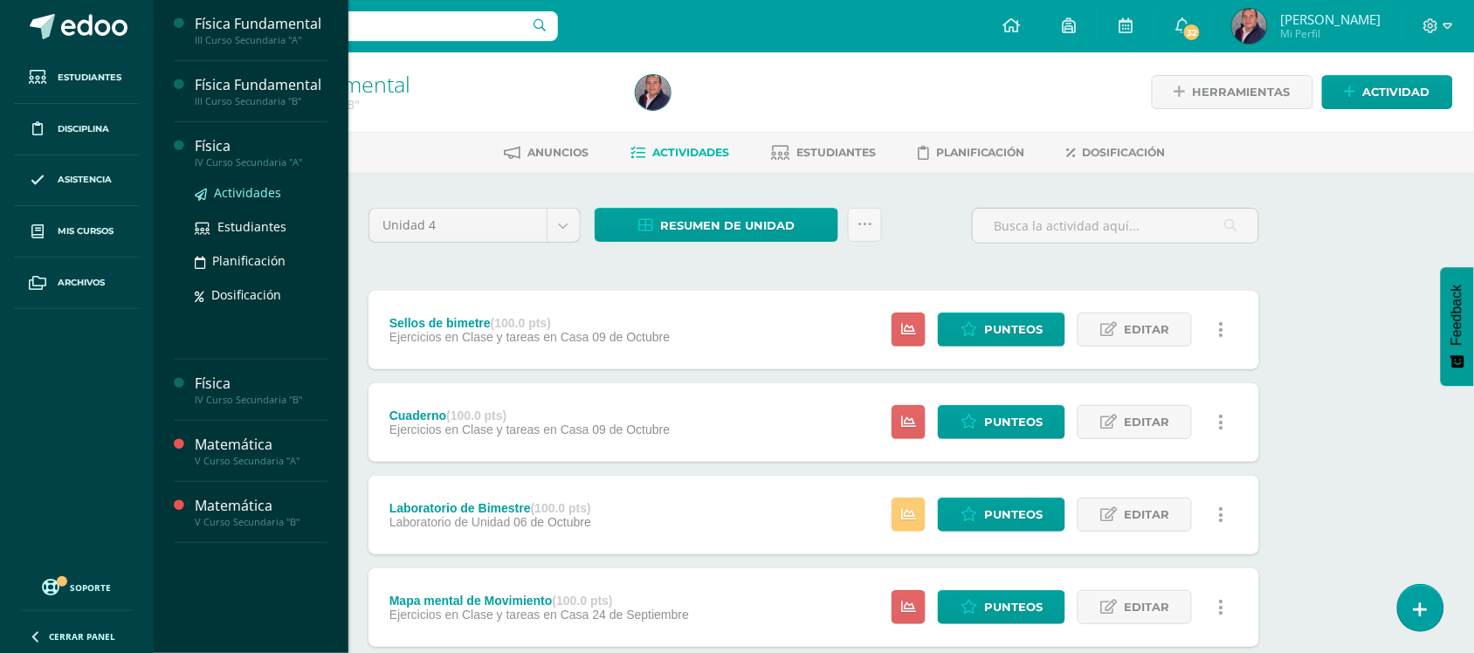
click at [240, 190] on span "Actividades" at bounding box center [247, 192] width 67 height 17
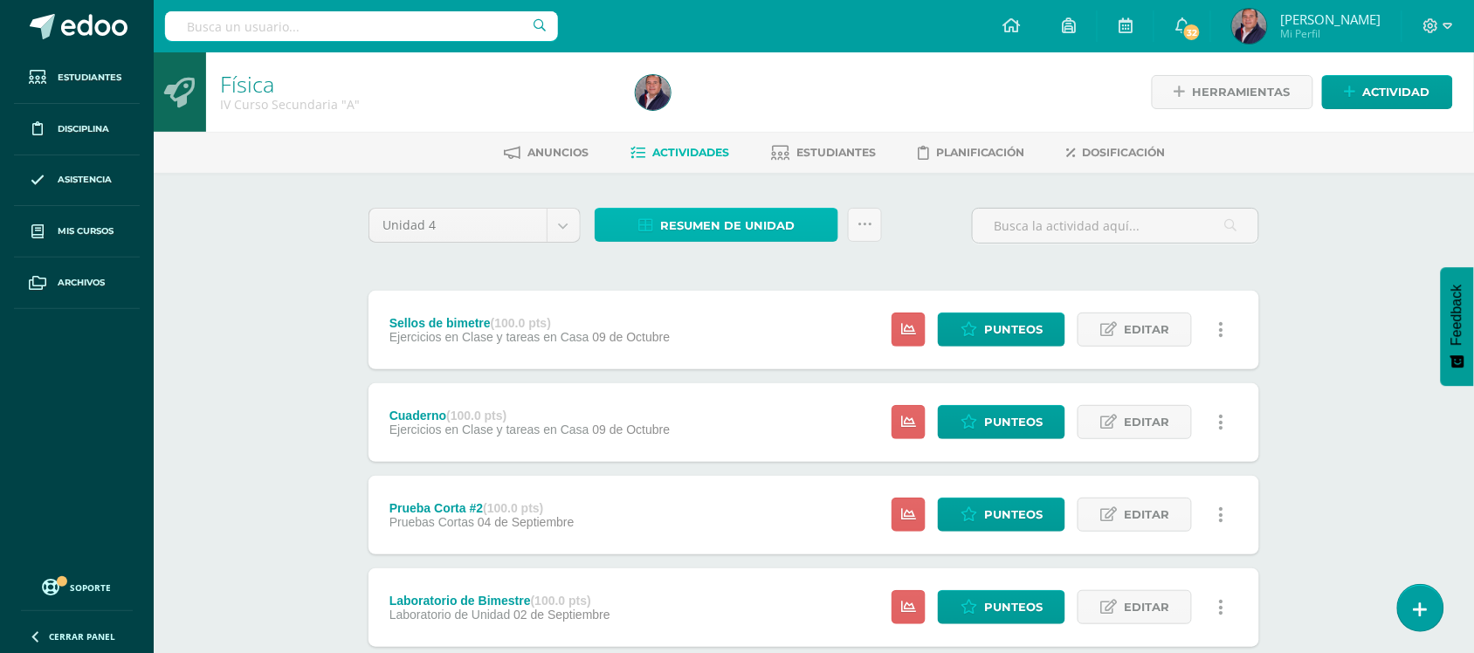
click at [701, 215] on span "Resumen de unidad" at bounding box center [727, 226] width 134 height 32
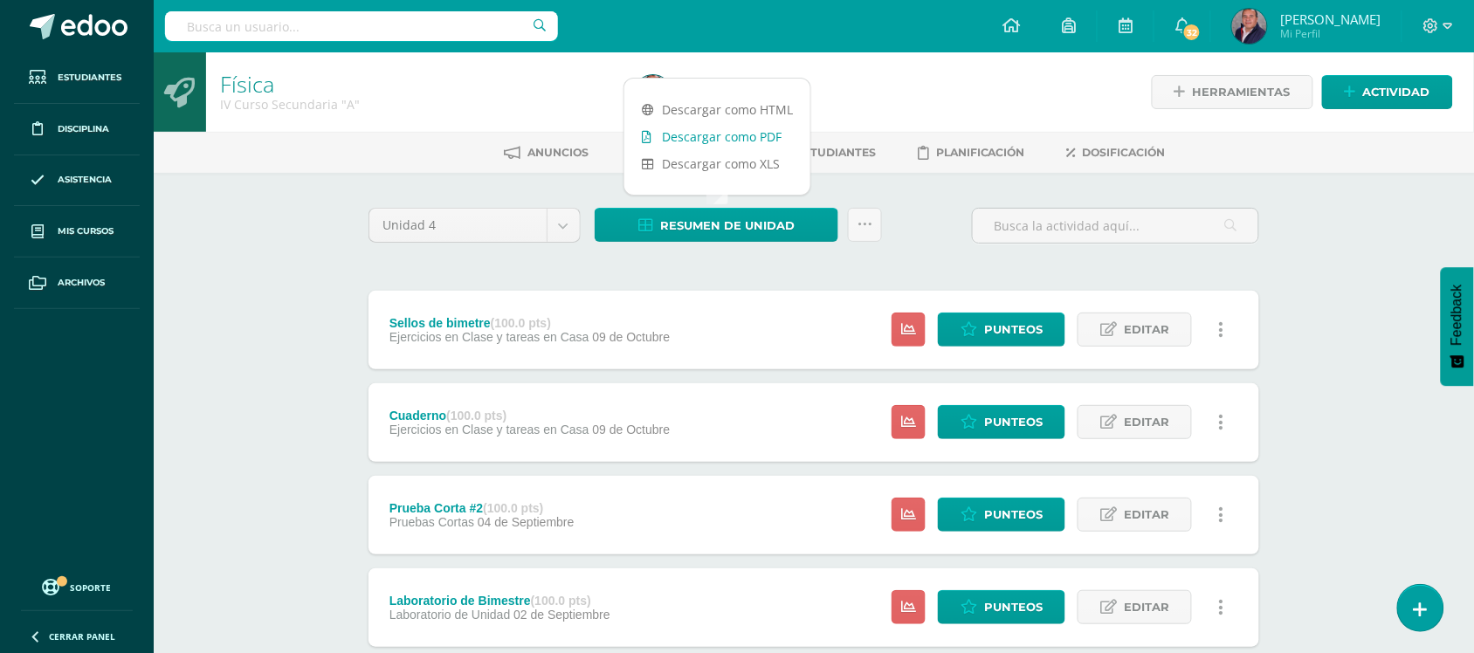
click at [729, 135] on link "Descargar como PDF" at bounding box center [717, 136] width 186 height 27
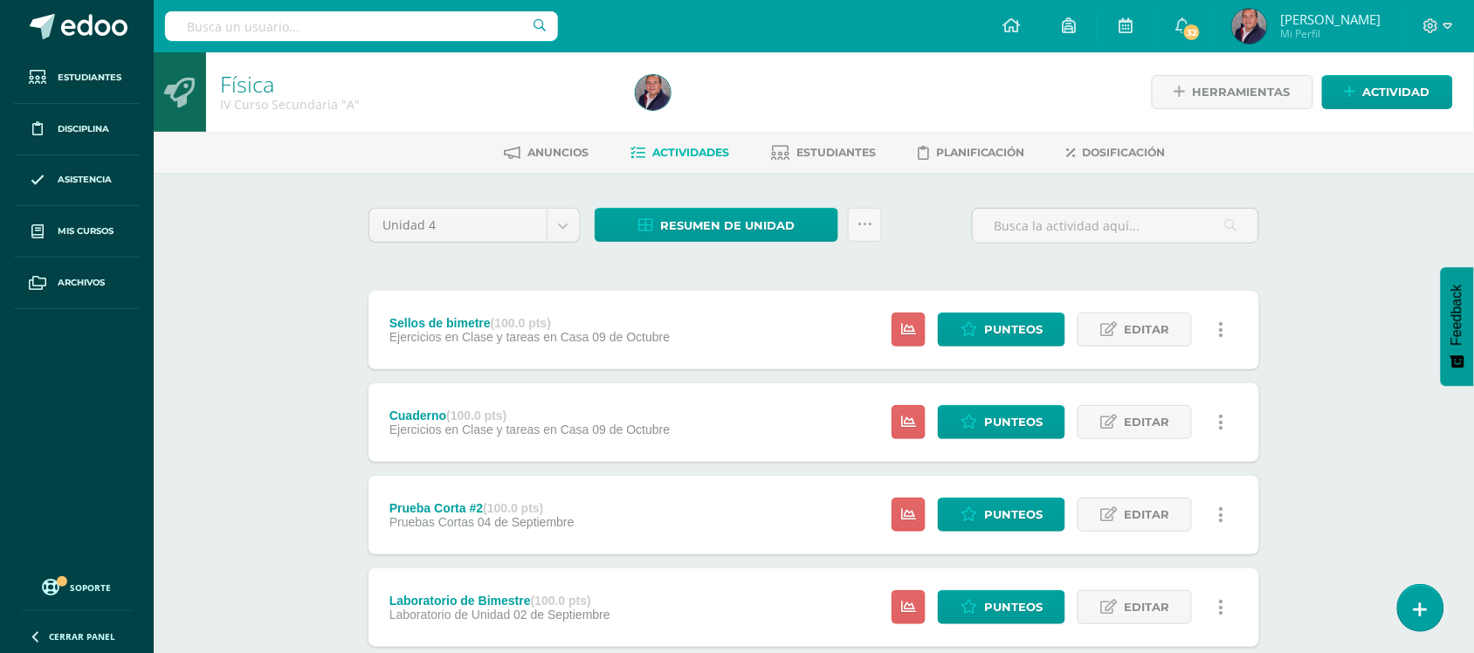
click at [909, 607] on icon at bounding box center [908, 607] width 15 height 15
click at [756, 607] on div "Laboratorio de Bimestre (100.0 pts) Laboratorio de Unidad 02 de Septiembre Punt…" at bounding box center [813, 607] width 890 height 79
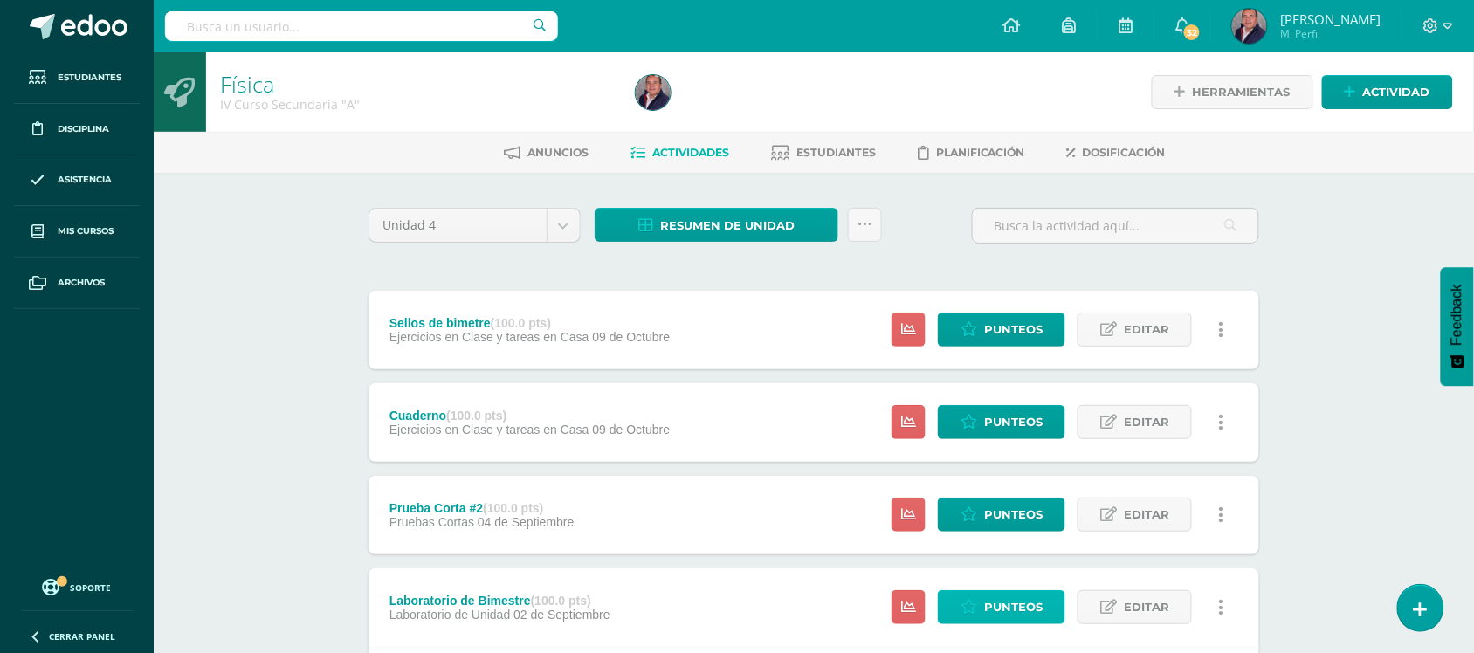
click at [1013, 613] on span "Punteos" at bounding box center [1013, 607] width 58 height 32
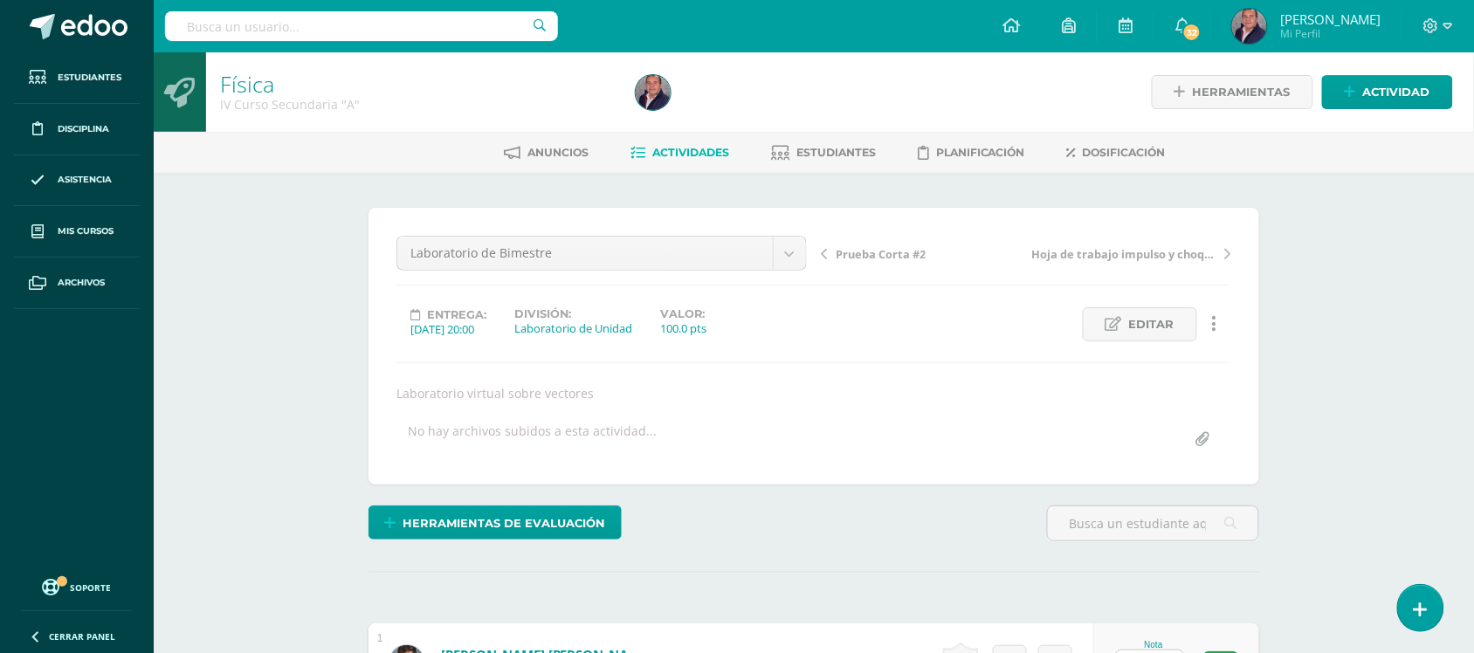
scroll to position [1, 0]
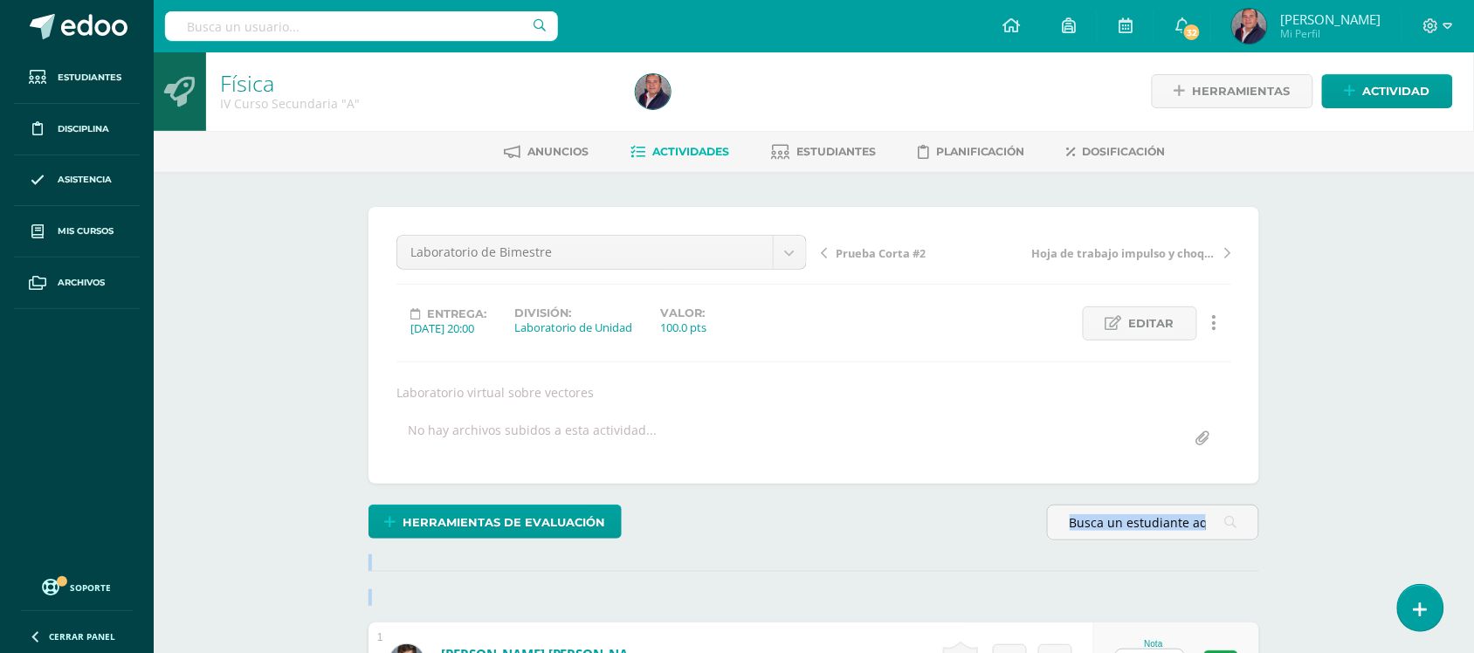
drag, startPoint x: 0, startPoint y: 0, endPoint x: 1385, endPoint y: 507, distance: 1474.5
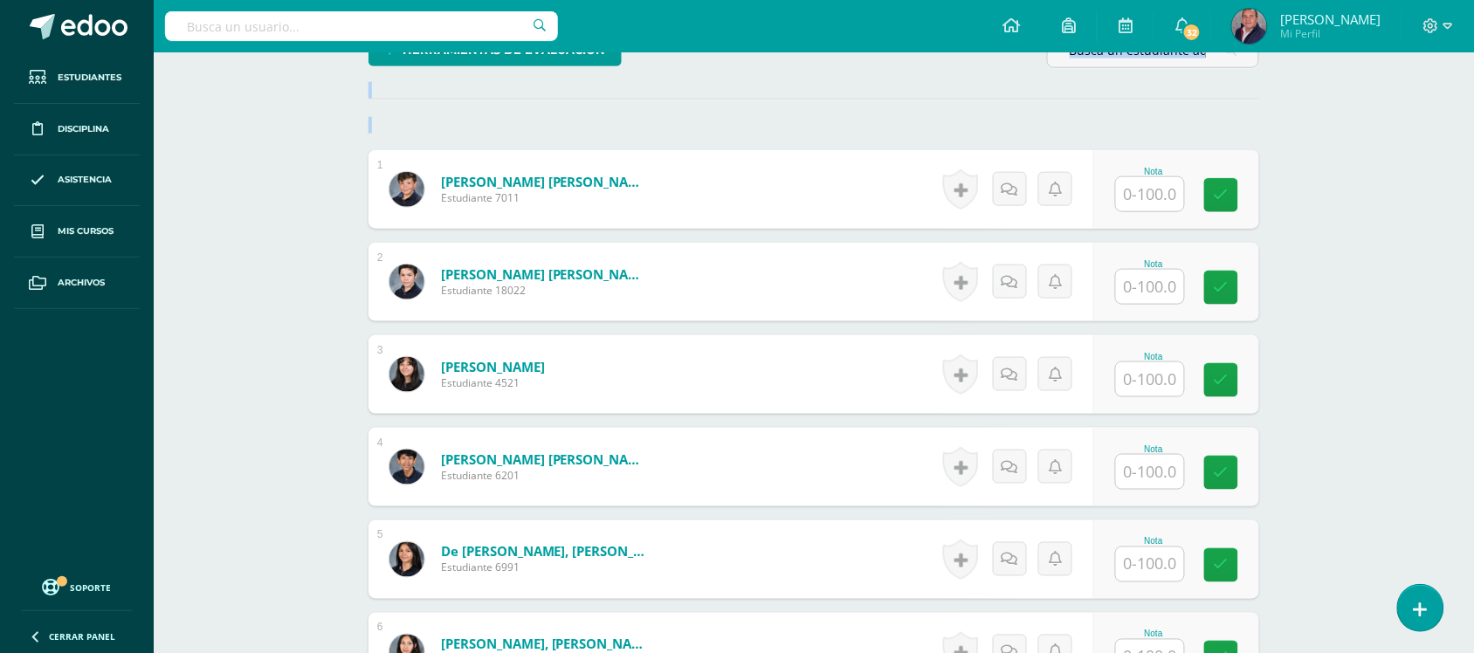
scroll to position [474, 0]
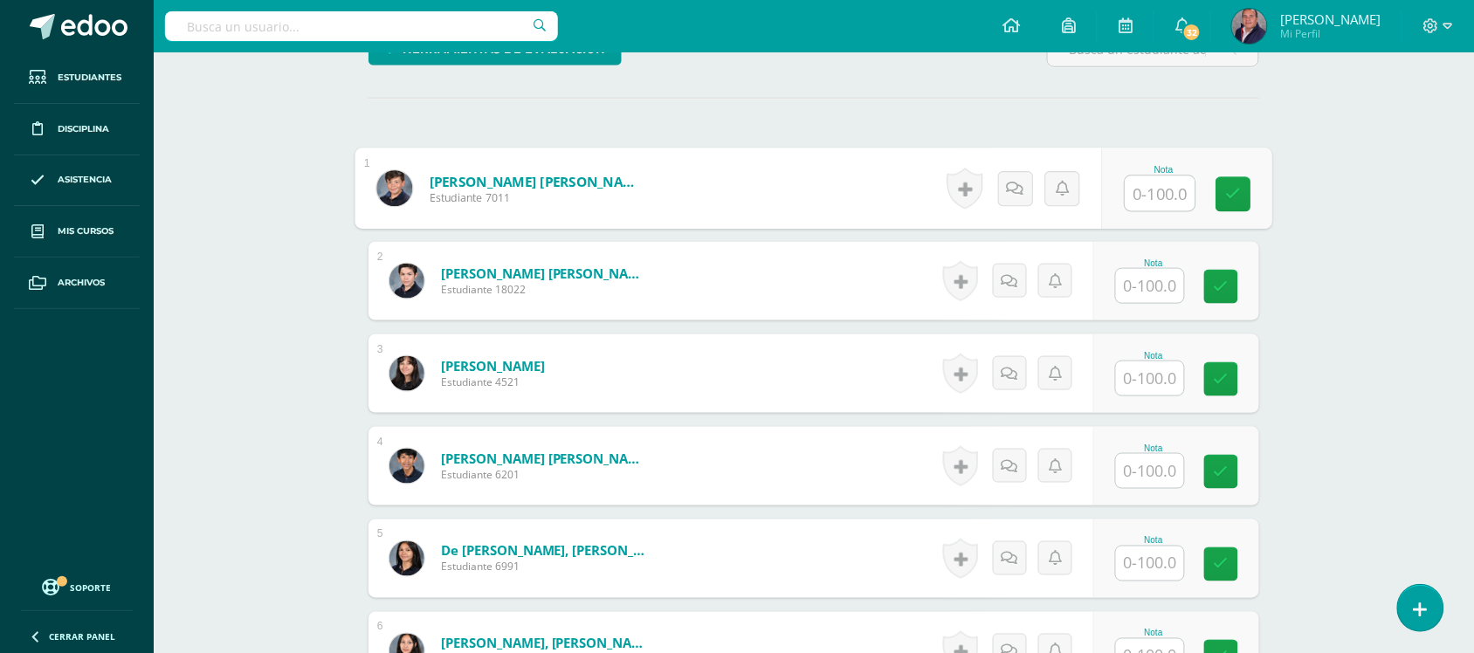
click at [1151, 194] on input "text" at bounding box center [1160, 193] width 70 height 35
type input "76"
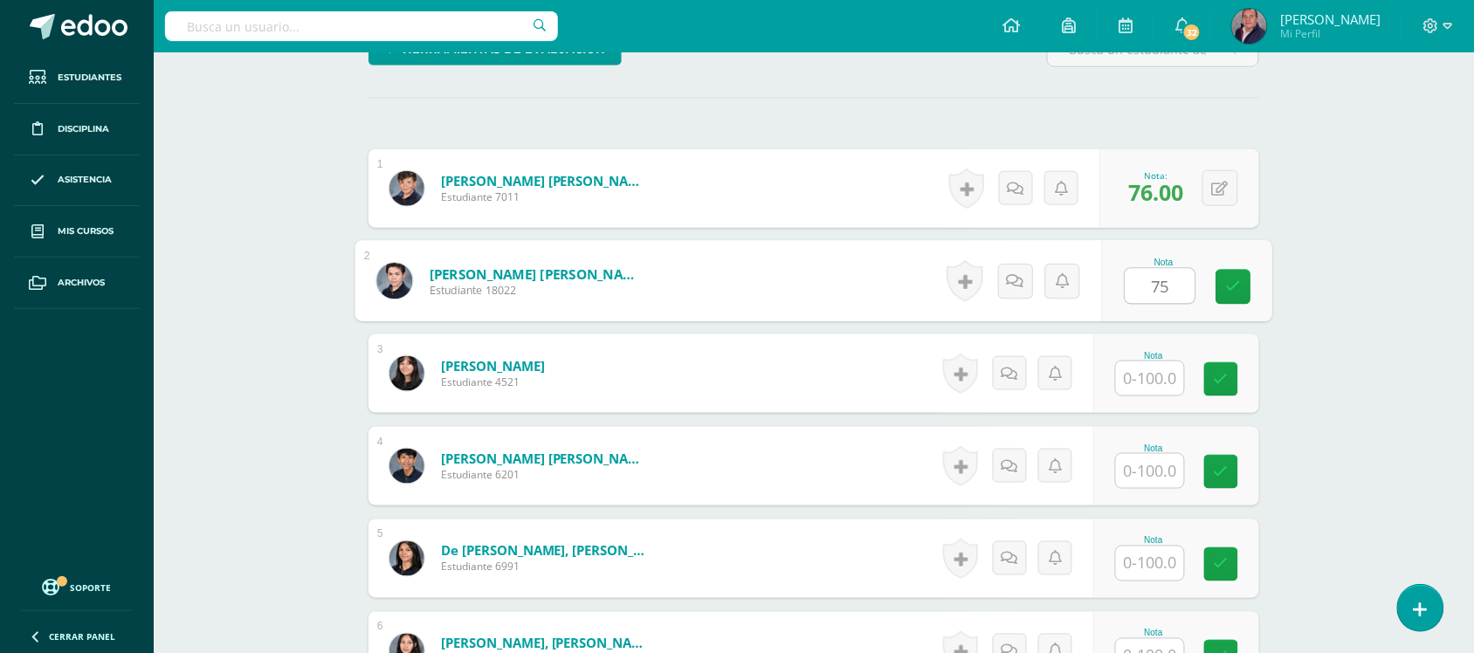
type input "75"
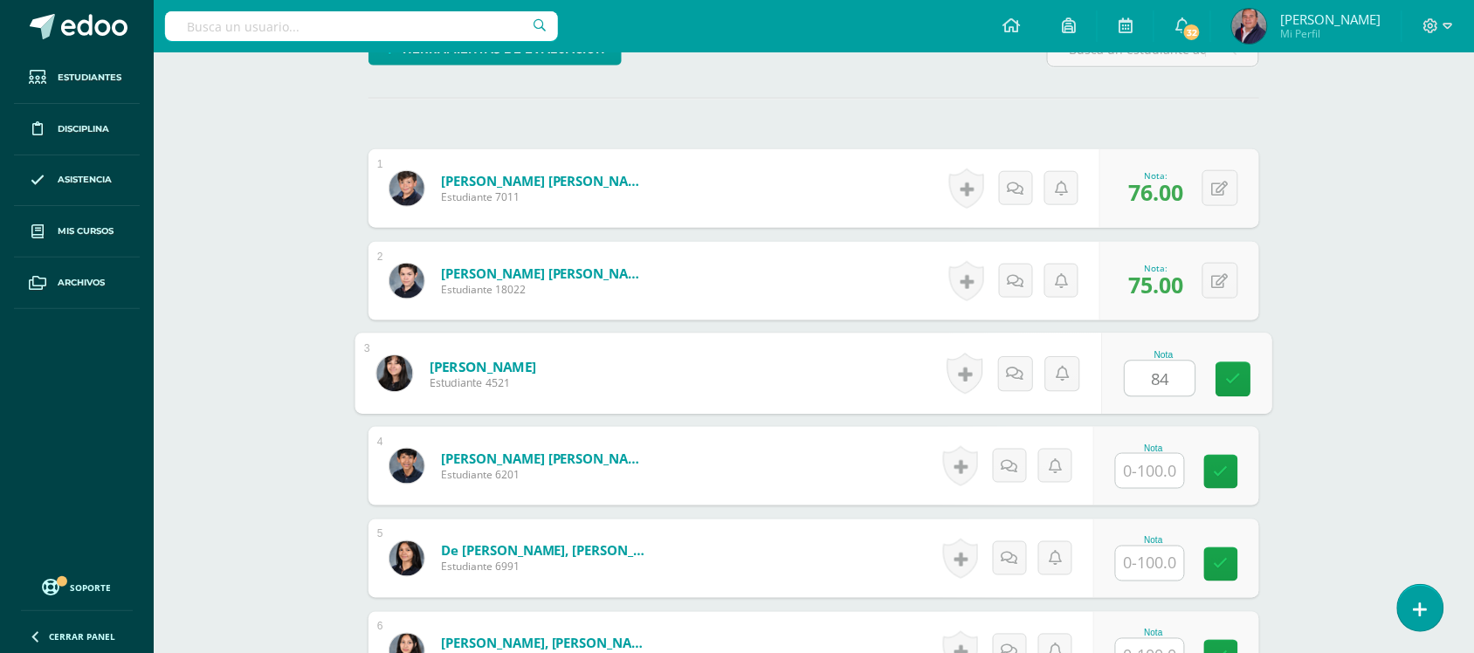
type input "84"
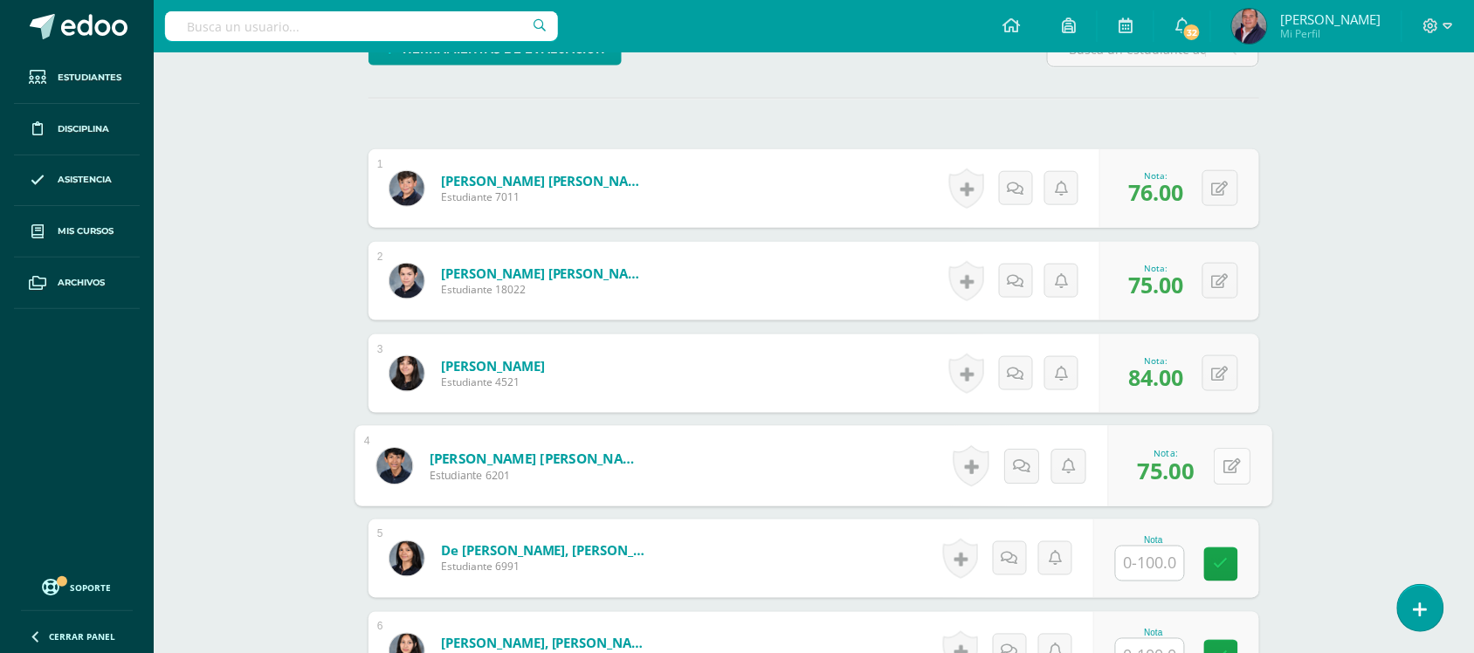
click at [1219, 468] on button at bounding box center [1231, 466] width 37 height 37
type input "76"
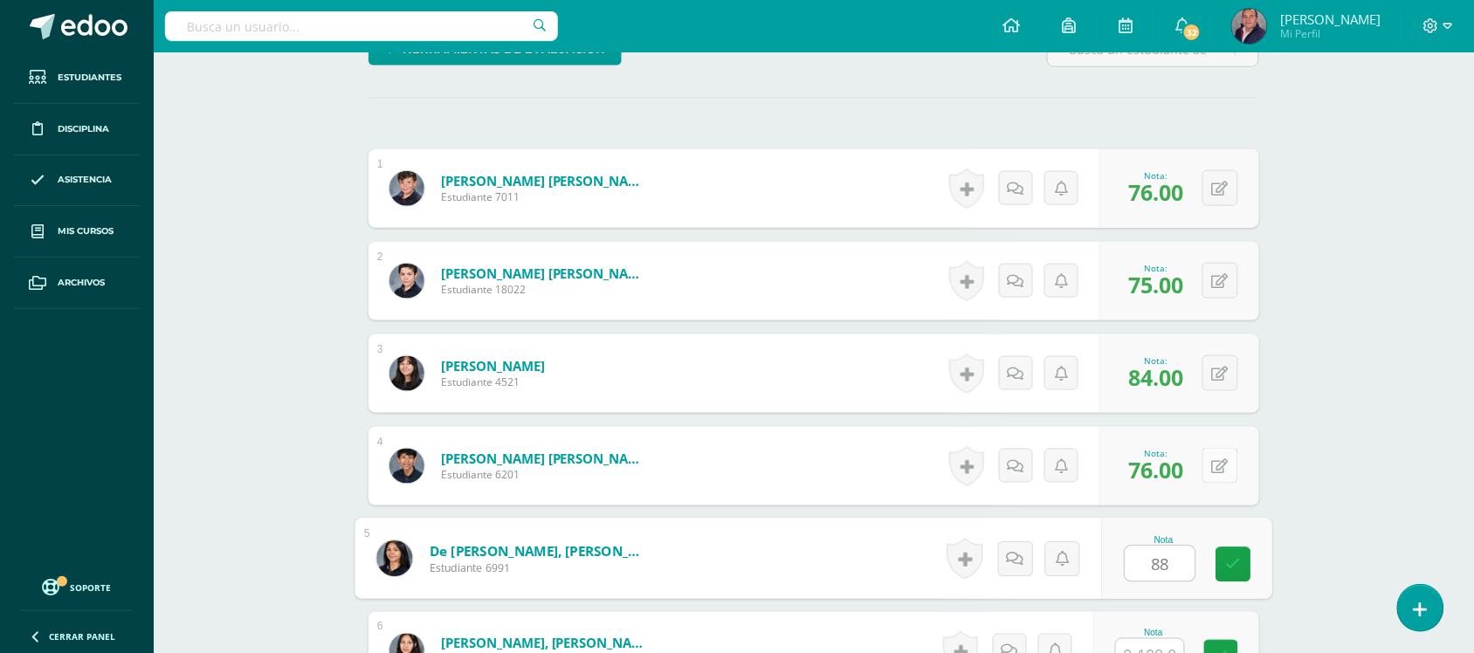
type input "88"
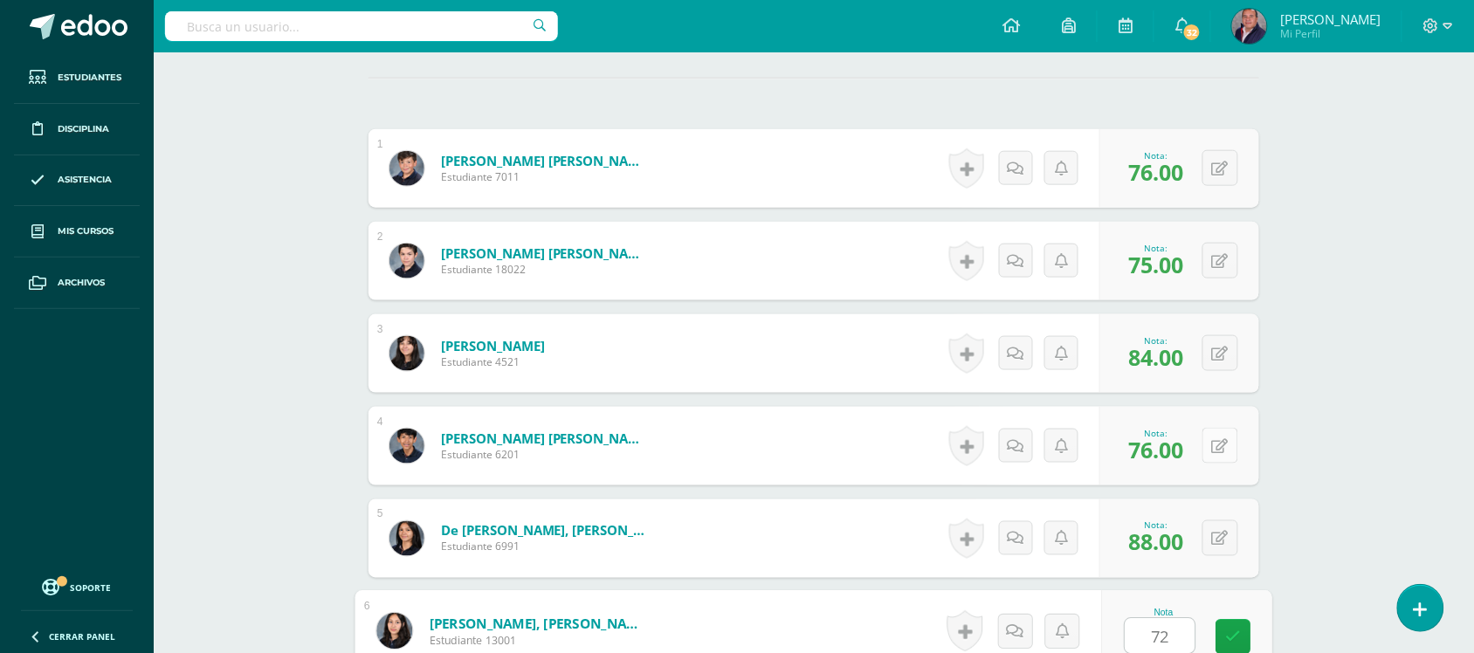
type input "72"
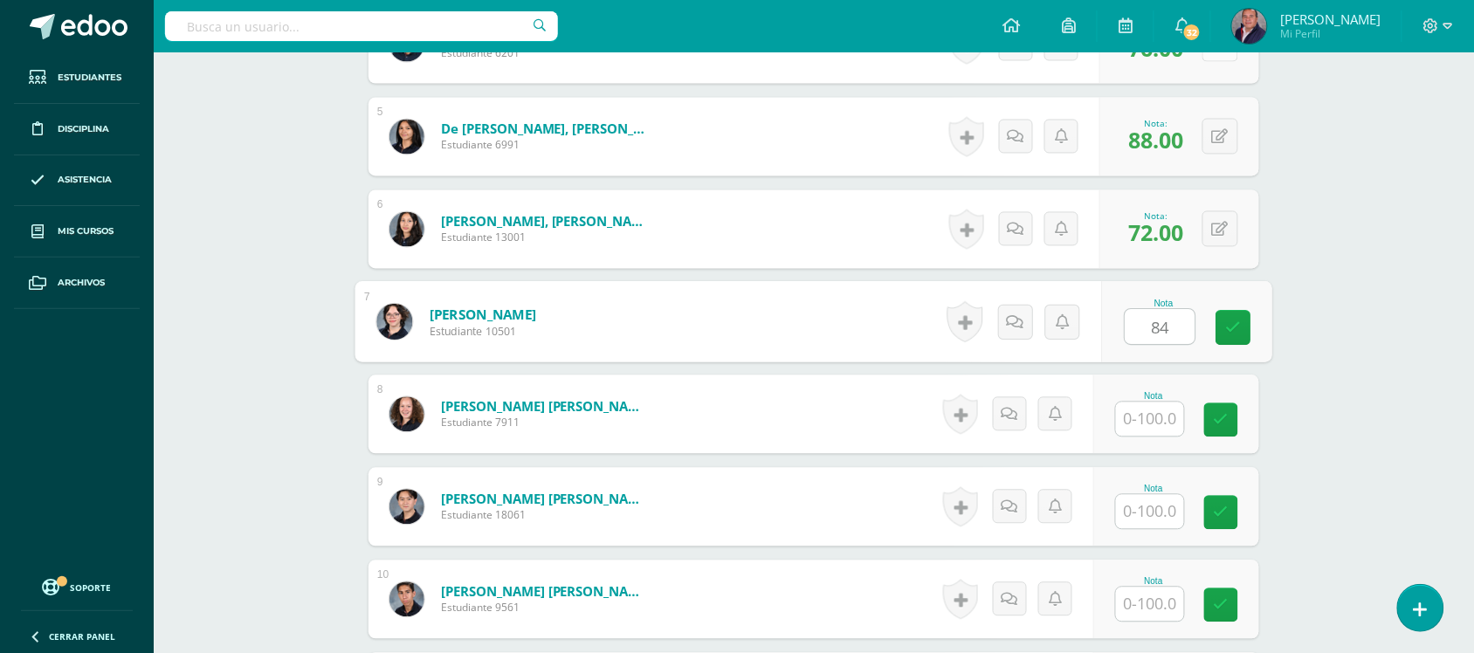
type input "84"
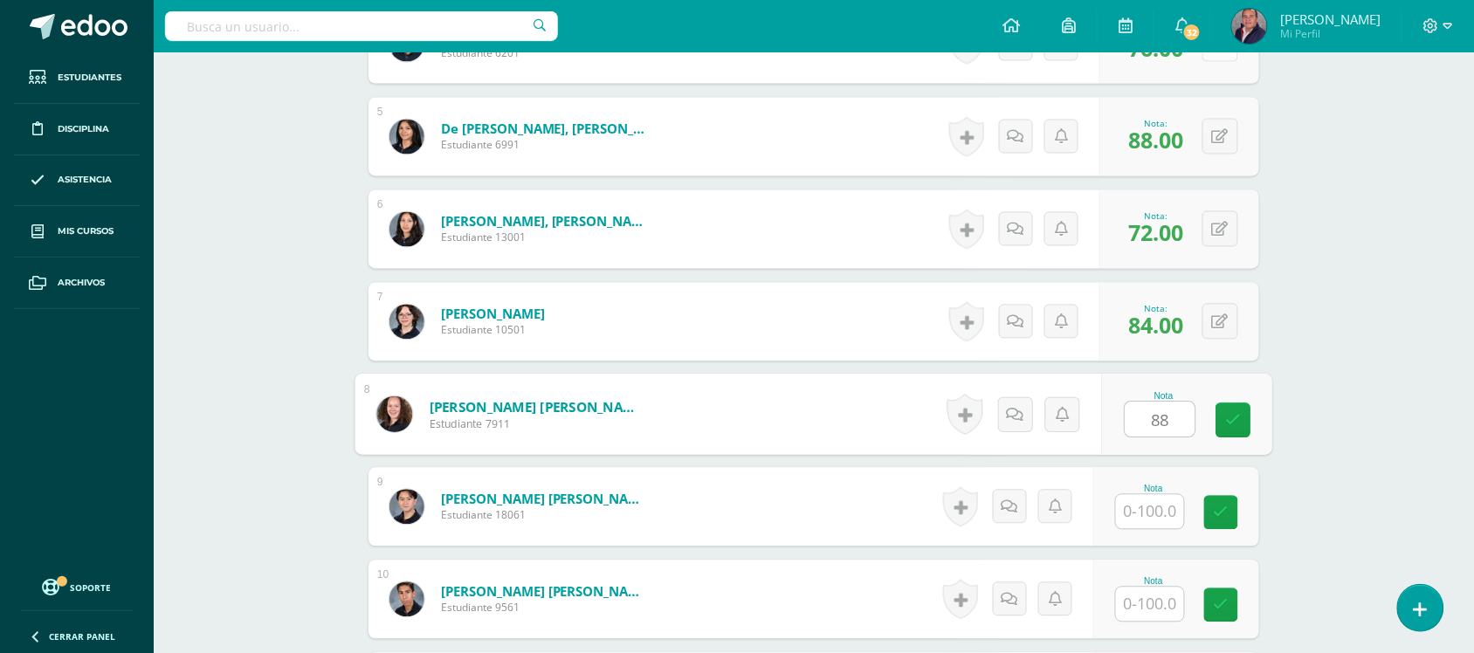
type input "88"
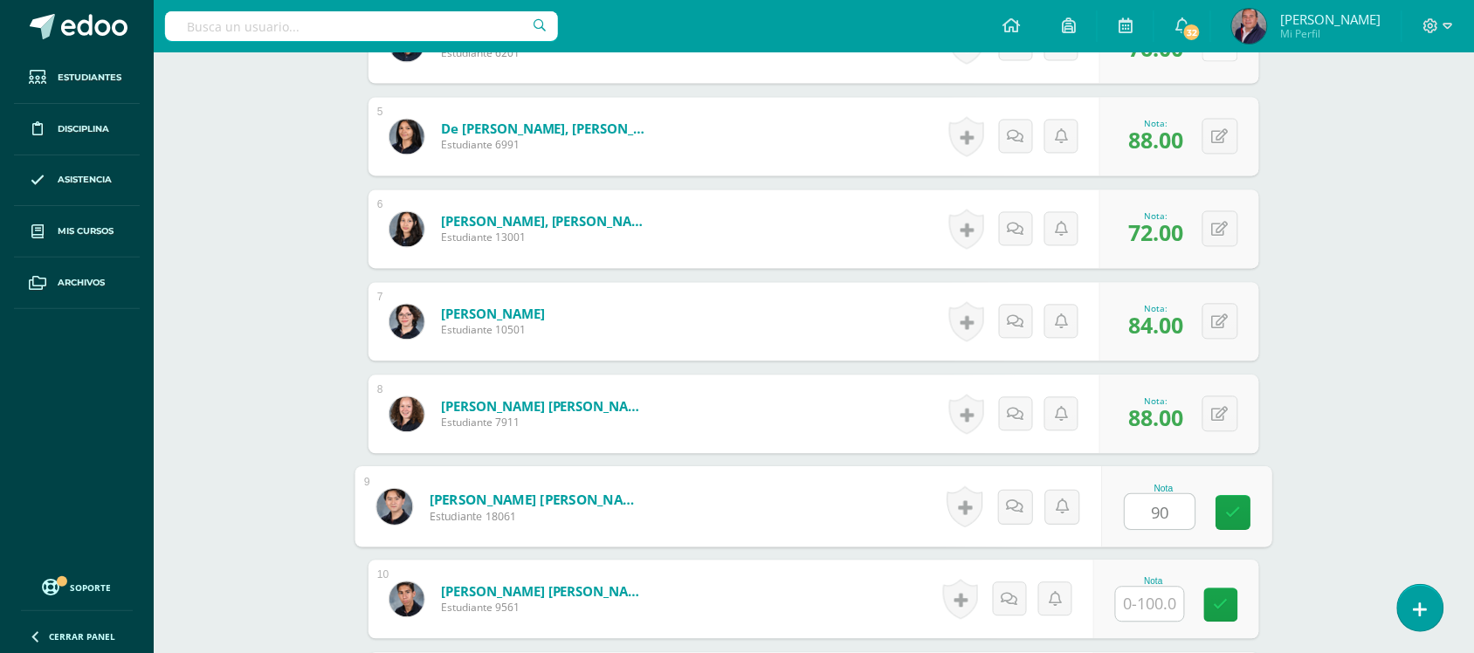
type input "90"
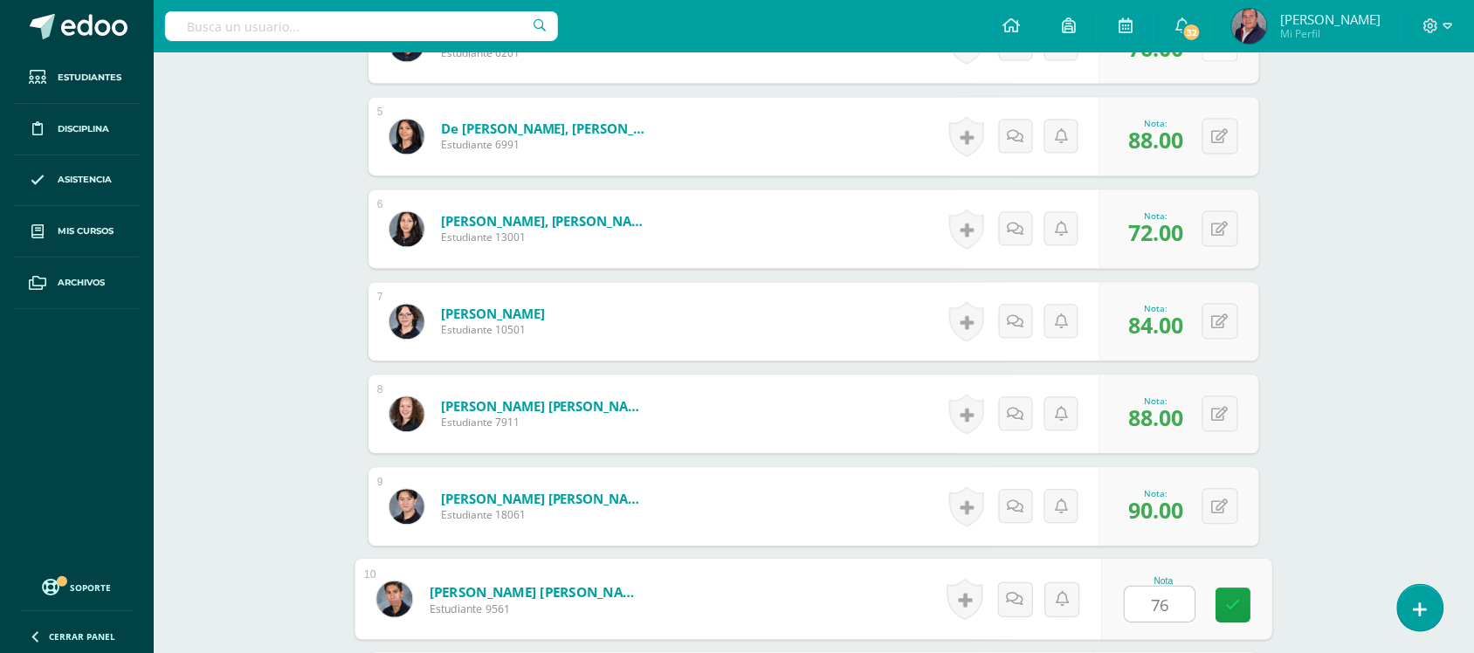
type input "76"
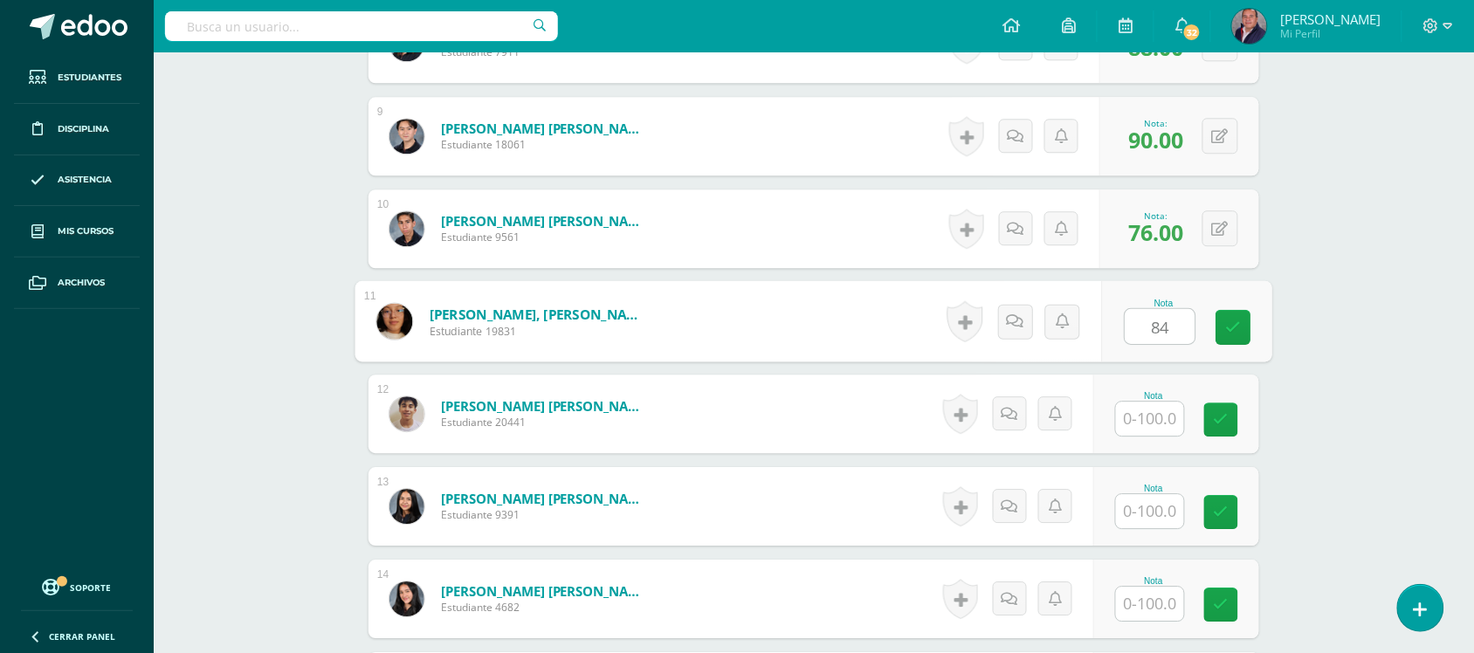
type input "84"
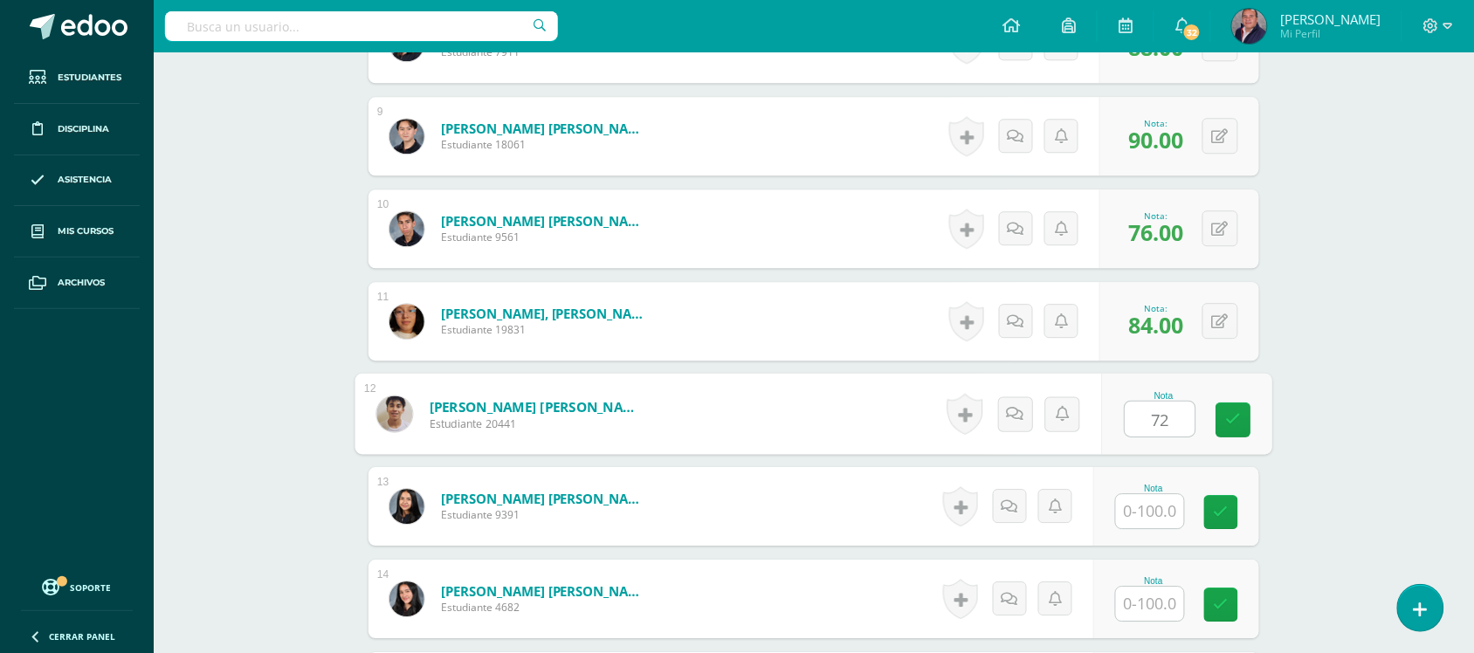
type input "72"
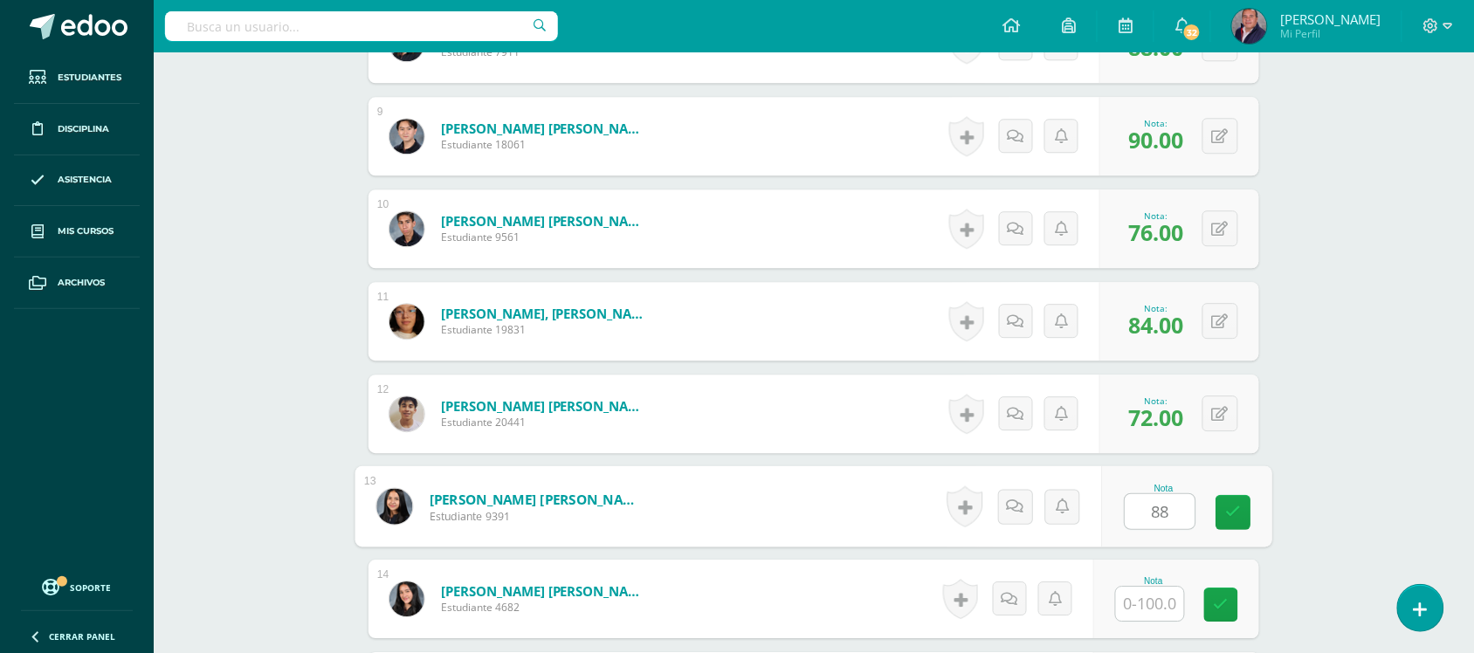
type input "88"
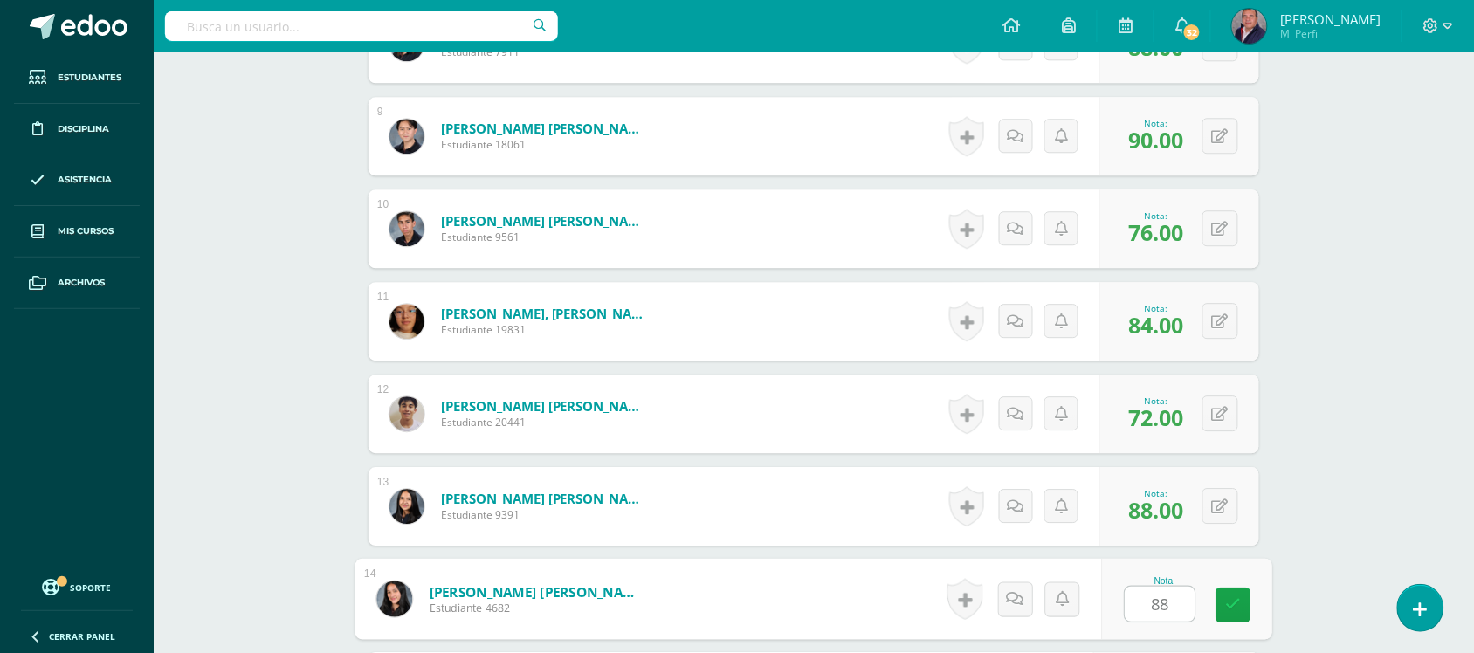
type input "88"
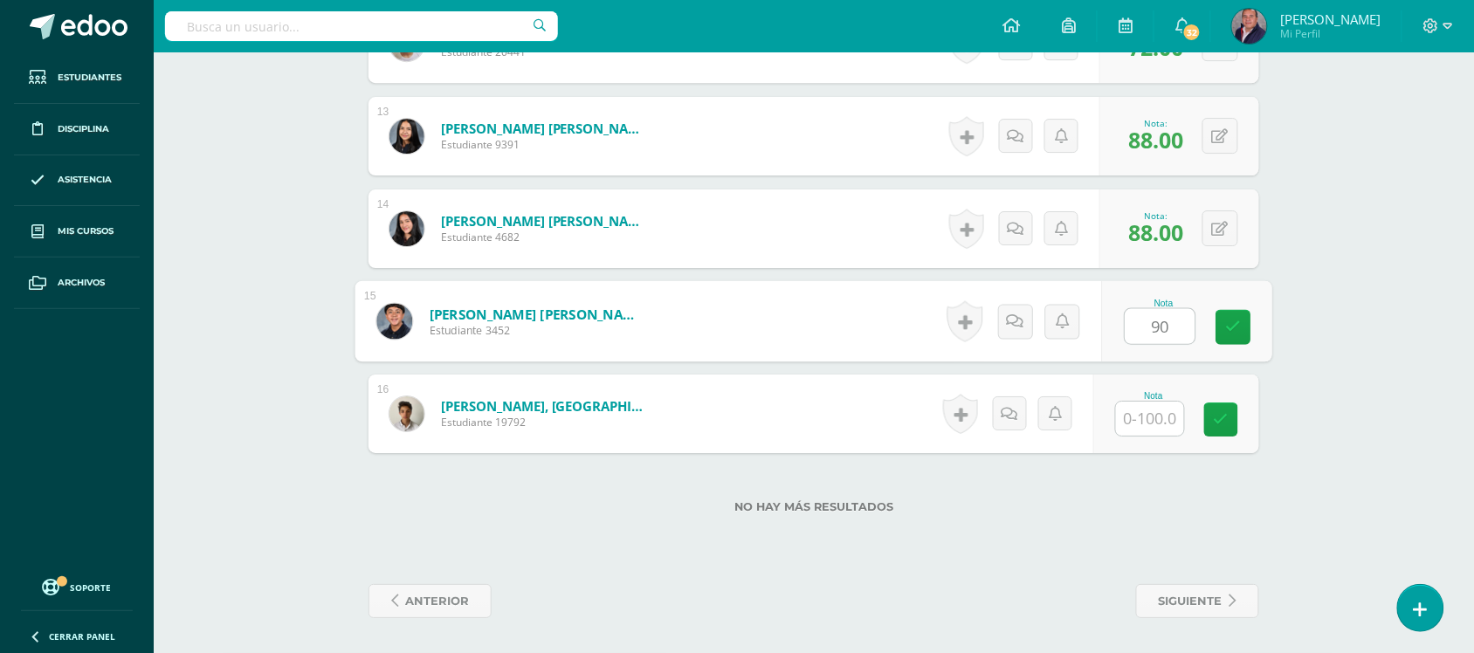
type input "90"
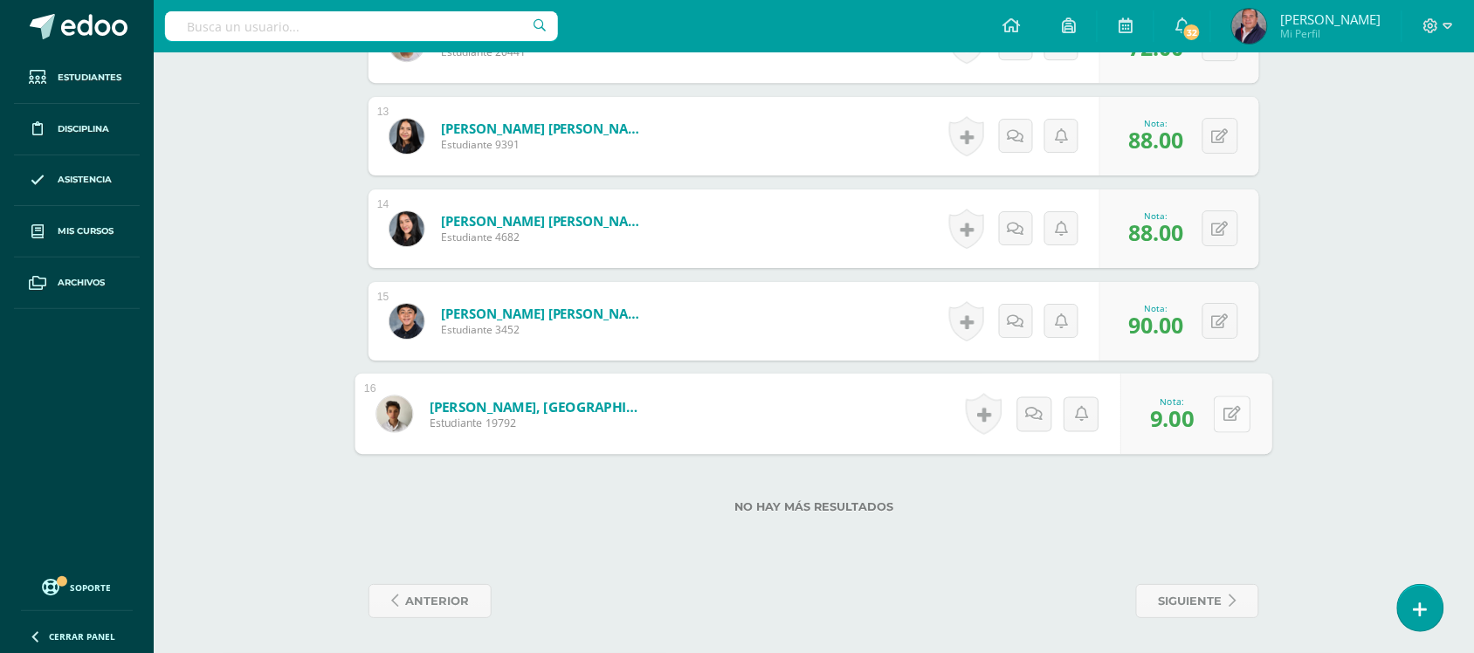
click at [1224, 415] on icon at bounding box center [1232, 413] width 17 height 15
type input "90"
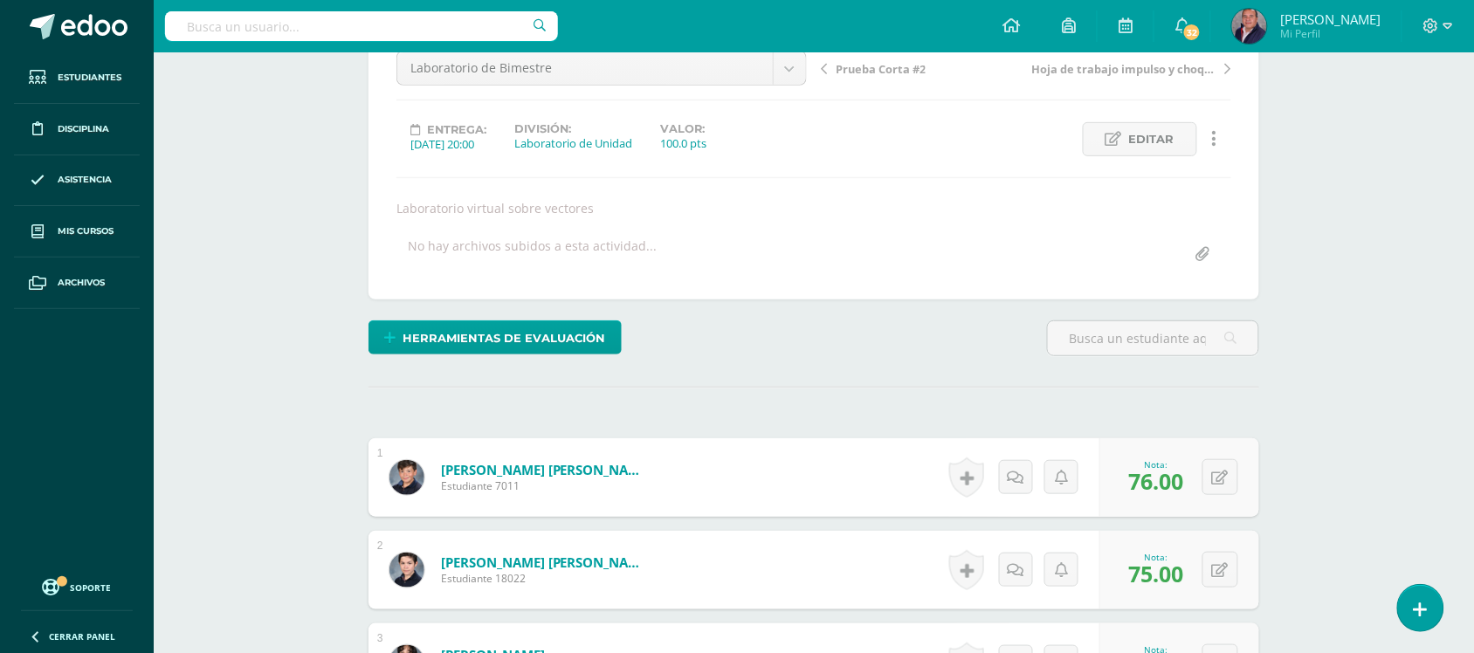
scroll to position [0, 0]
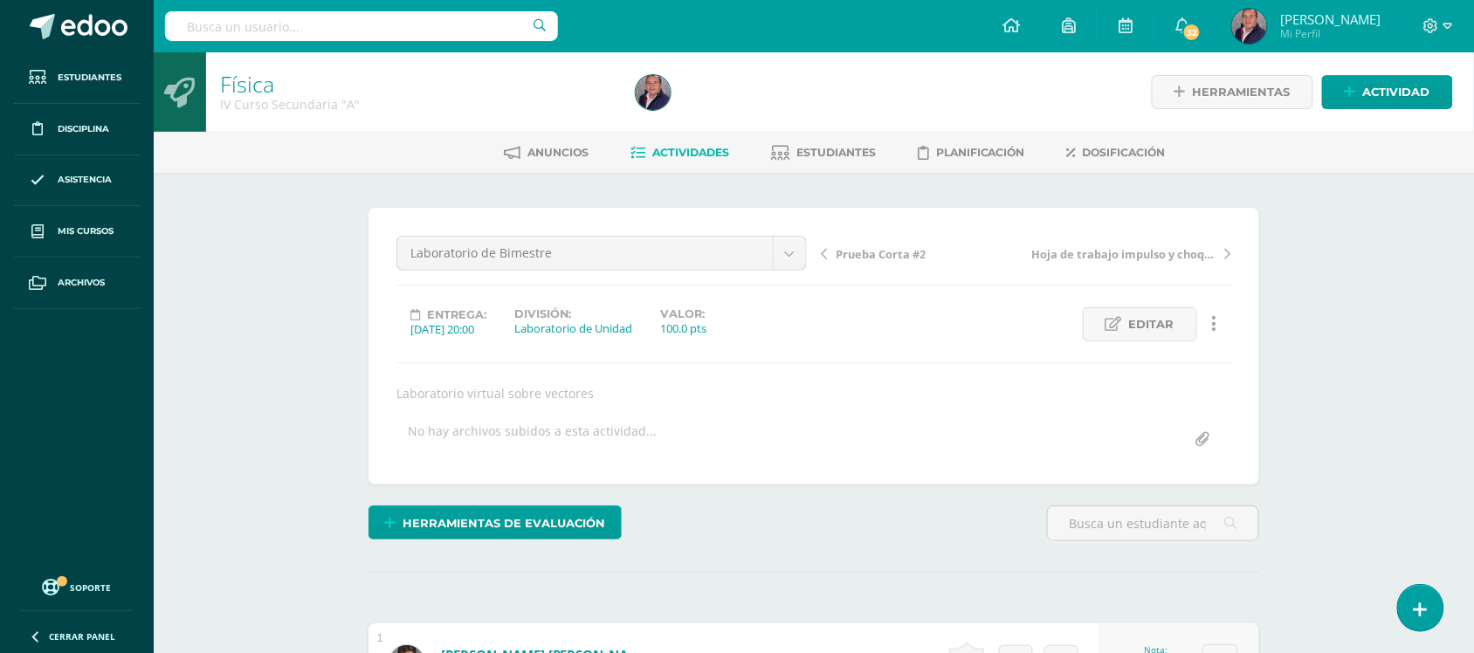
click at [673, 148] on span "Actividades" at bounding box center [690, 152] width 77 height 13
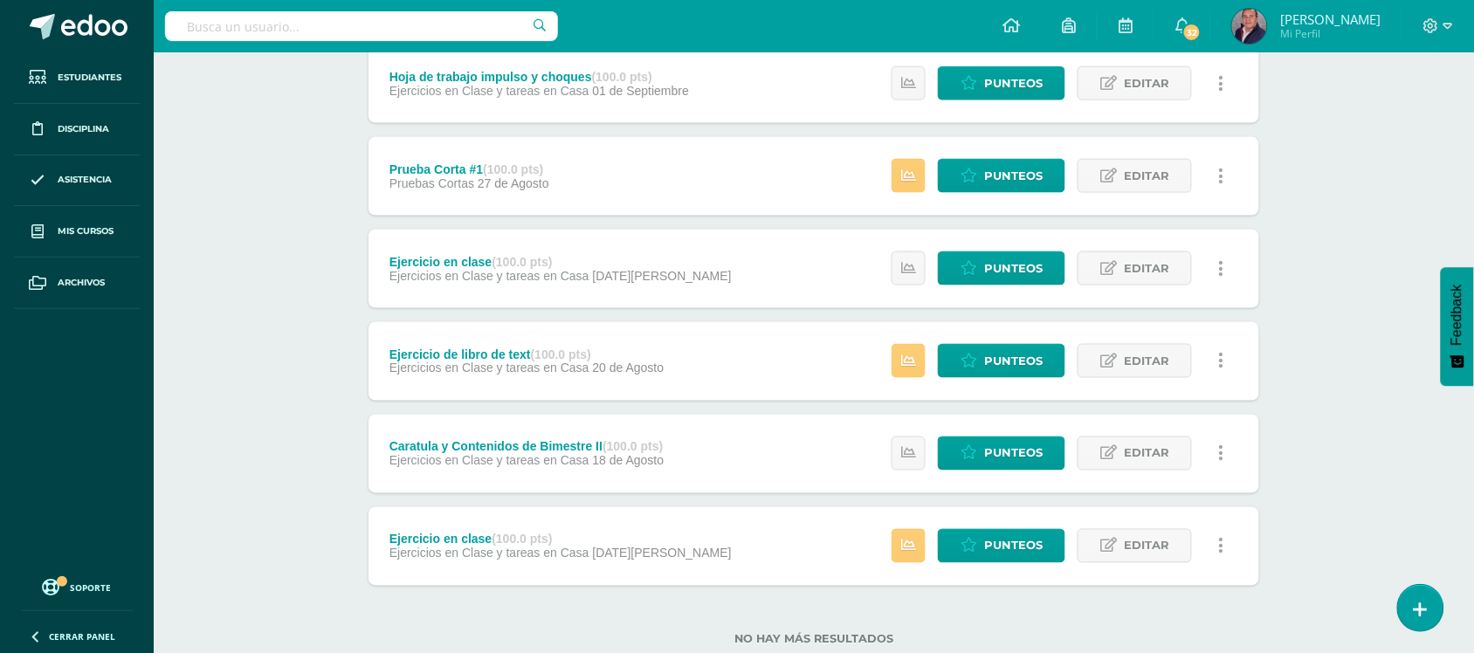
scroll to position [583, 0]
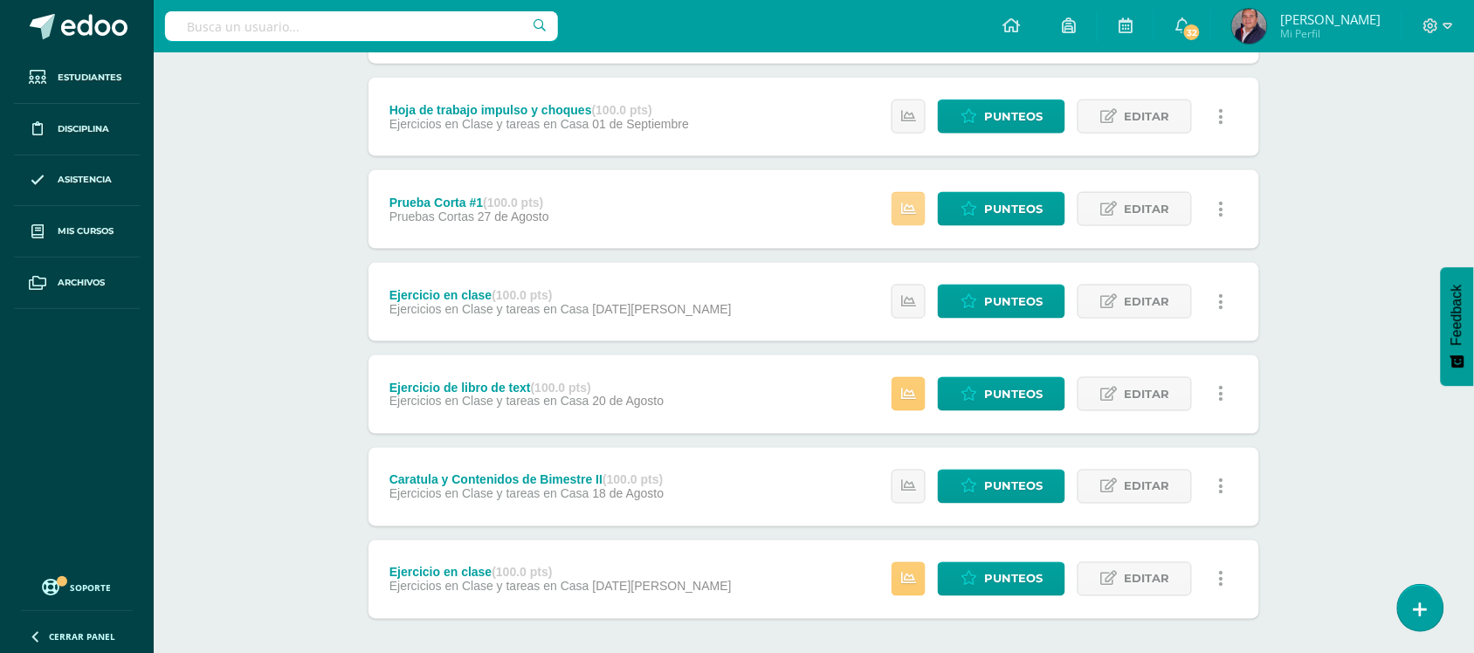
click at [906, 207] on icon at bounding box center [908, 209] width 15 height 15
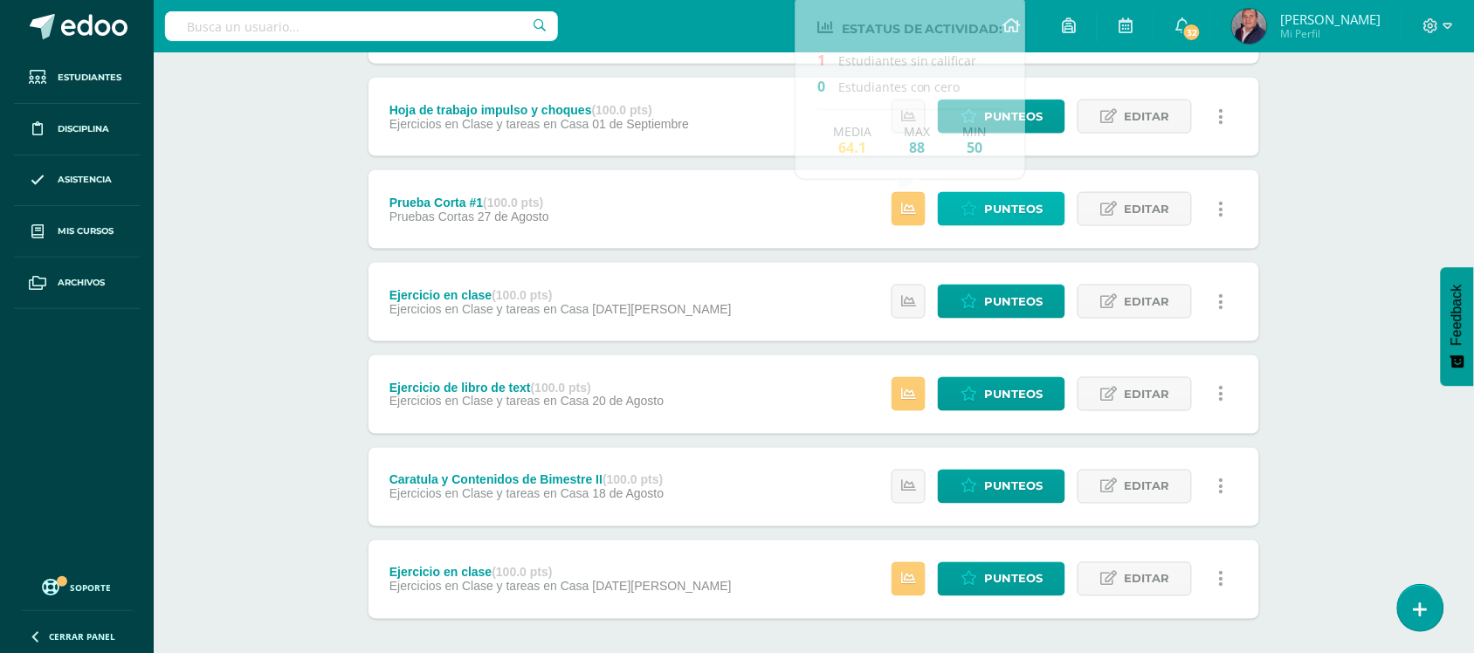
click at [1015, 210] on span "Punteos" at bounding box center [1013, 209] width 58 height 32
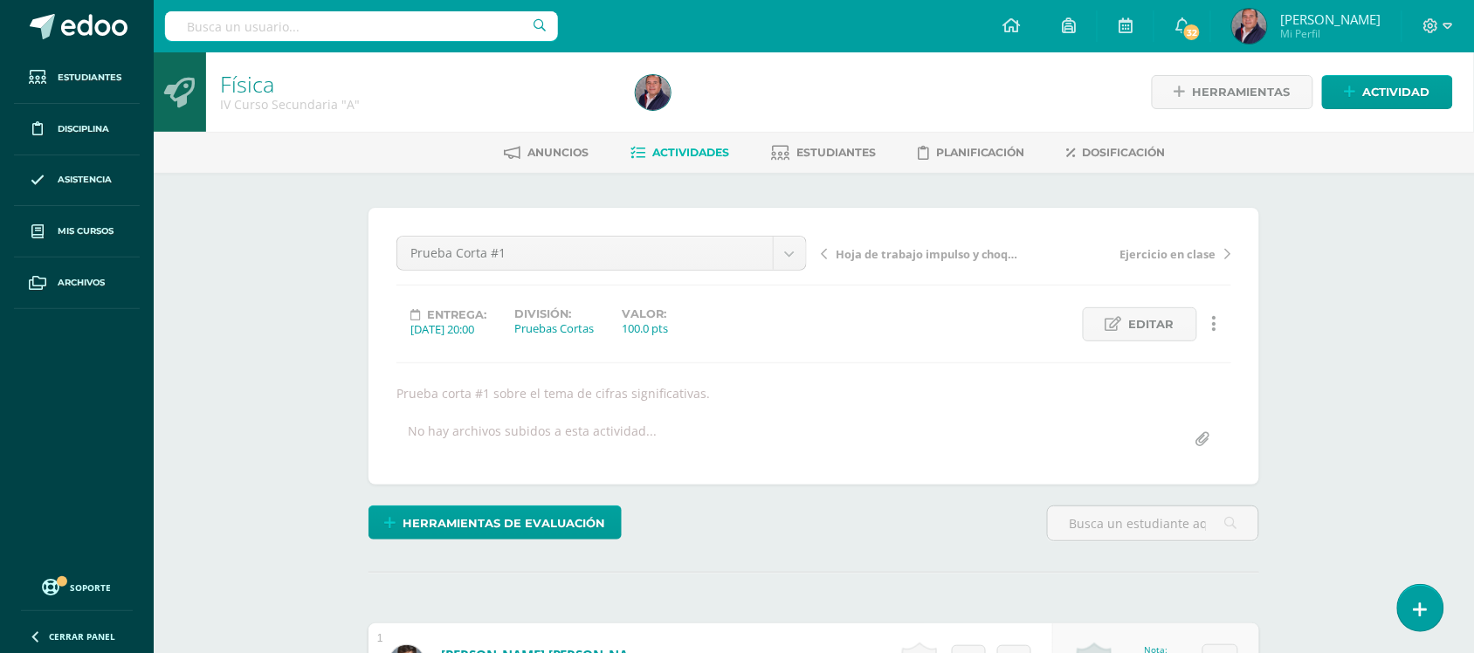
click at [698, 153] on span "Actividades" at bounding box center [690, 152] width 77 height 13
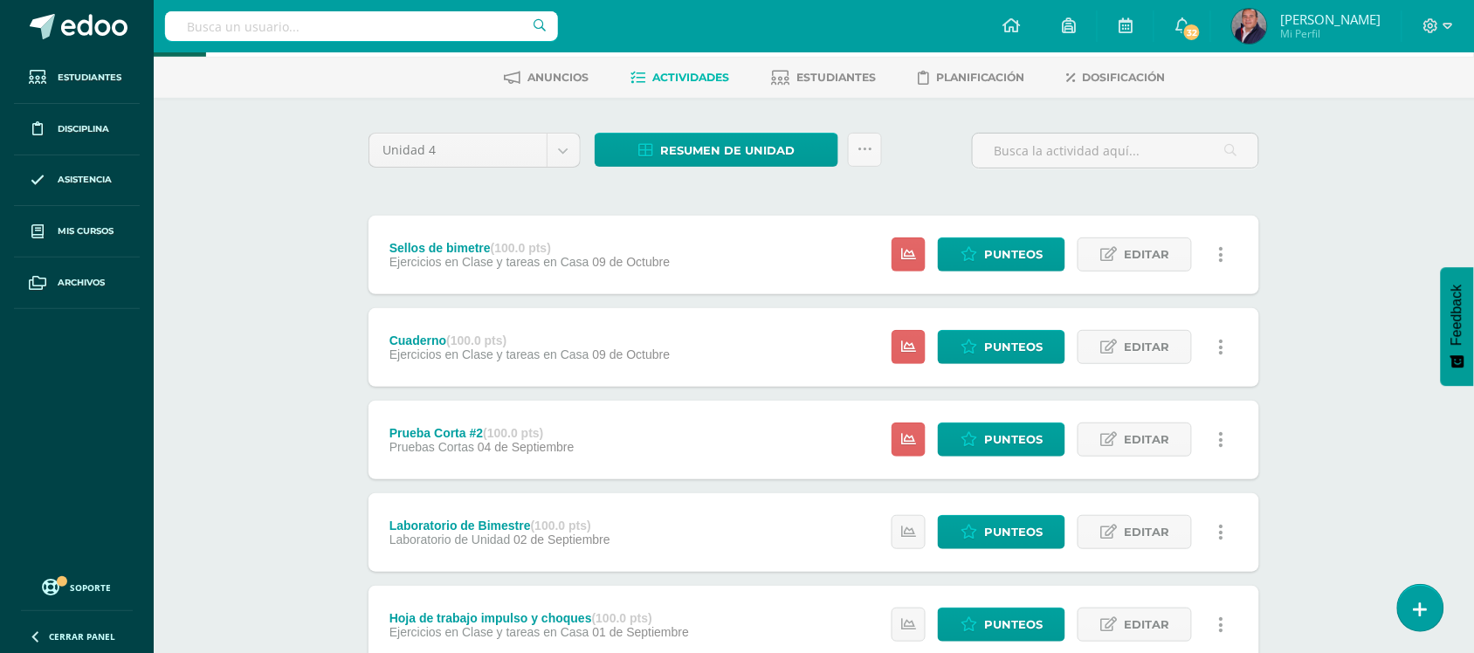
scroll to position [76, 0]
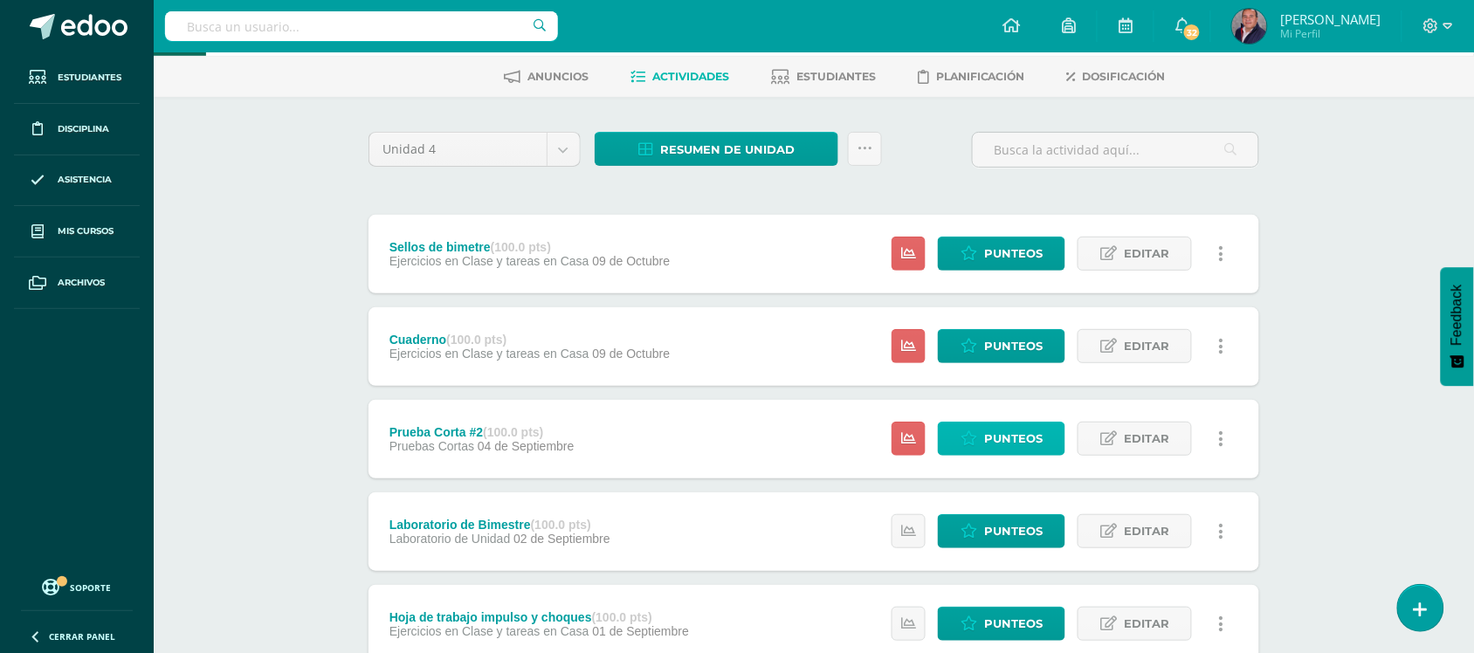
click at [1007, 435] on span "Punteos" at bounding box center [1013, 439] width 58 height 32
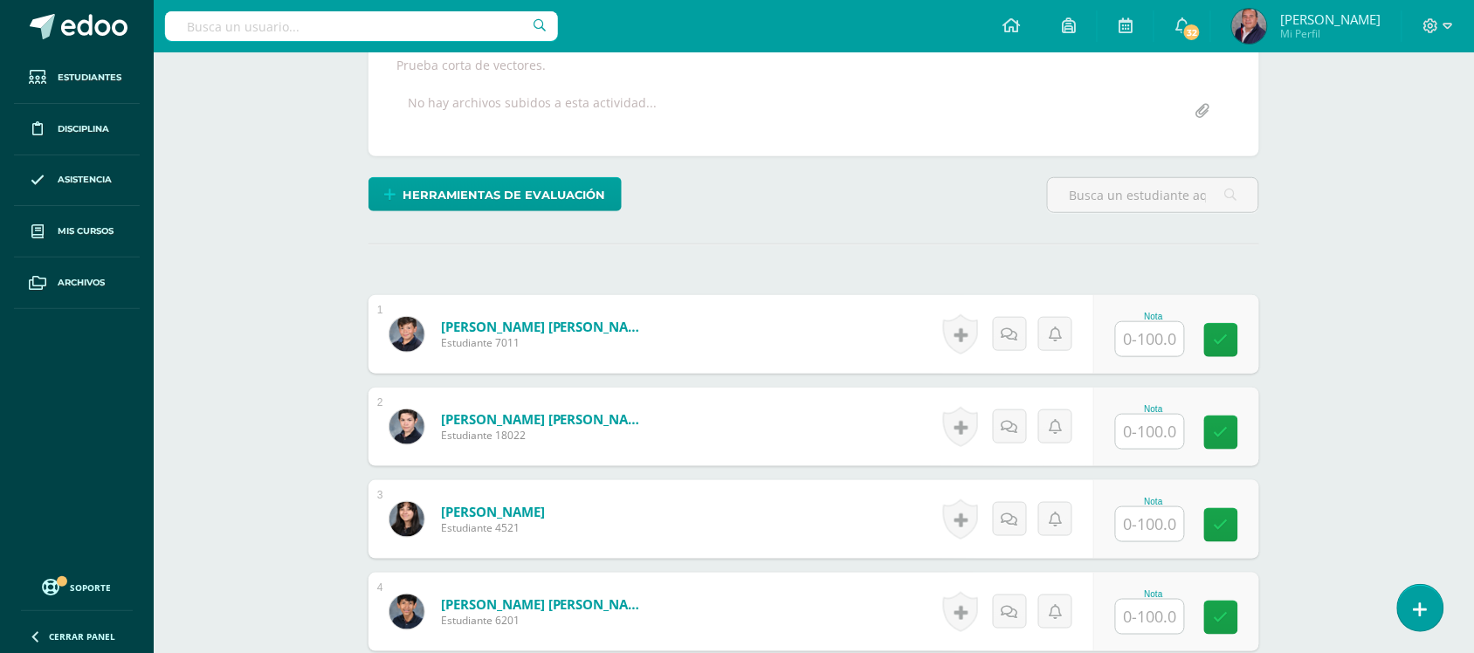
scroll to position [350, 0]
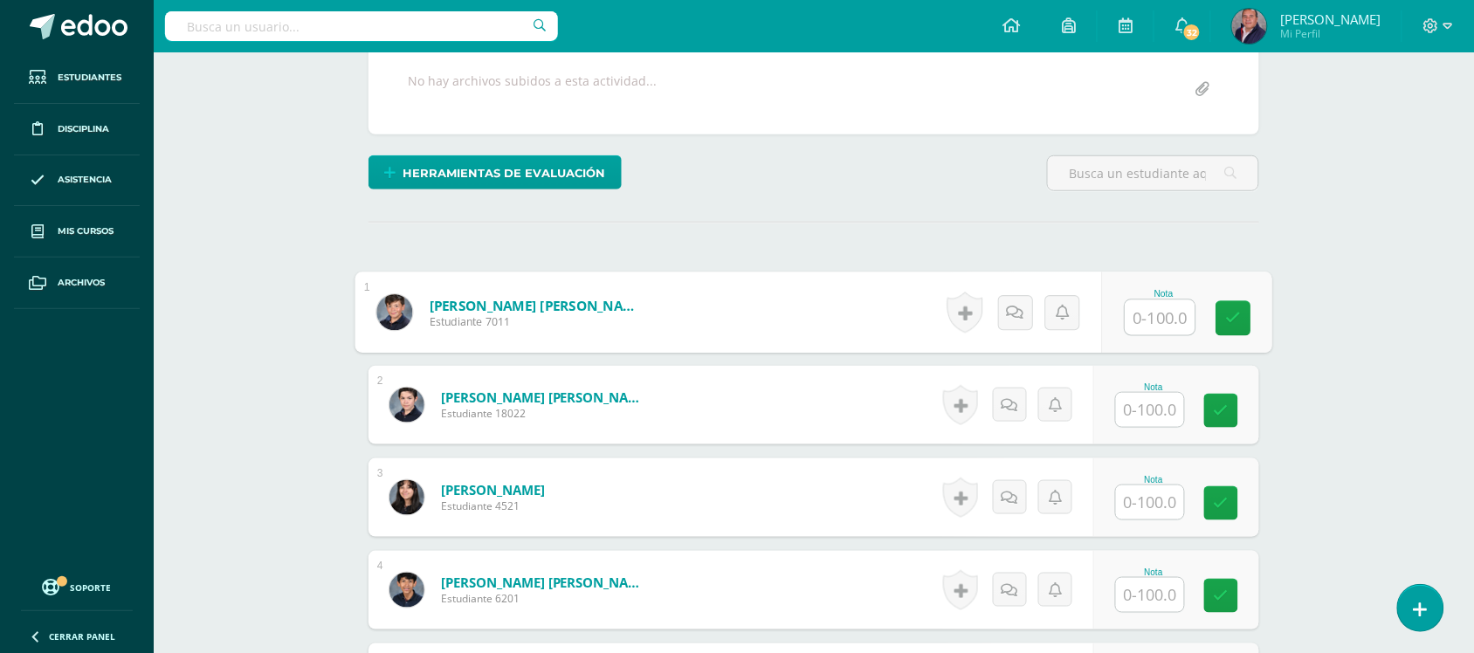
click at [1148, 320] on input "text" at bounding box center [1160, 317] width 70 height 35
type input "40"
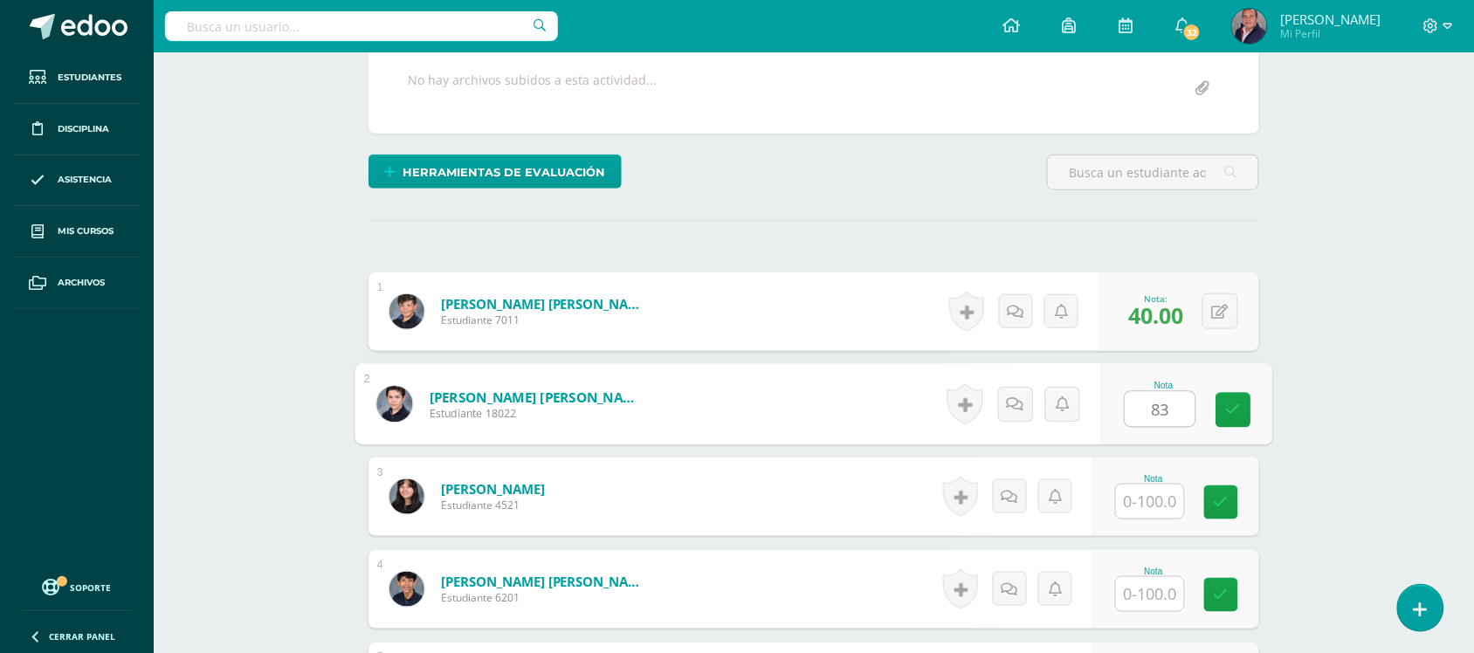
type input "83"
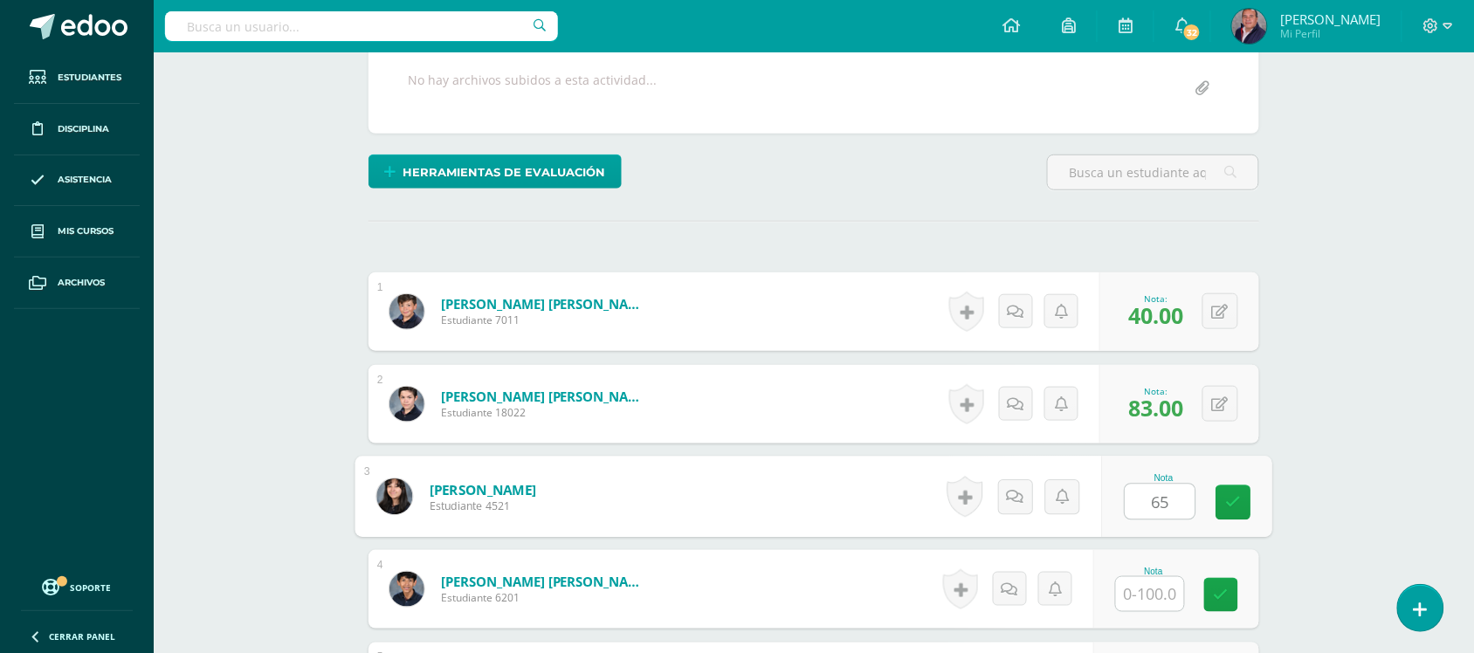
type input "65"
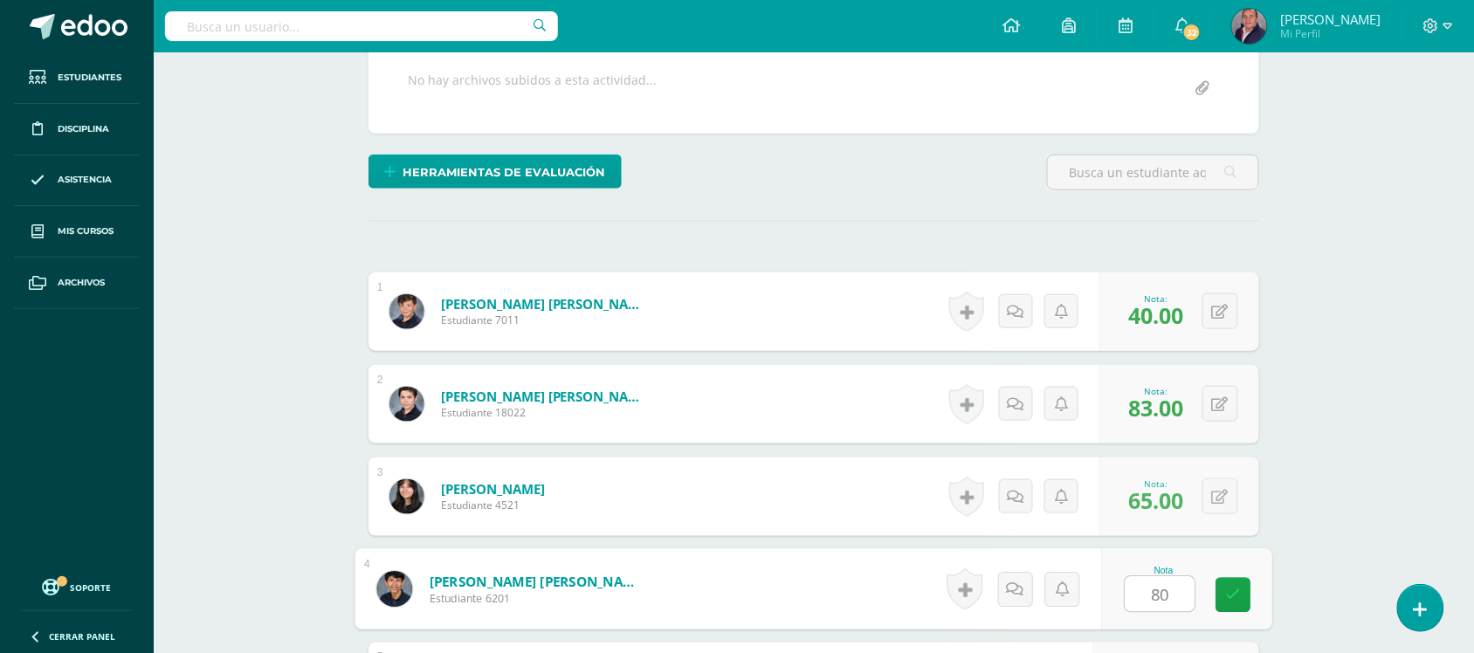
type input "80"
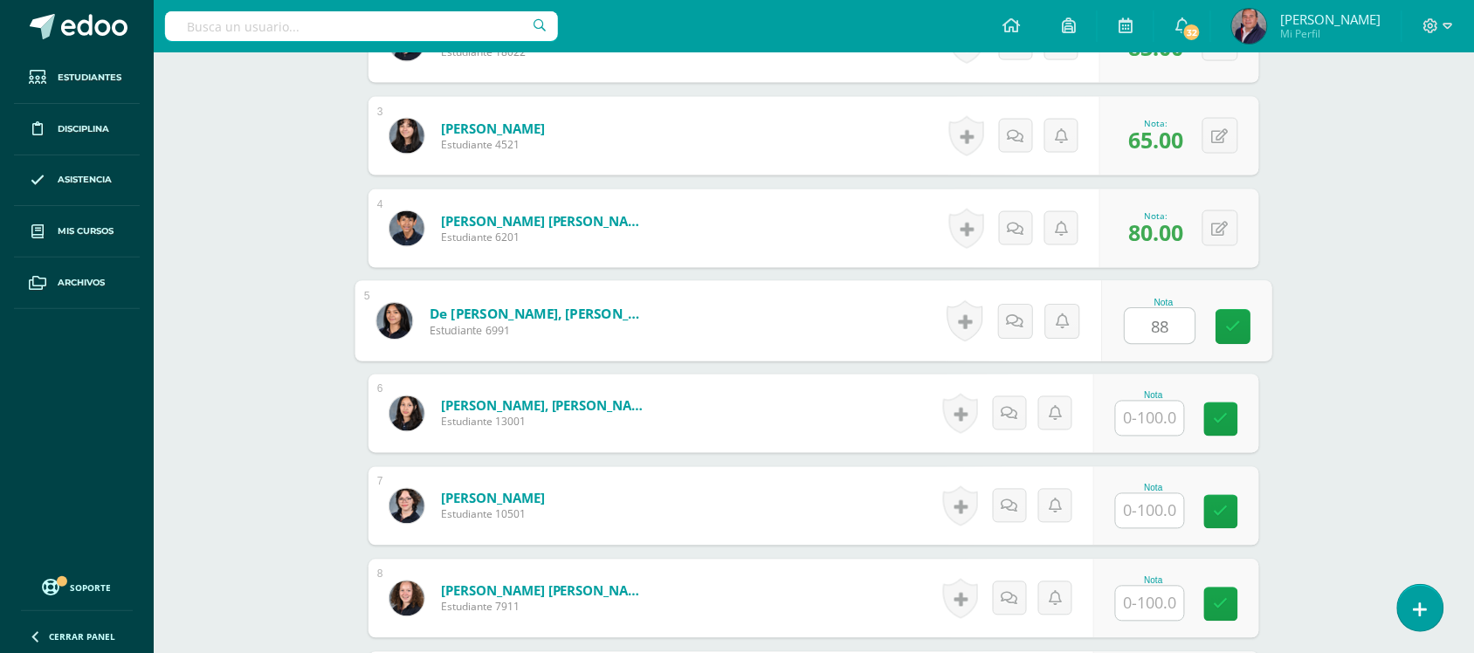
type input "88"
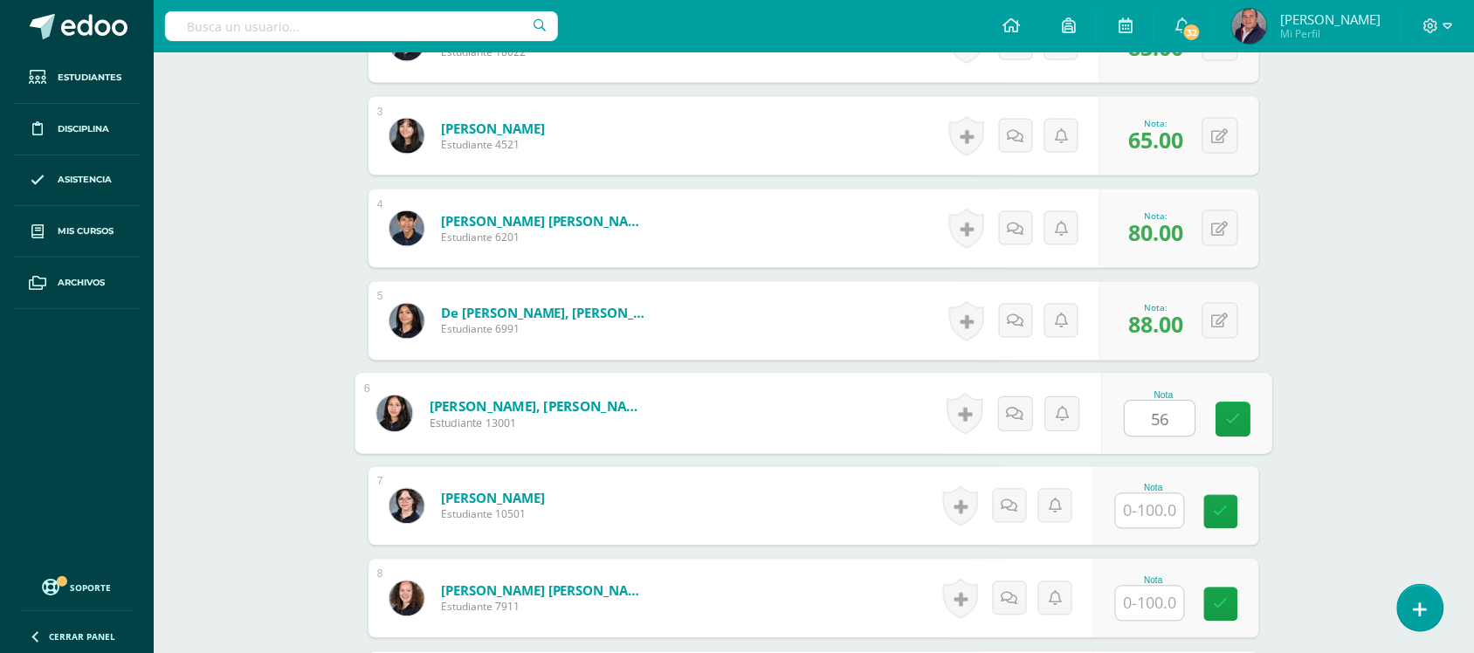
type input "56"
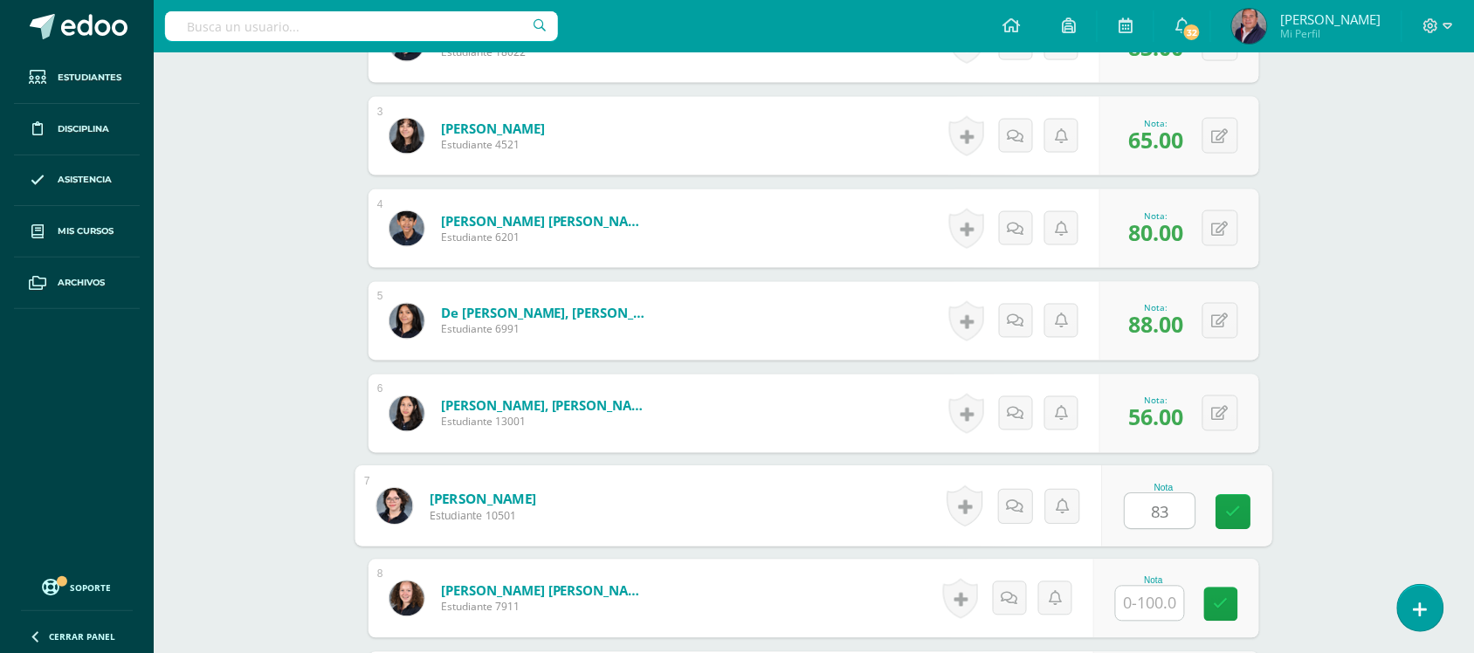
type input "83"
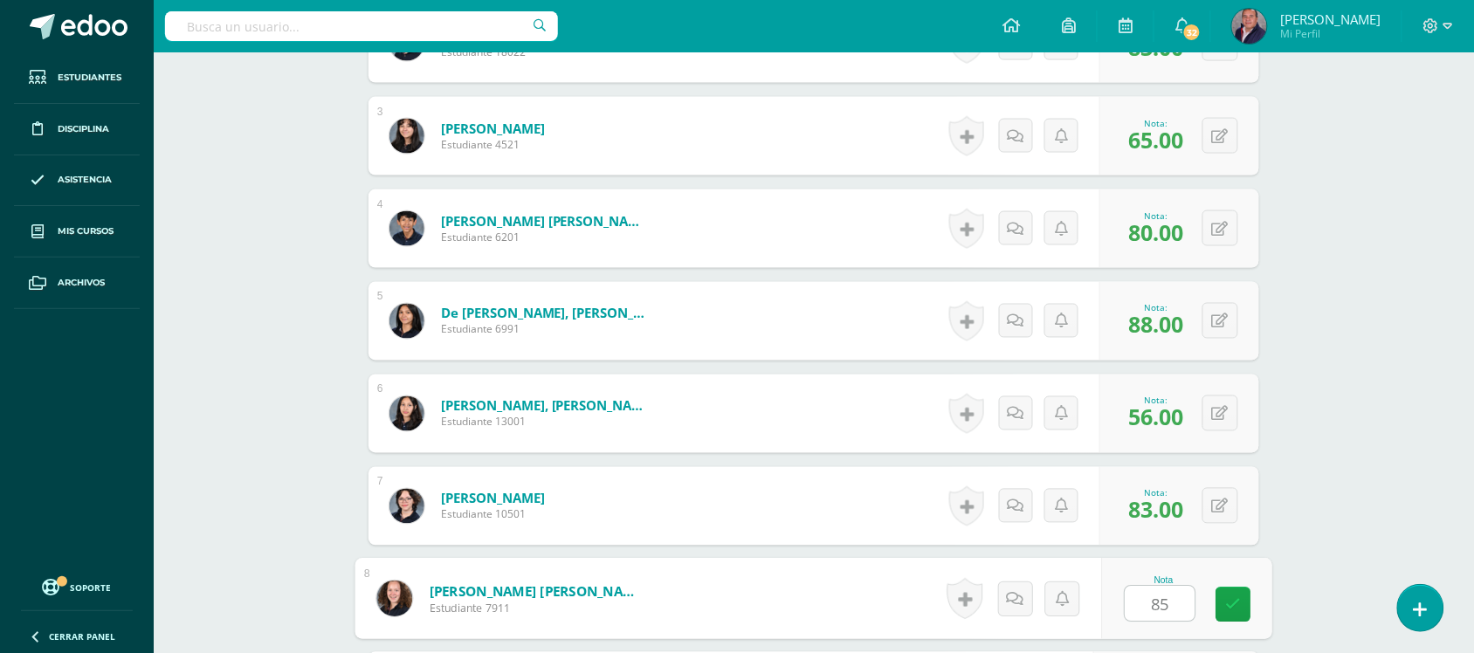
type input "85"
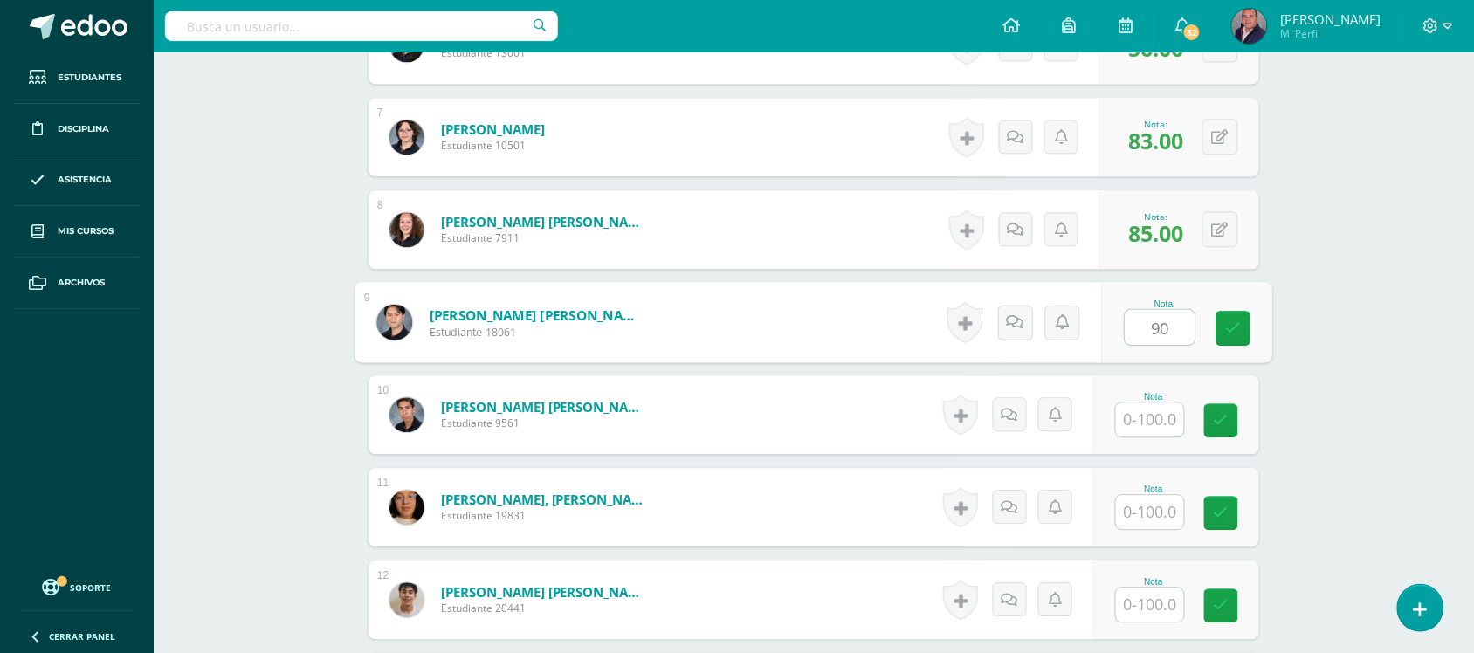
type input "90"
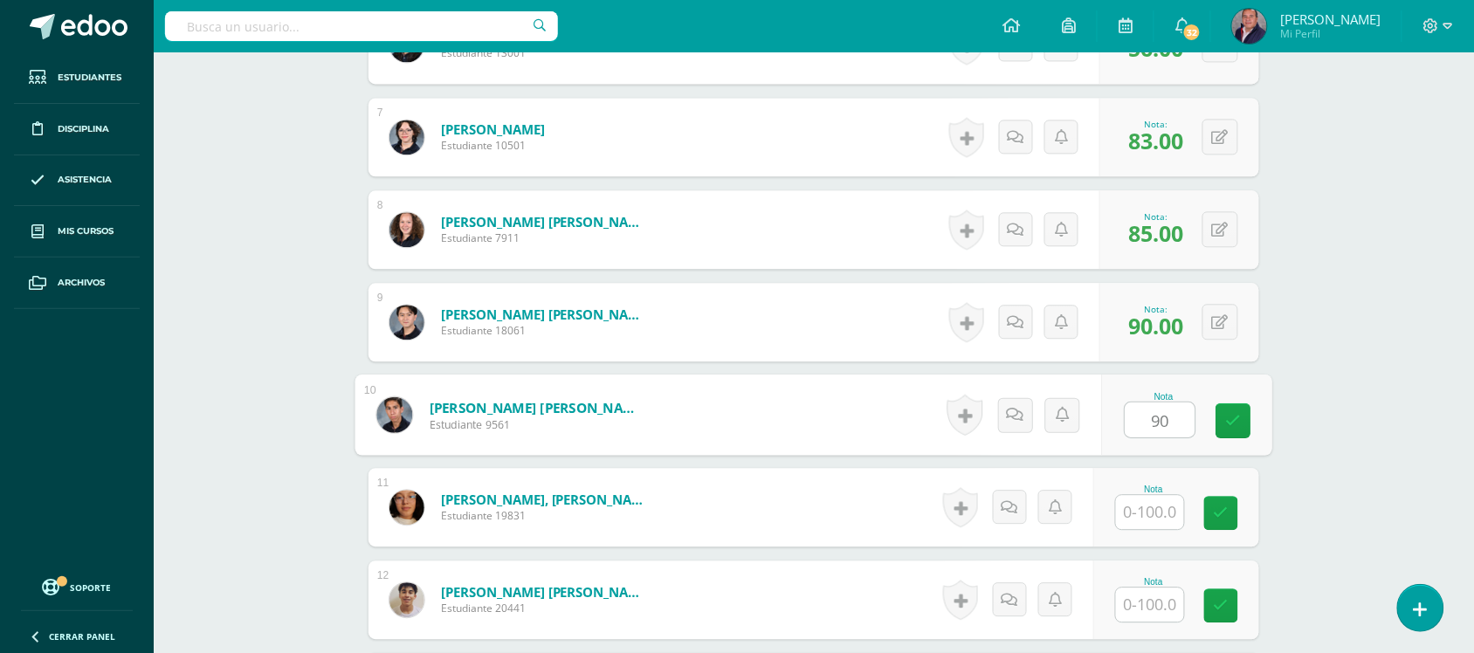
type input "90"
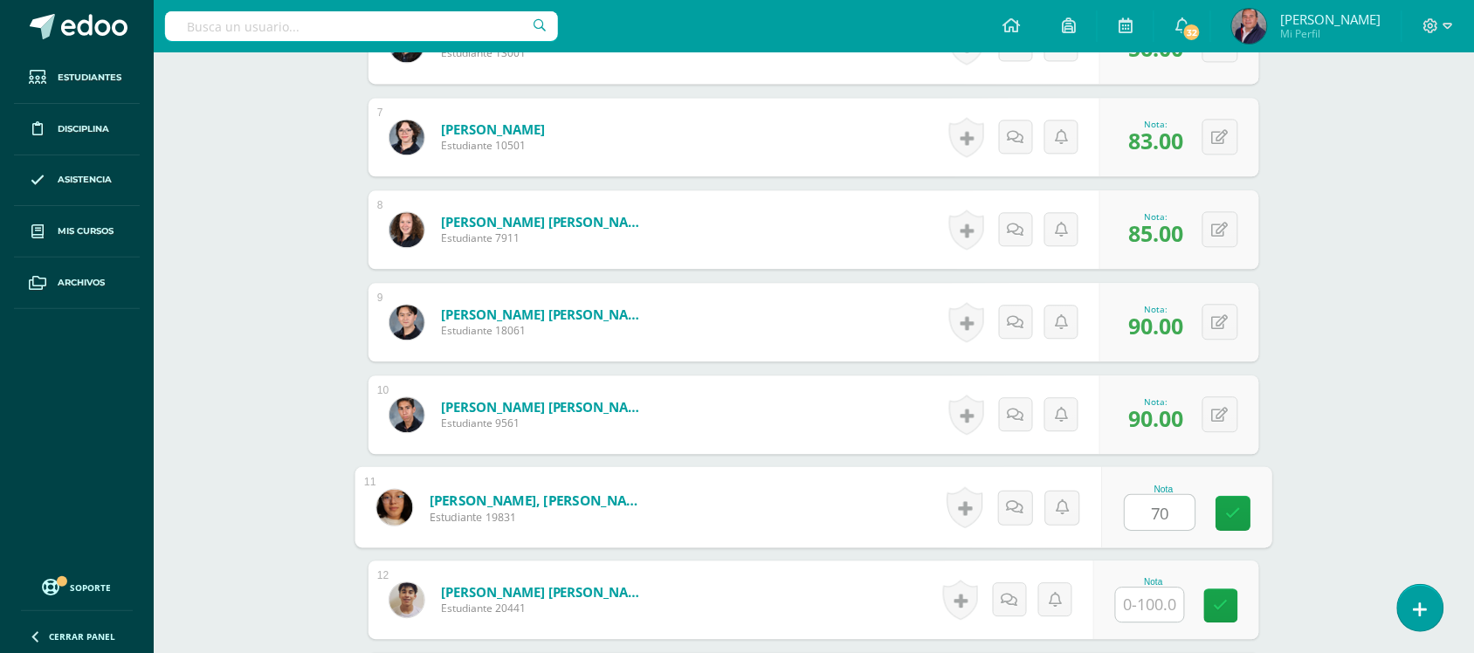
type input "70"
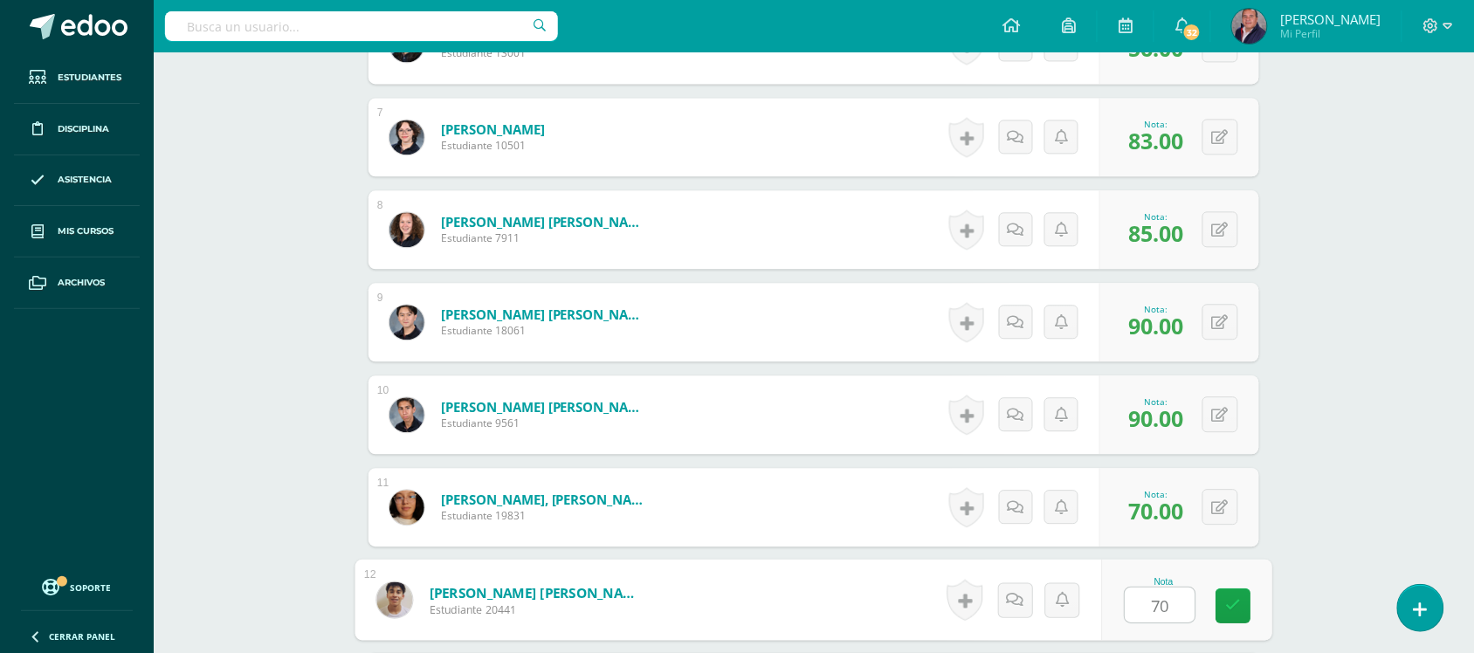
type input "70"
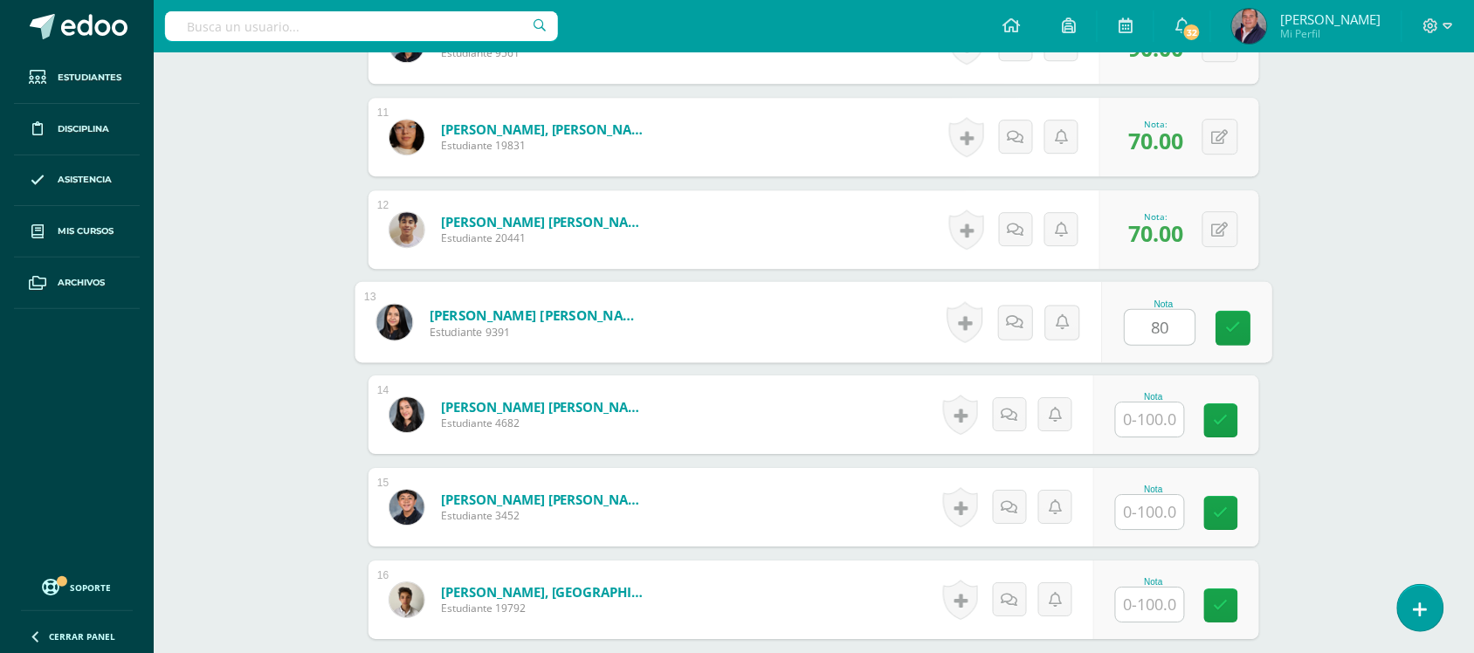
type input "80"
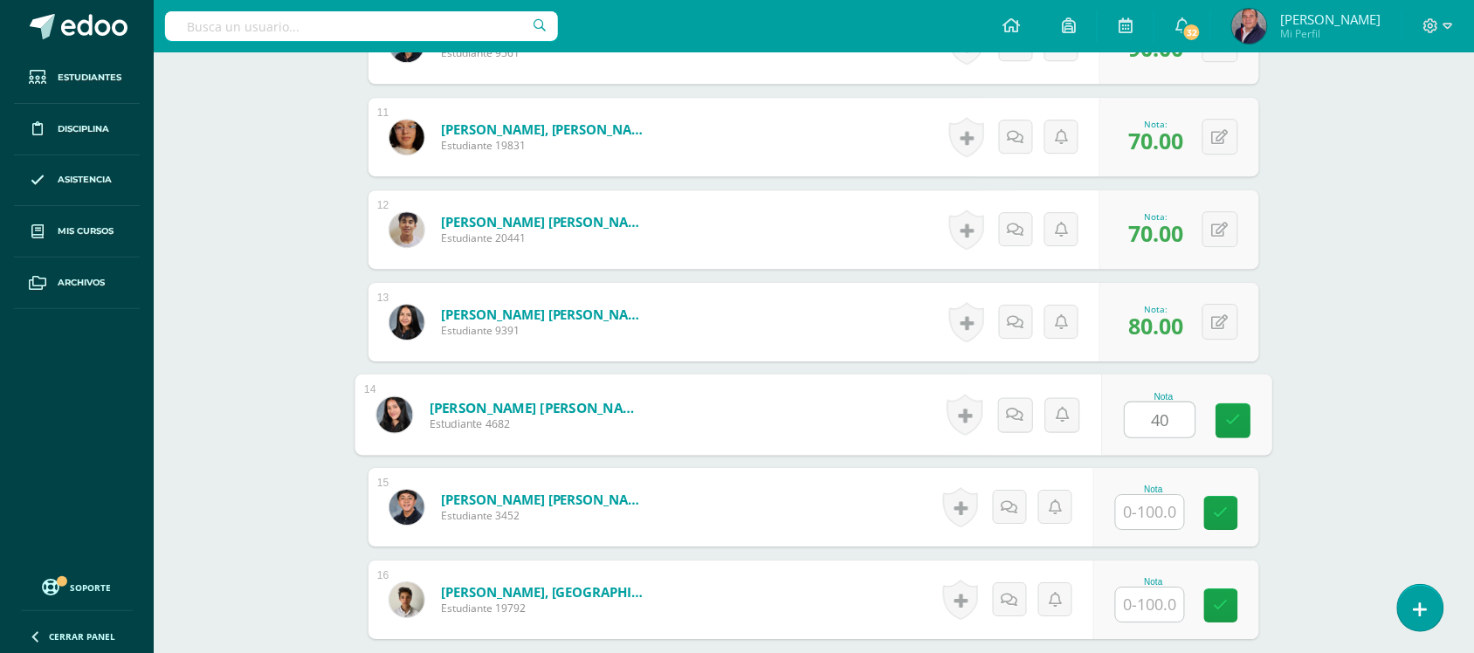
type input "40"
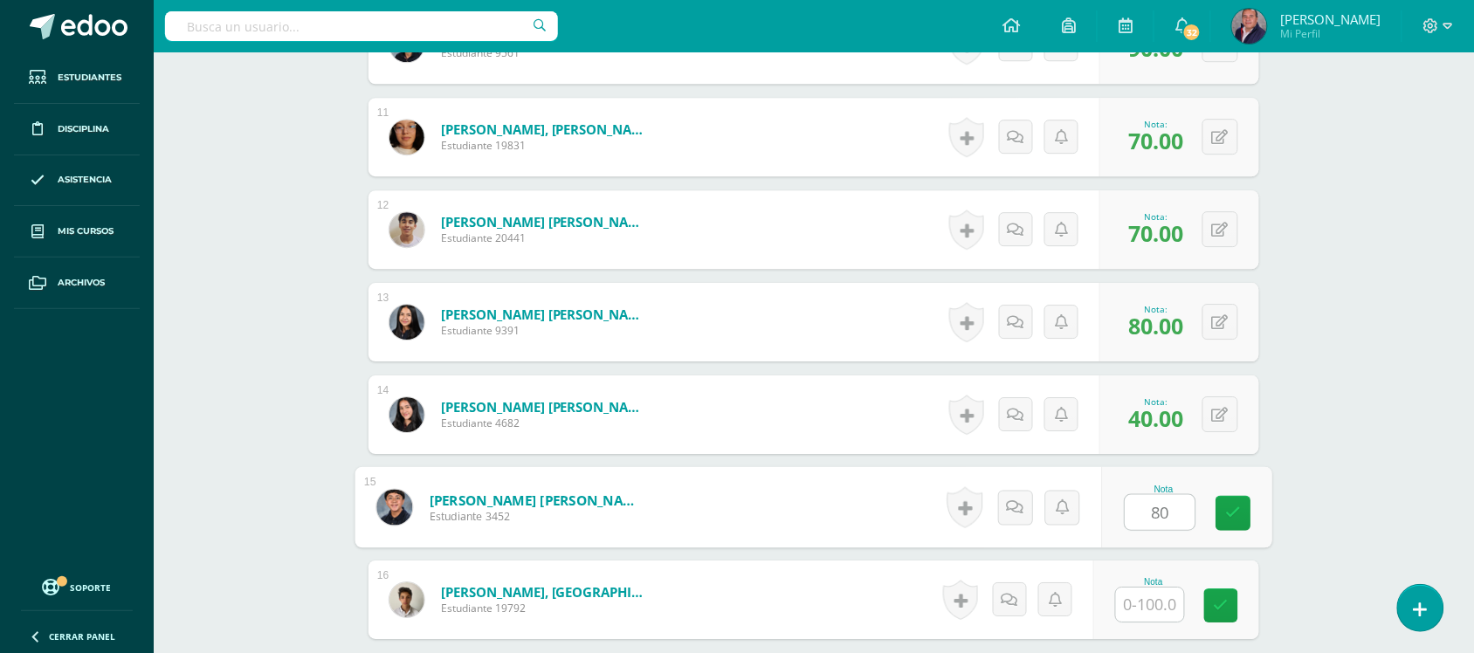
type input "80"
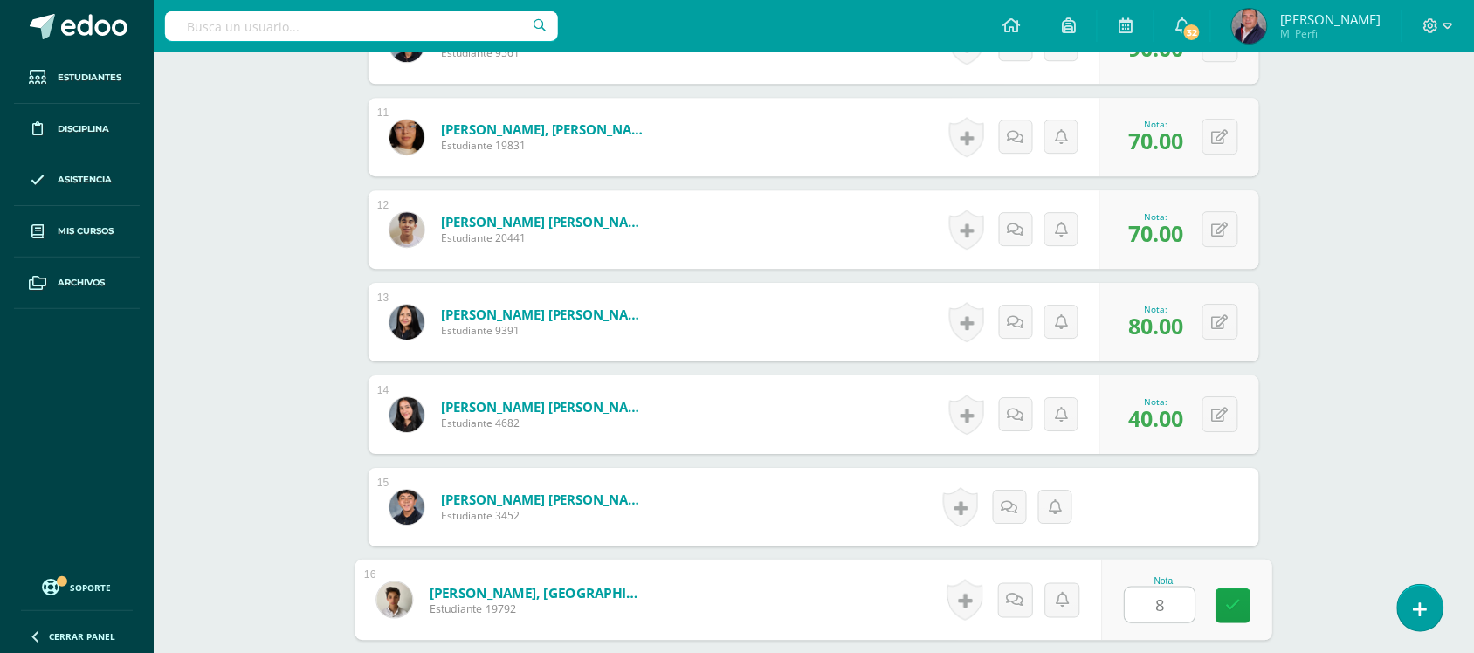
type input "80"
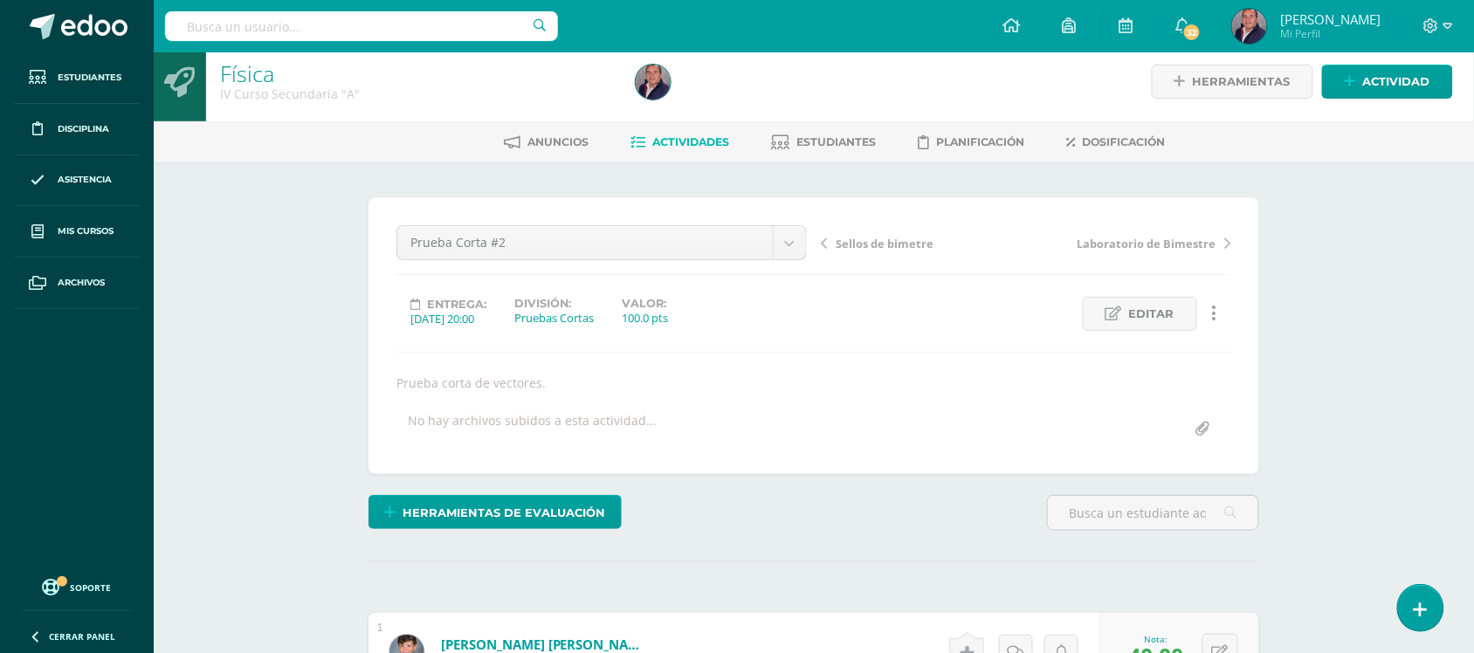
scroll to position [0, 0]
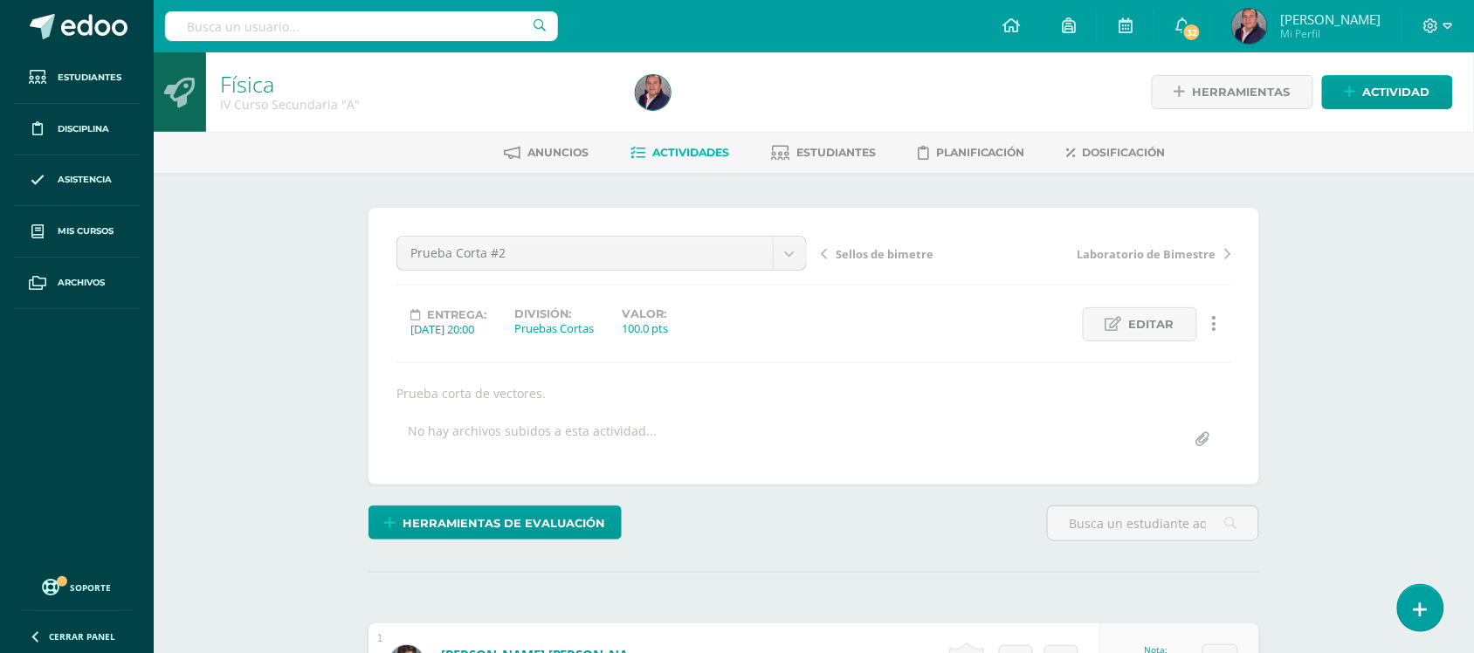
click at [691, 141] on link "Actividades" at bounding box center [679, 153] width 99 height 28
